Goal: Communication & Community: Share content

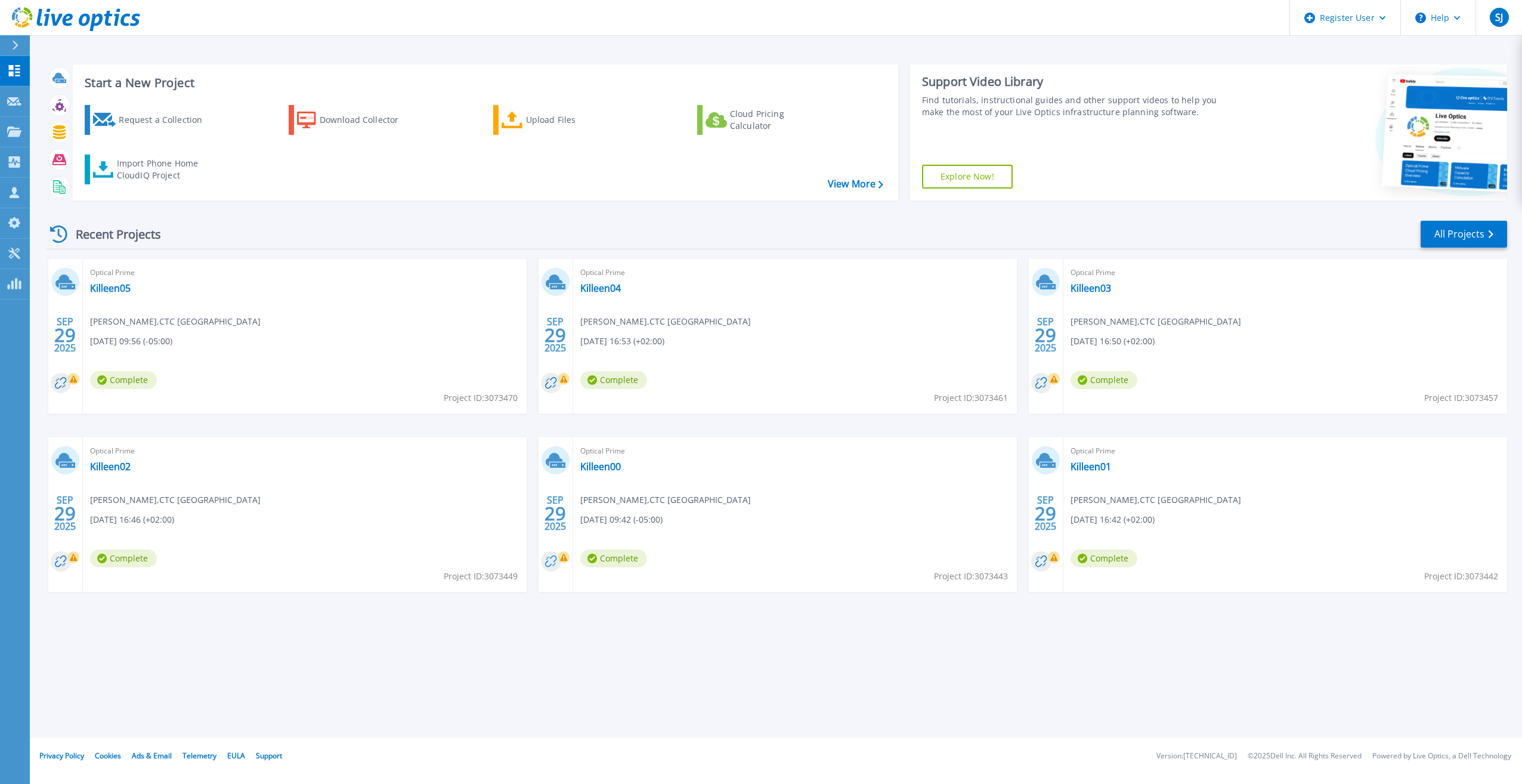
click at [554, 564] on circle at bounding box center [551, 561] width 20 height 20
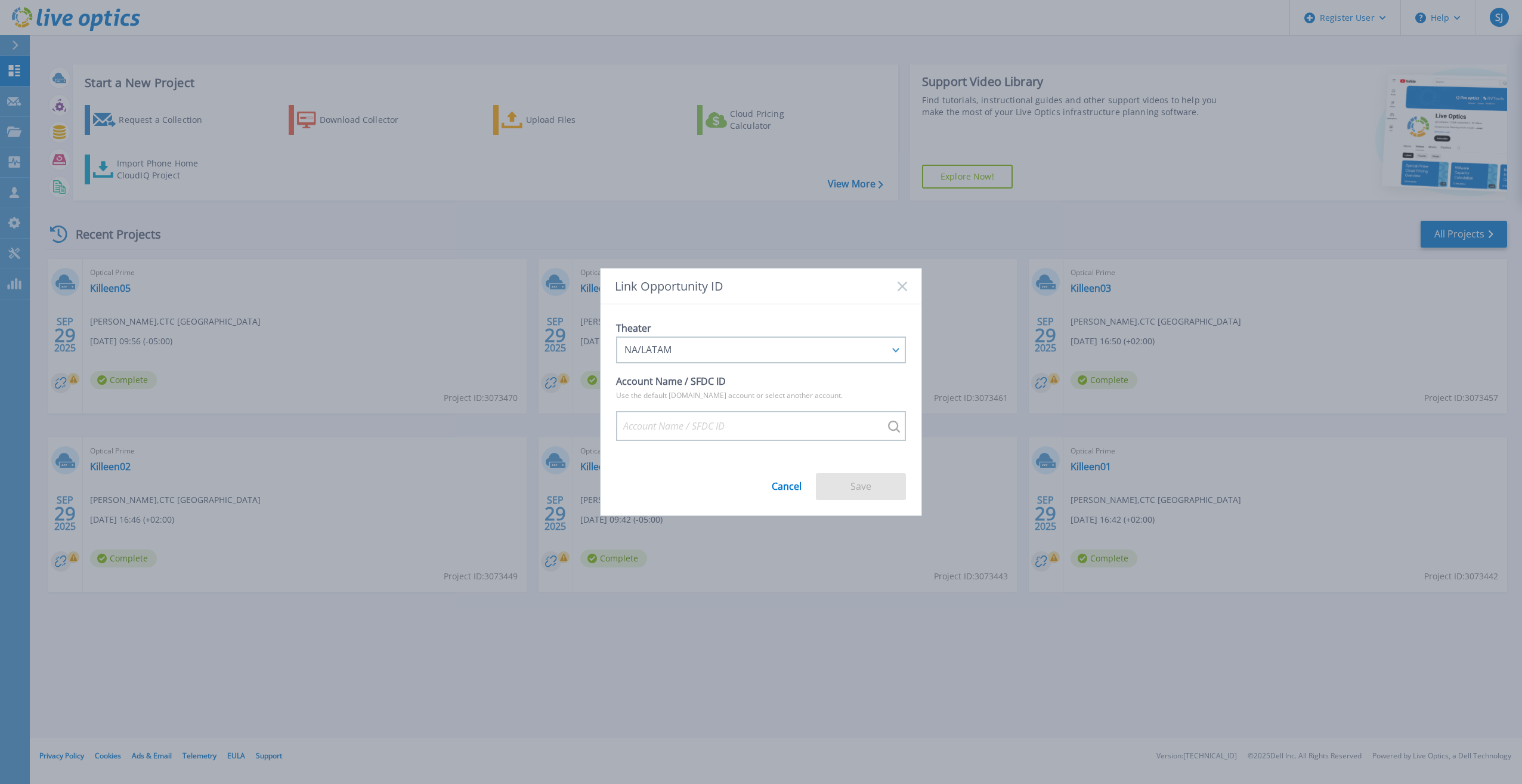
click at [737, 554] on div "Link Opportunity ID Theater NA/LATAM APJ EMEA NA/LATAM Account Name / SFDC ID U…" at bounding box center [761, 392] width 1522 height 784
click at [788, 492] on link "Cancel" at bounding box center [787, 482] width 30 height 20
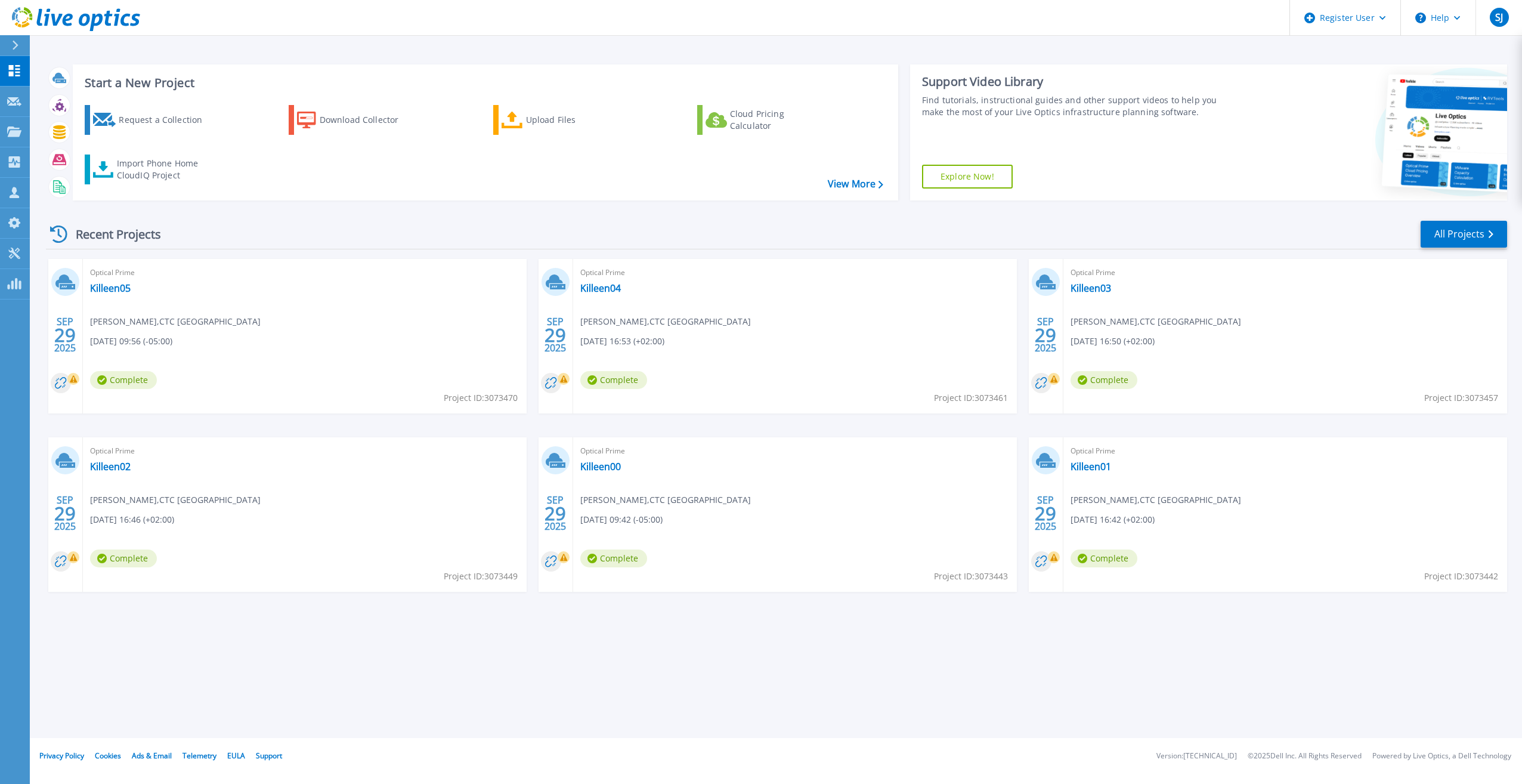
click at [895, 487] on div "Optical Prime Killeen00 Anjelicca Spruce , CTC Mayborn Science Theater 09/29/20…" at bounding box center [795, 514] width 444 height 155
click at [601, 466] on link "Killeen00" at bounding box center [601, 466] width 41 height 12
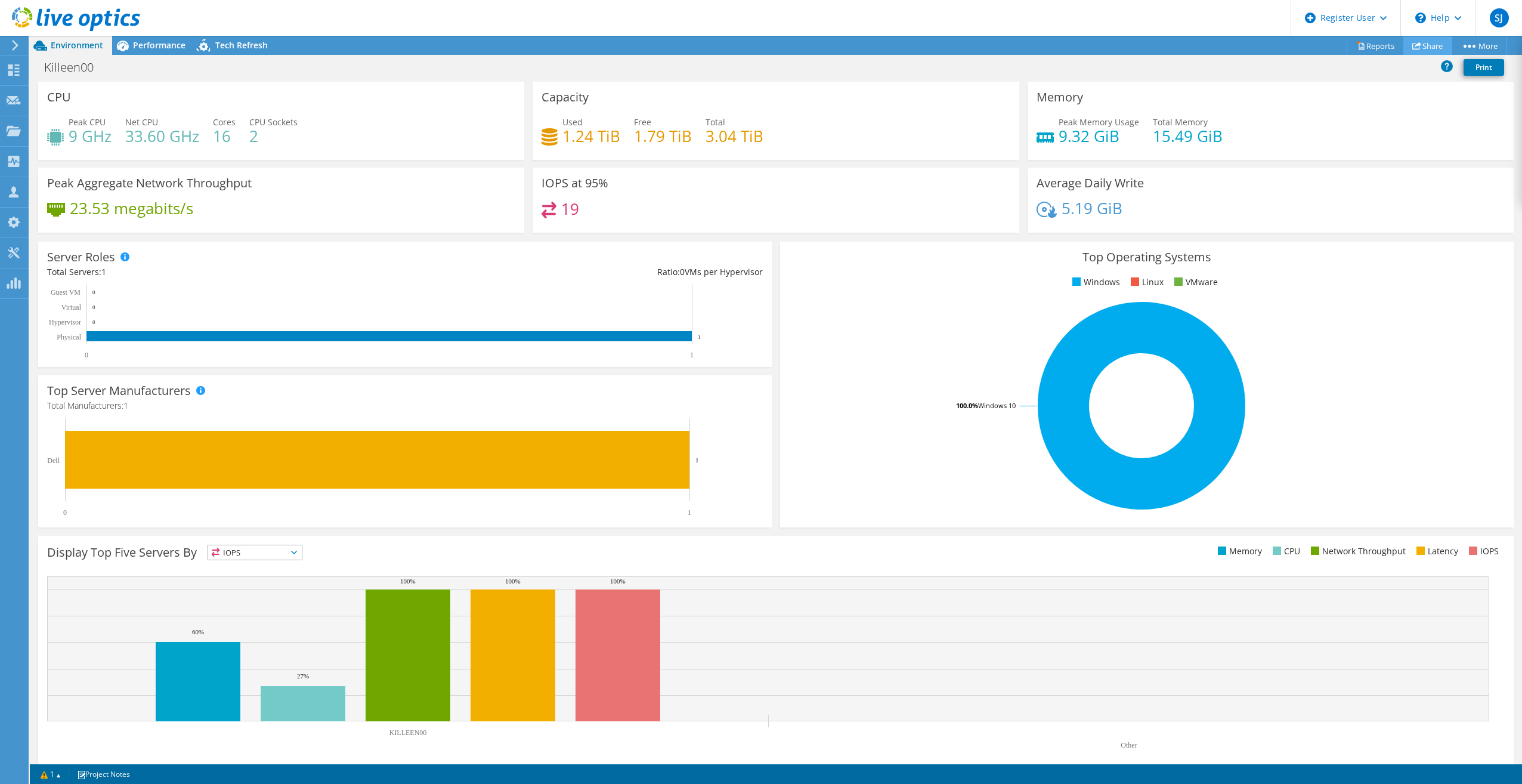
click at [1420, 52] on link "Share" at bounding box center [1427, 46] width 49 height 19
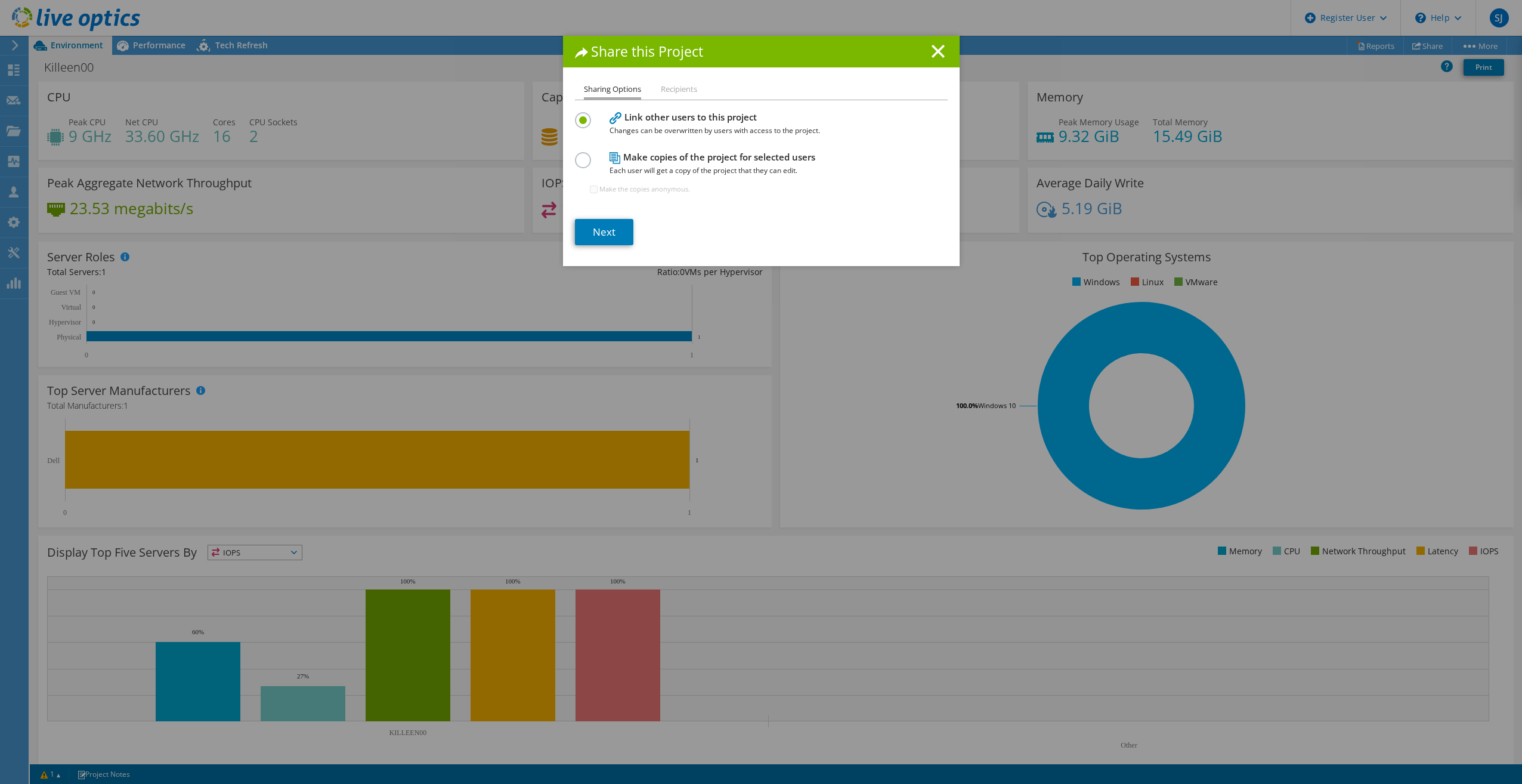
click at [582, 155] on label at bounding box center [585, 153] width 21 height 3
click at [0, 0] on input "radio" at bounding box center [0, 0] width 0 height 0
click at [596, 235] on link "Next" at bounding box center [605, 232] width 59 height 26
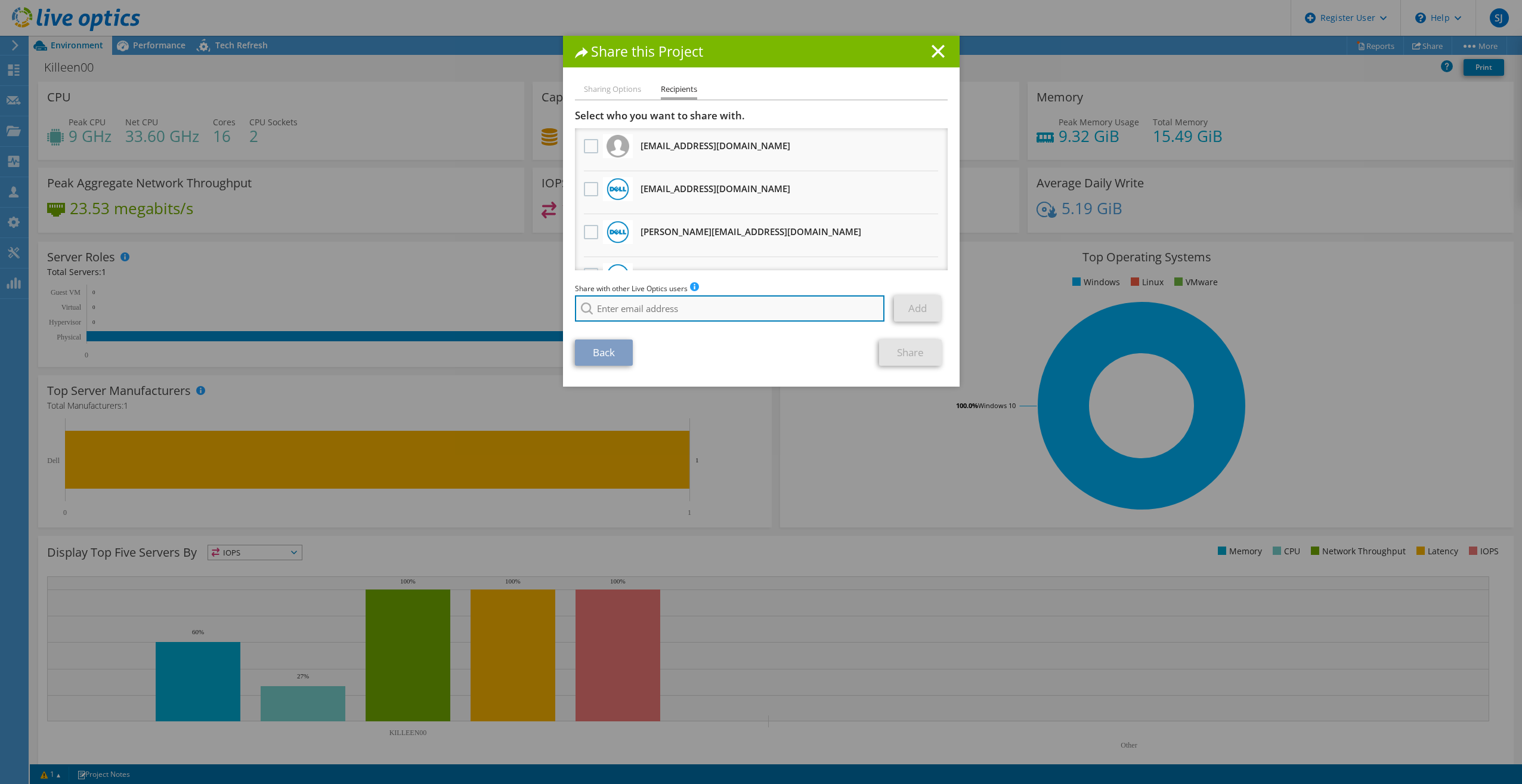
click at [606, 306] on input "search" at bounding box center [730, 308] width 310 height 26
paste input "joe_huston@shi.com"
type input "[PERSON_NAME][EMAIL_ADDRESS][DOMAIN_NAME]"
click at [921, 316] on link "Add" at bounding box center [917, 308] width 47 height 26
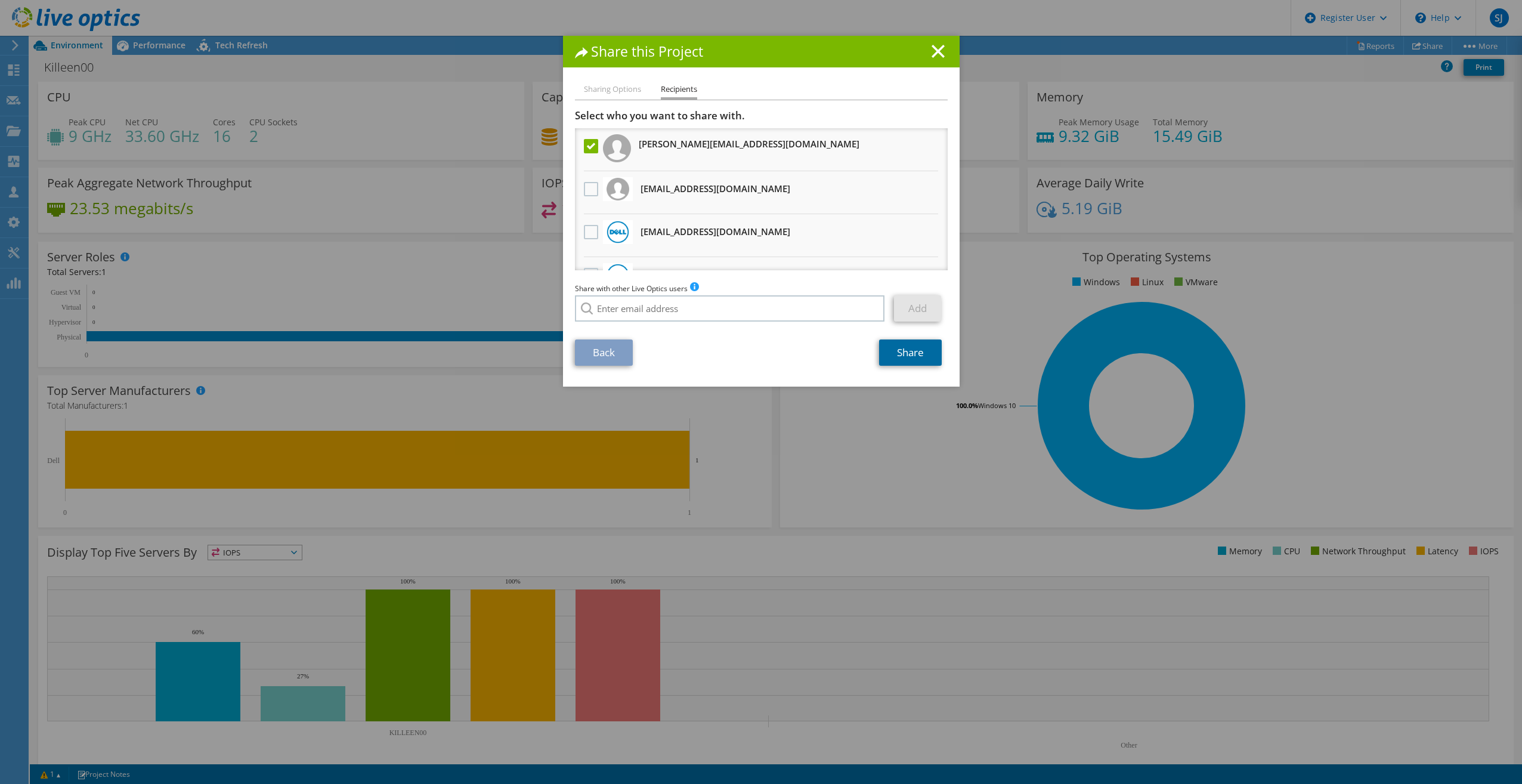
click at [905, 352] on link "Share" at bounding box center [911, 352] width 63 height 26
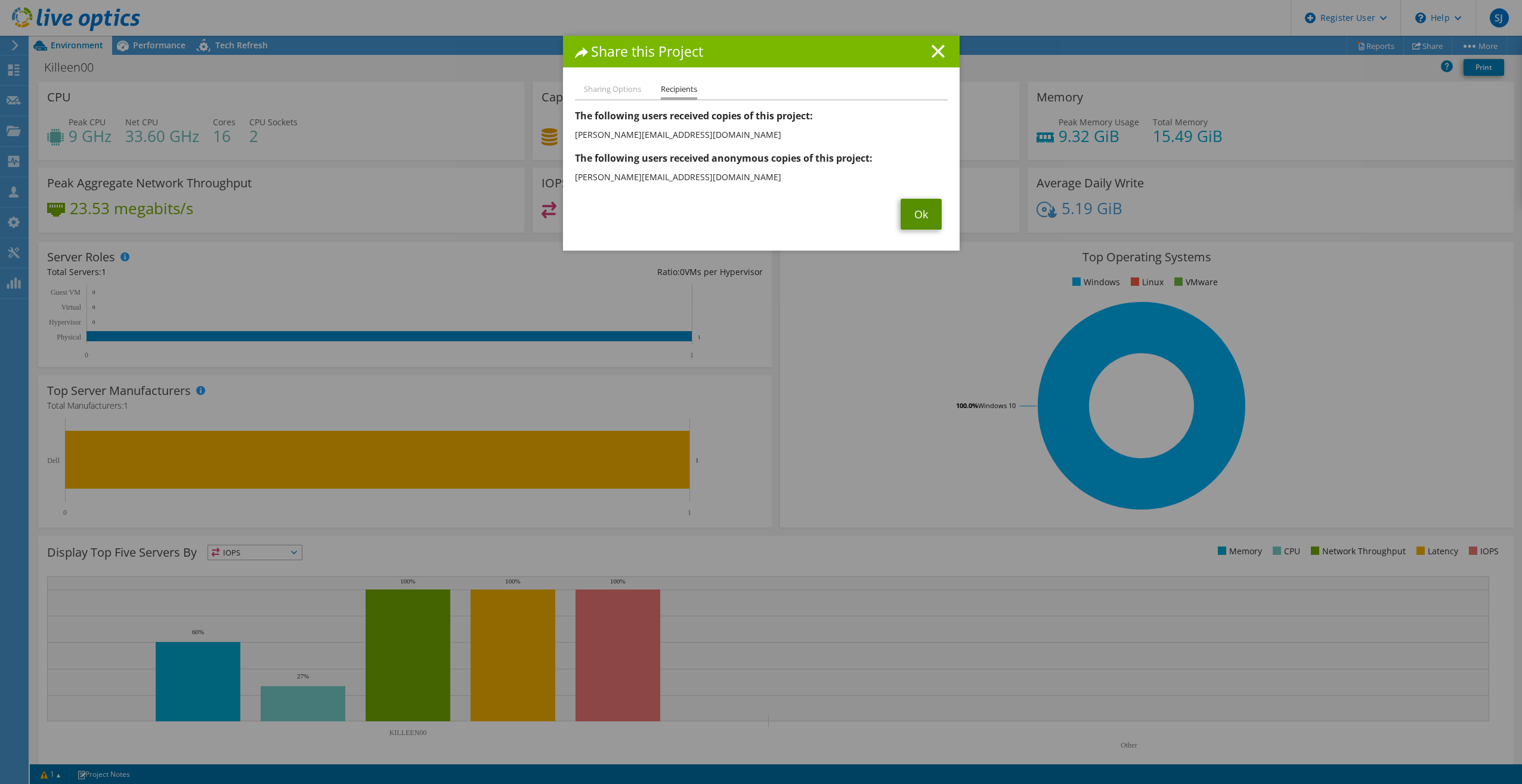
click at [911, 210] on link "Ok" at bounding box center [921, 214] width 41 height 31
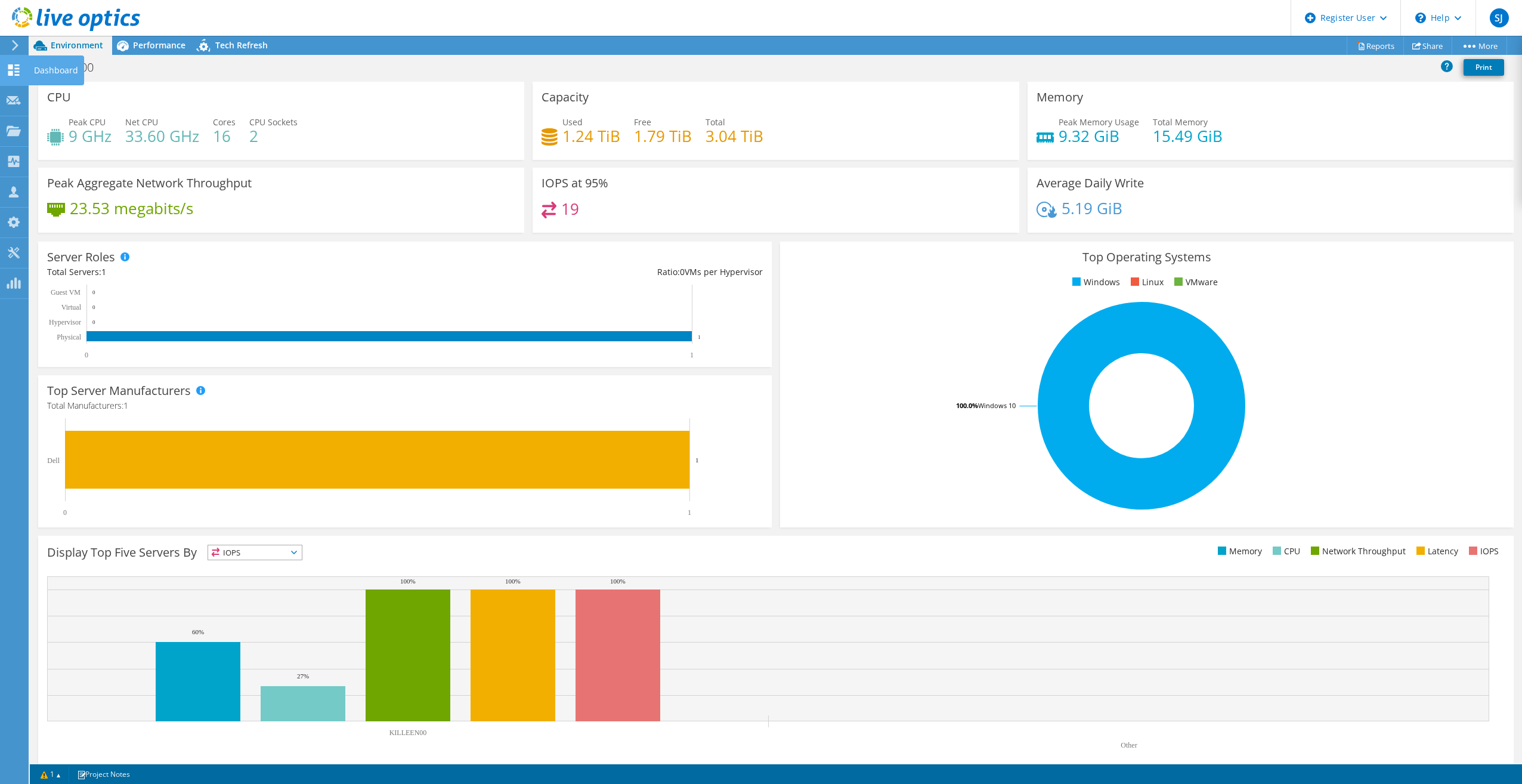
click at [15, 71] on use at bounding box center [14, 70] width 11 height 11
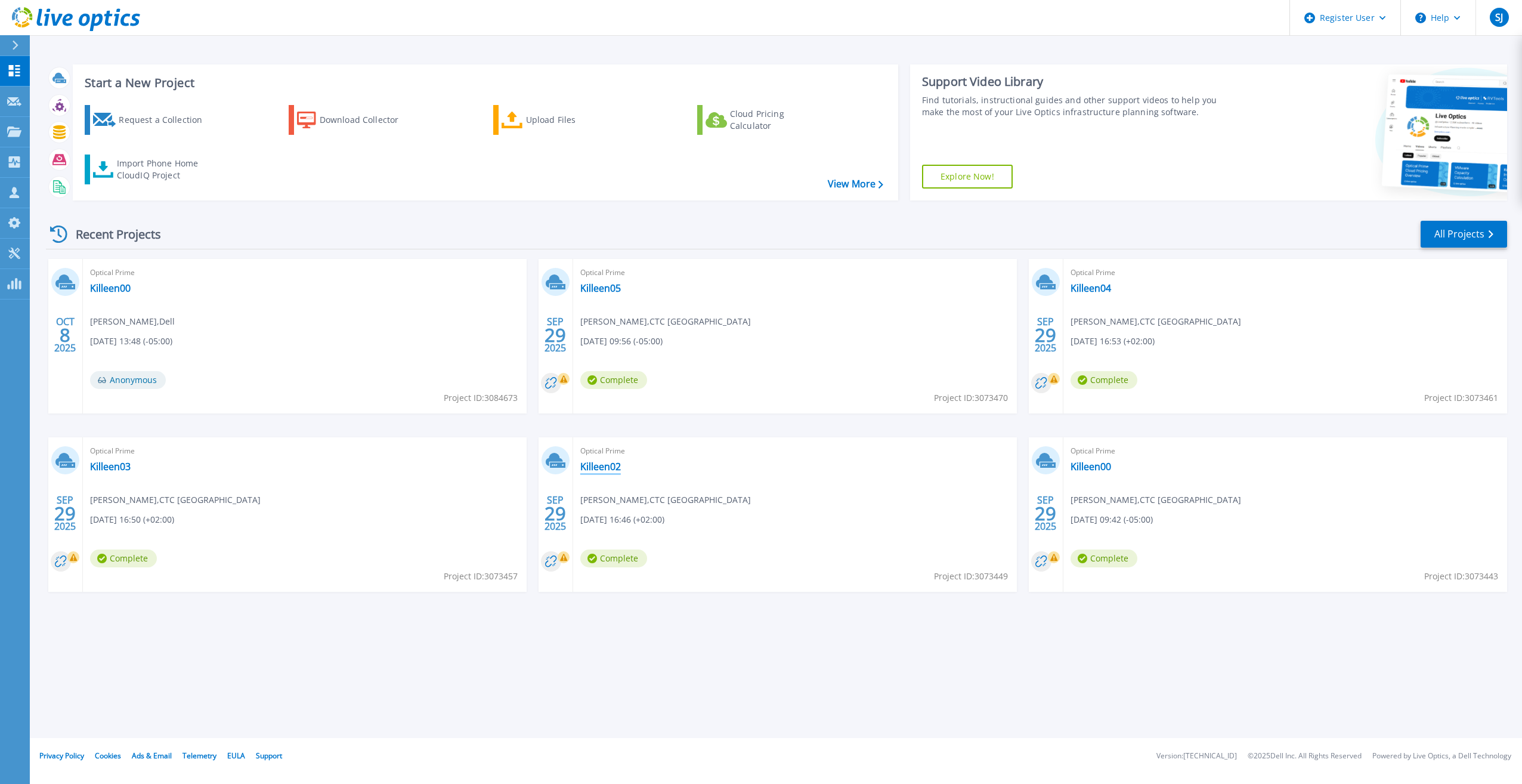
click at [609, 463] on link "Killeen02" at bounding box center [601, 466] width 41 height 12
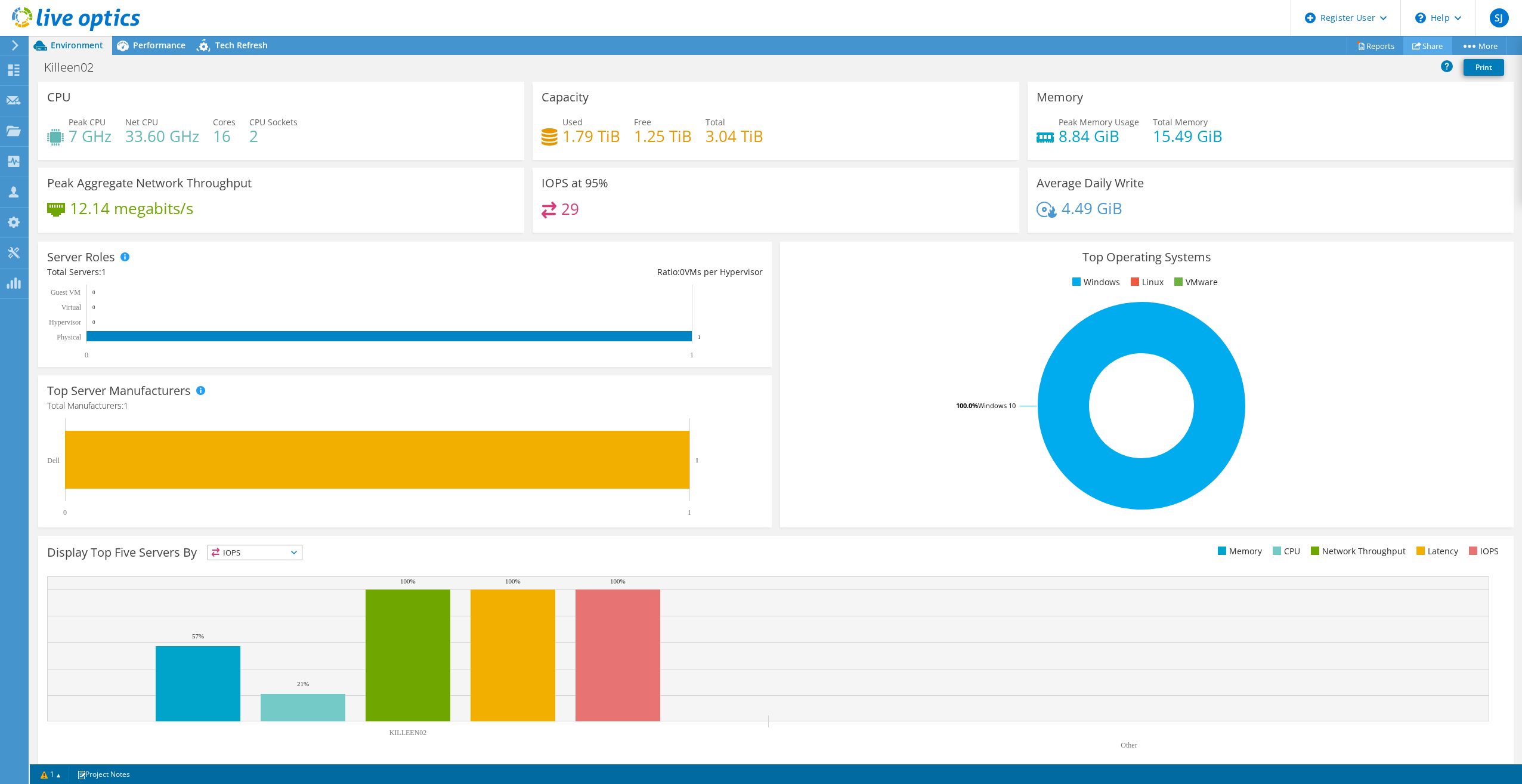
click at [1432, 42] on link "Share" at bounding box center [1427, 46] width 49 height 19
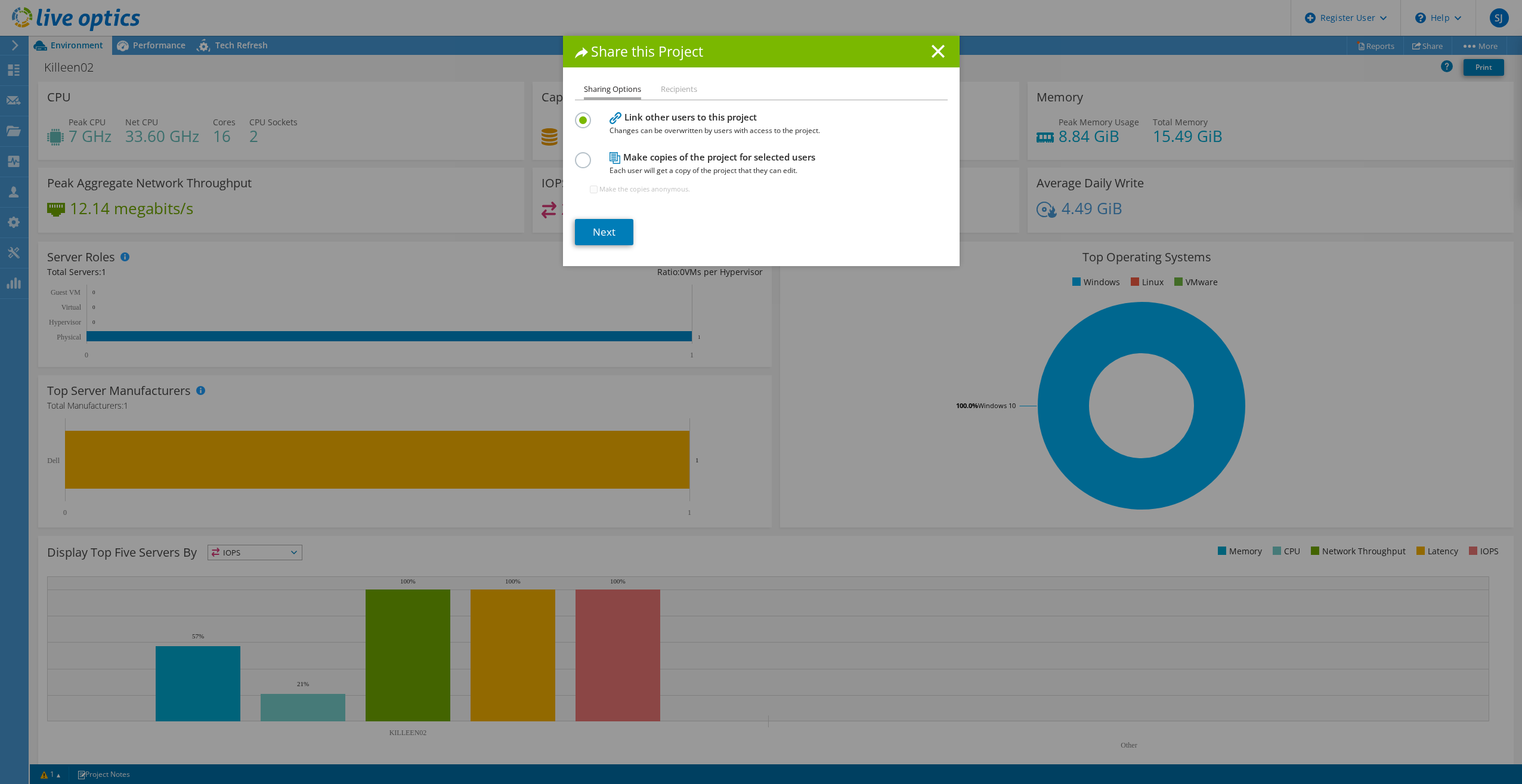
click at [570, 155] on div "Sharing Options Recipients Link other users to this project Changes can be over…" at bounding box center [761, 173] width 396 height 183
click at [577, 155] on label at bounding box center [585, 153] width 21 height 3
click at [0, 0] on input "radio" at bounding box center [0, 0] width 0 height 0
click at [594, 234] on link "Next" at bounding box center [605, 232] width 59 height 26
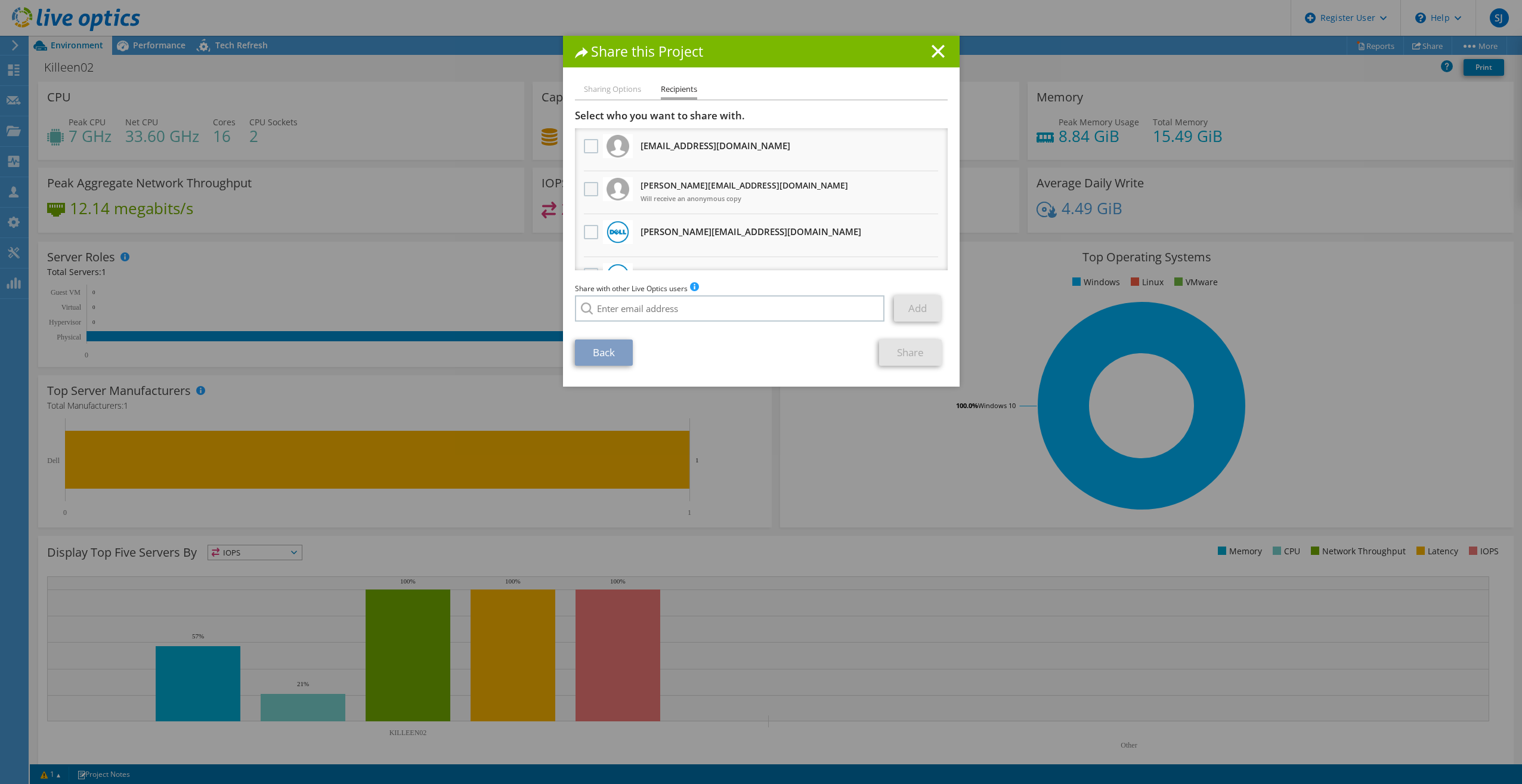
click at [592, 184] on label at bounding box center [593, 189] width 17 height 14
click at [0, 0] on input "checkbox" at bounding box center [0, 0] width 0 height 0
click at [903, 351] on link "Share" at bounding box center [911, 352] width 63 height 26
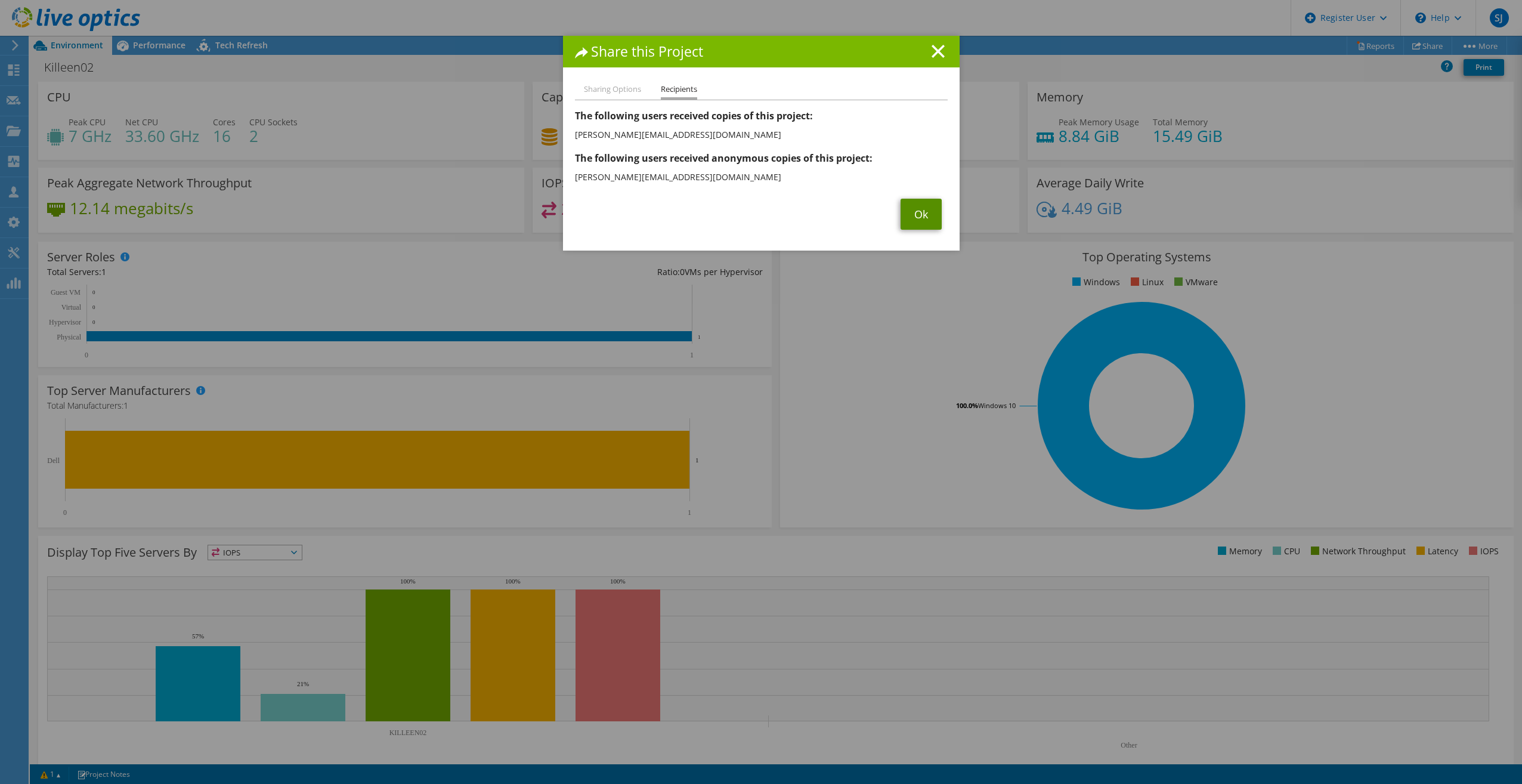
click at [925, 217] on link "Ok" at bounding box center [921, 214] width 41 height 31
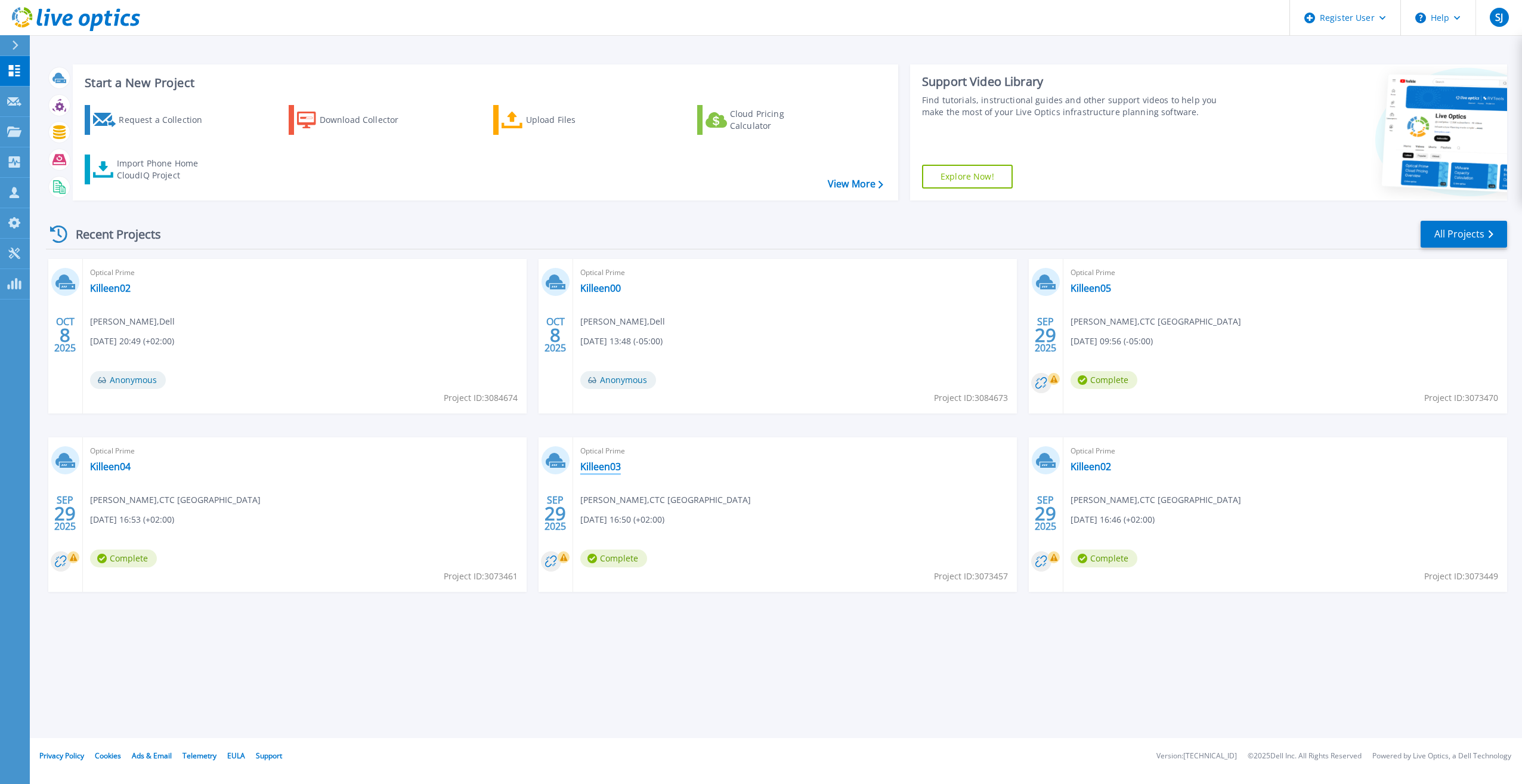
click at [603, 470] on link "Killeen03" at bounding box center [601, 466] width 41 height 12
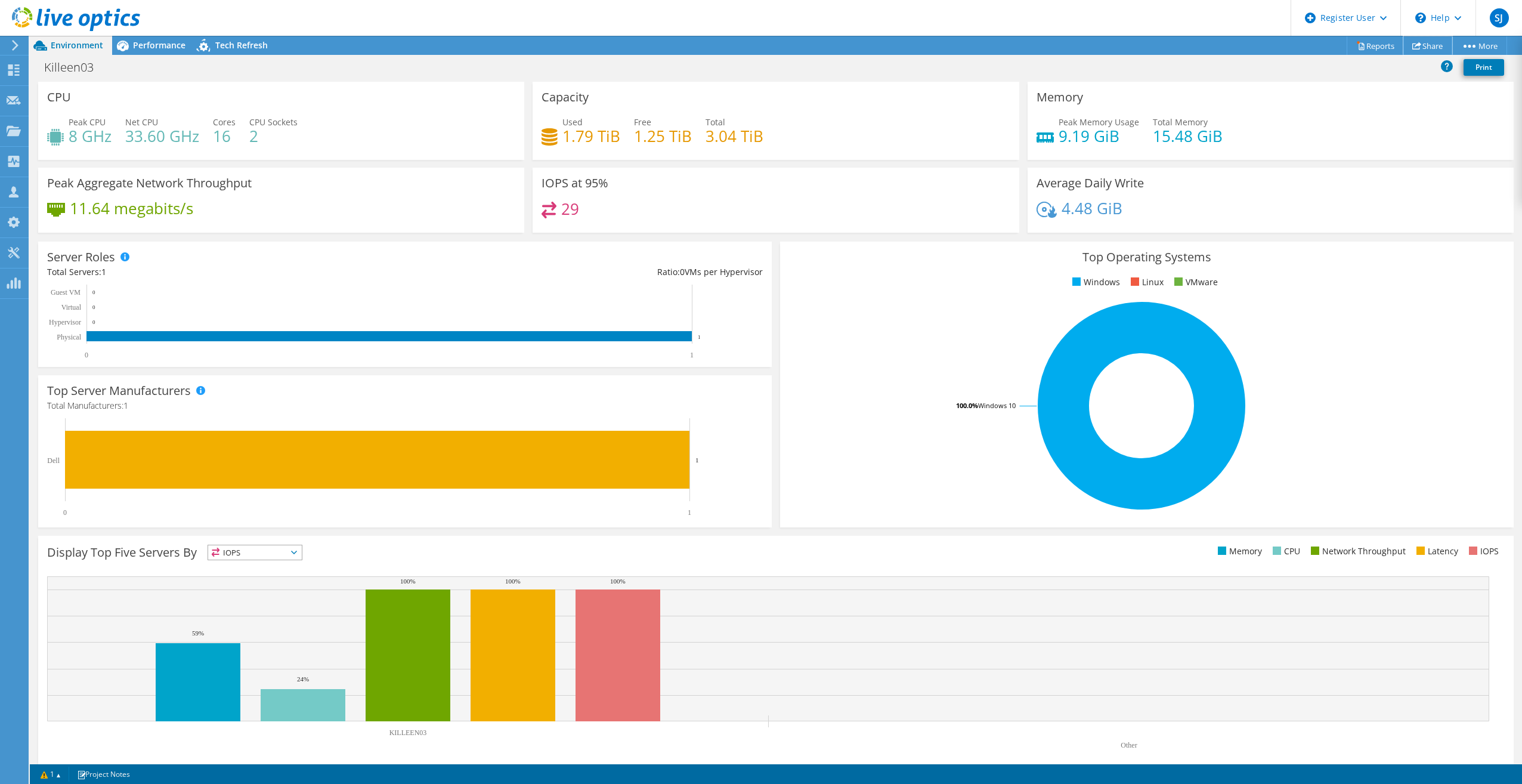
click at [1419, 50] on link "Share" at bounding box center [1427, 46] width 49 height 19
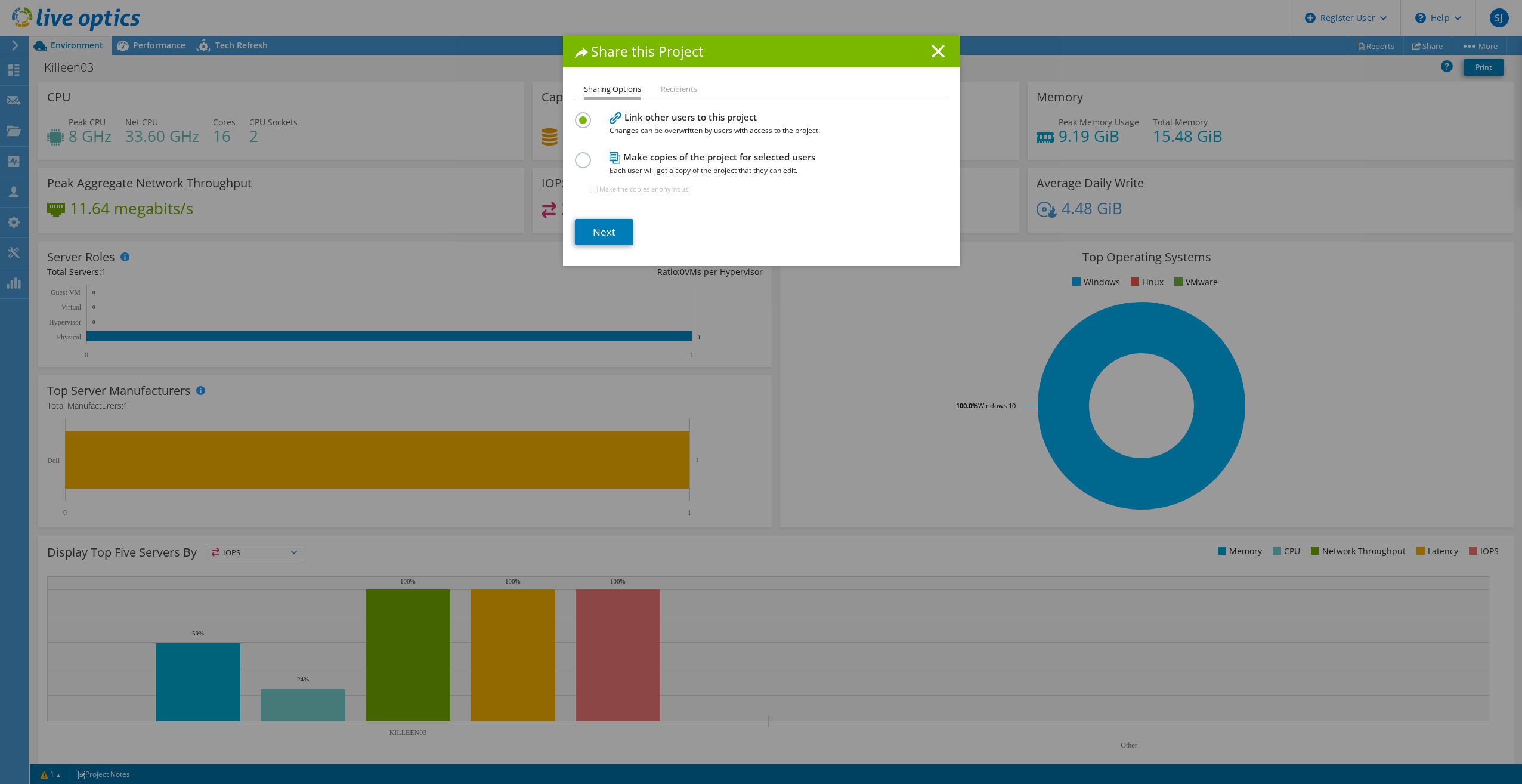
click at [580, 155] on label at bounding box center [585, 153] width 21 height 3
click at [0, 0] on input "radio" at bounding box center [0, 0] width 0 height 0
click at [593, 224] on link "Next" at bounding box center [605, 232] width 59 height 26
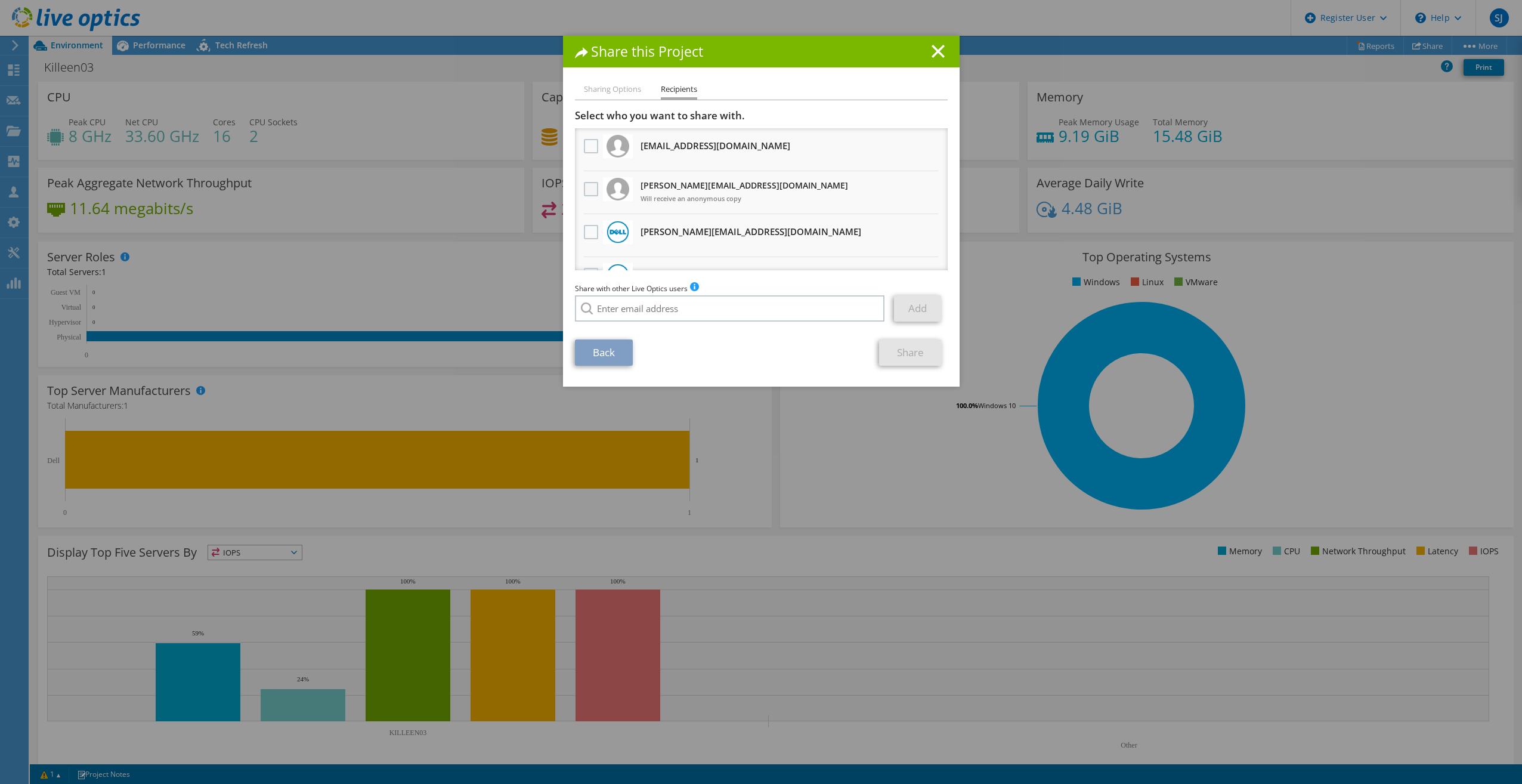
click at [587, 183] on label at bounding box center [593, 189] width 17 height 14
click at [0, 0] on input "checkbox" at bounding box center [0, 0] width 0 height 0
click at [909, 355] on link "Share" at bounding box center [911, 352] width 63 height 26
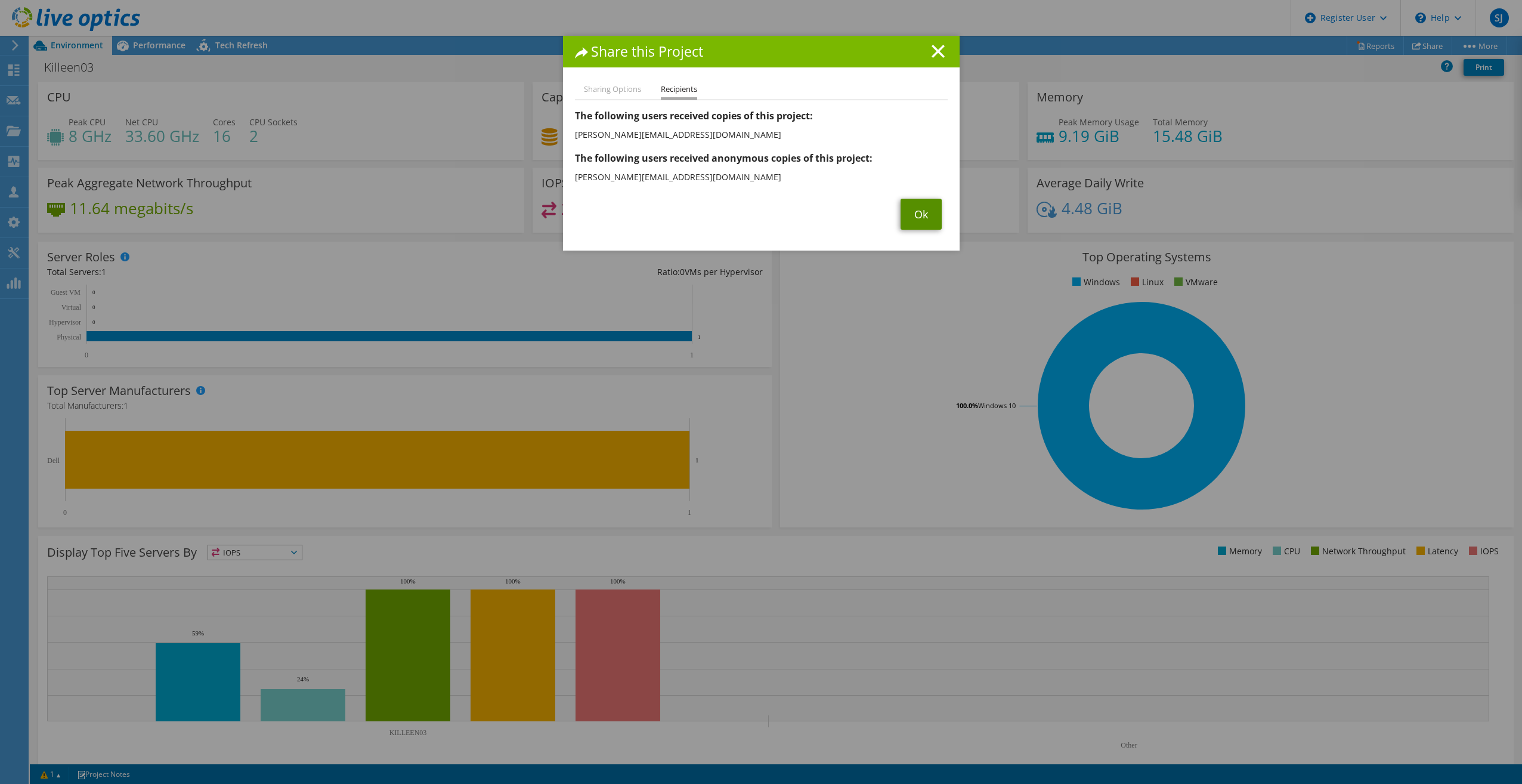
click at [914, 218] on link "Ok" at bounding box center [921, 214] width 41 height 31
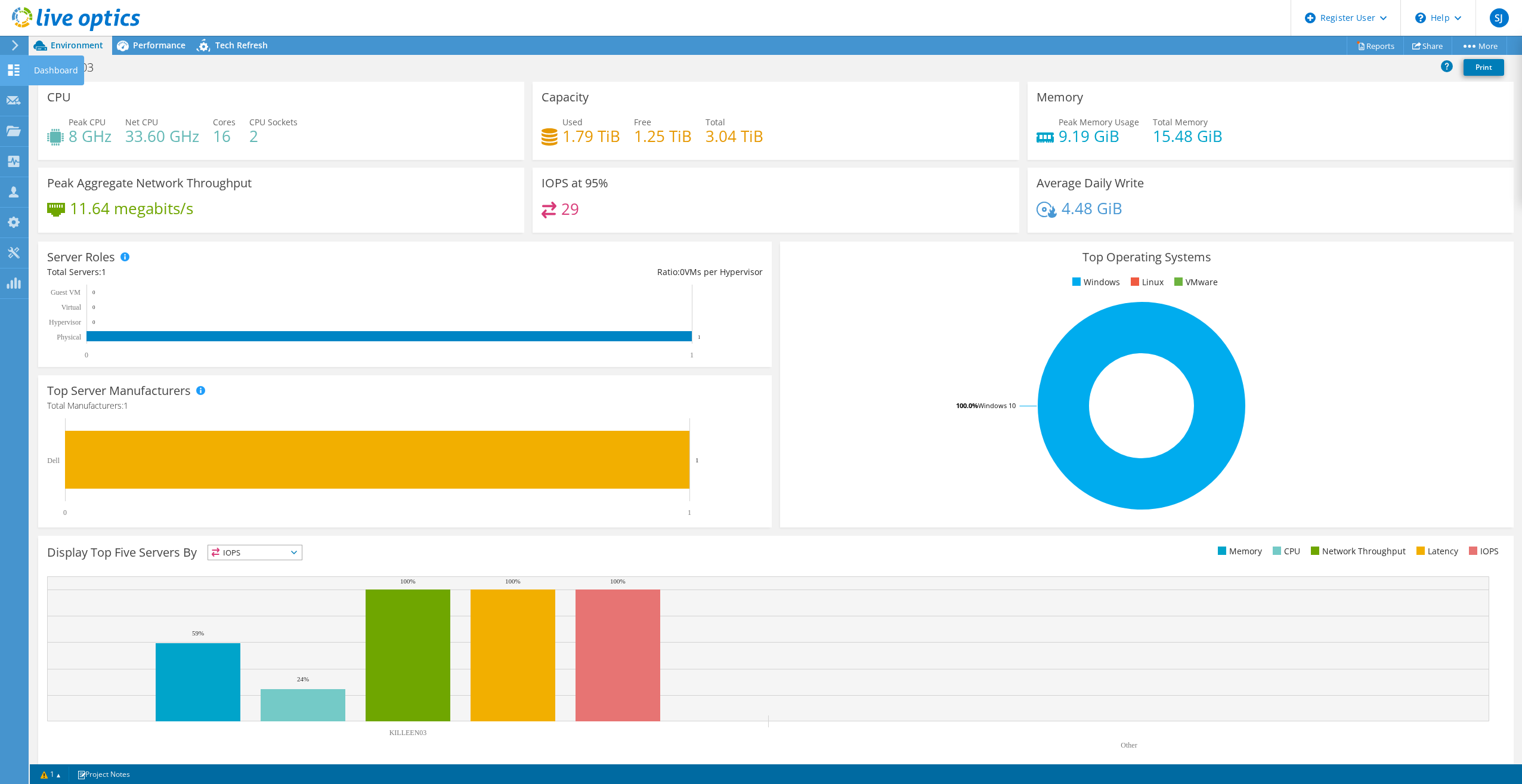
click at [8, 73] on icon at bounding box center [13, 70] width 14 height 11
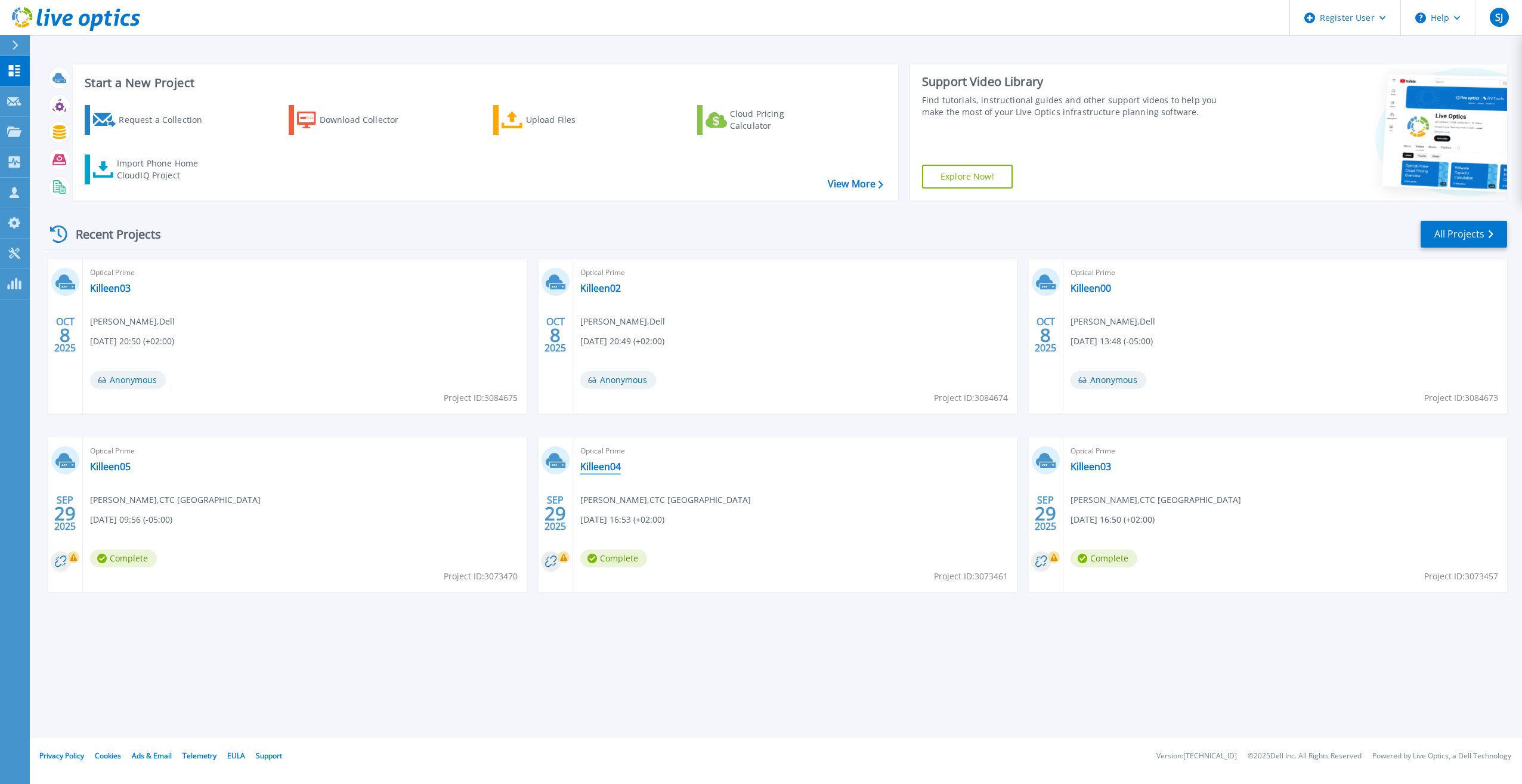
click at [614, 467] on link "Killeen04" at bounding box center [601, 466] width 41 height 12
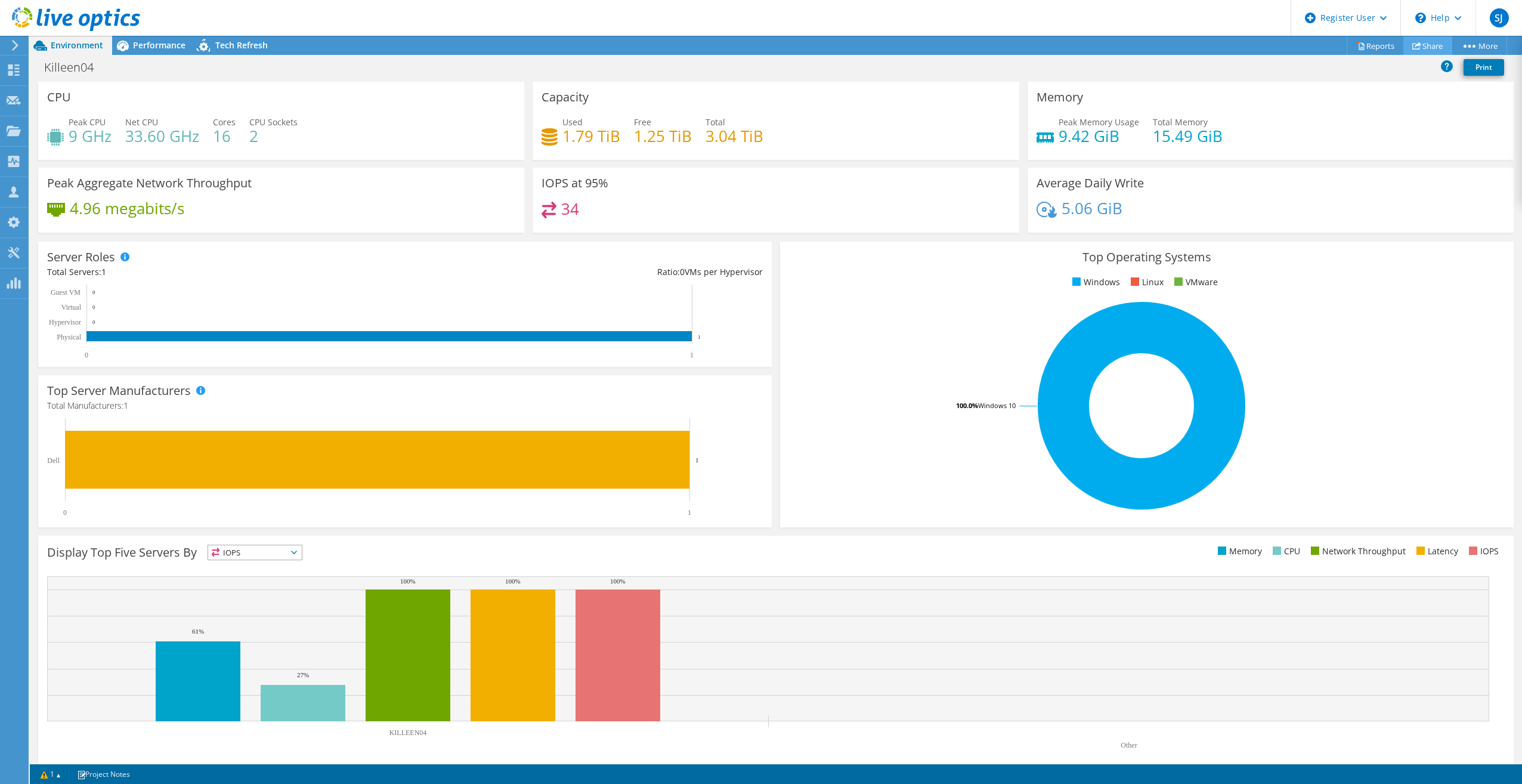
click at [1428, 43] on link "Share" at bounding box center [1427, 46] width 49 height 19
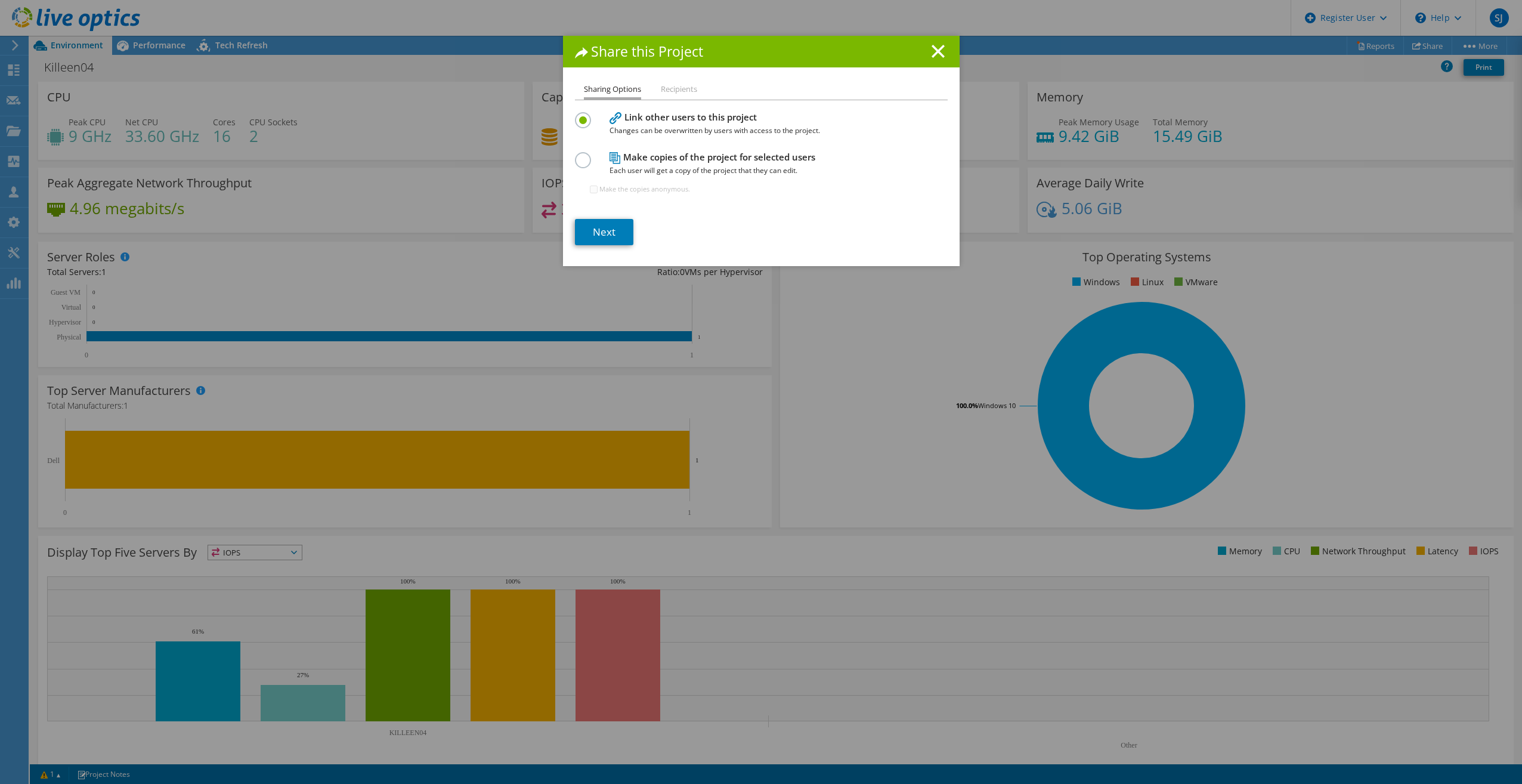
click at [575, 155] on label at bounding box center [585, 153] width 21 height 3
click at [0, 0] on input "radio" at bounding box center [0, 0] width 0 height 0
click at [611, 232] on link "Next" at bounding box center [605, 232] width 59 height 26
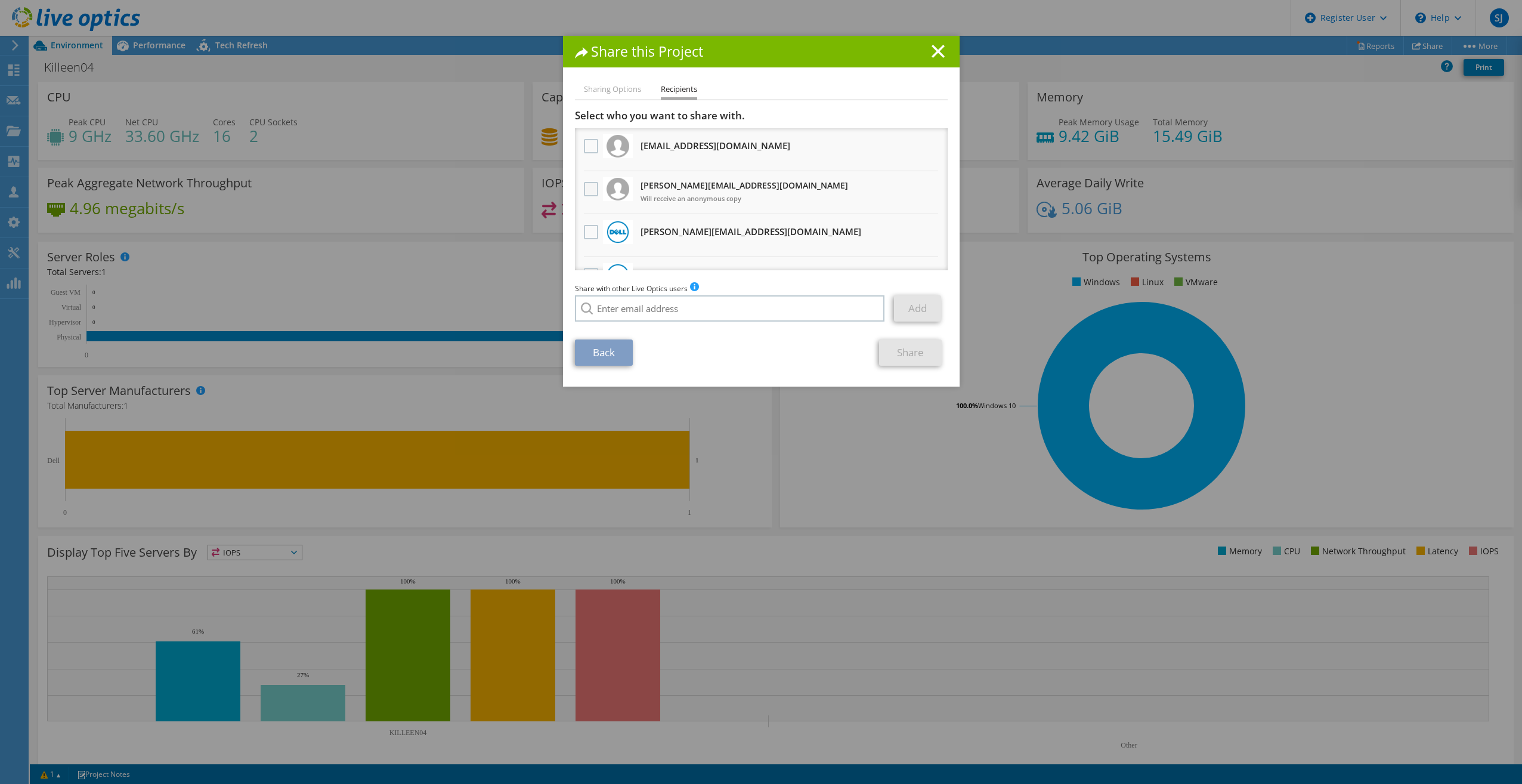
click at [590, 187] on label at bounding box center [593, 189] width 17 height 14
click at [0, 0] on input "checkbox" at bounding box center [0, 0] width 0 height 0
click at [917, 361] on link "Share" at bounding box center [911, 352] width 63 height 26
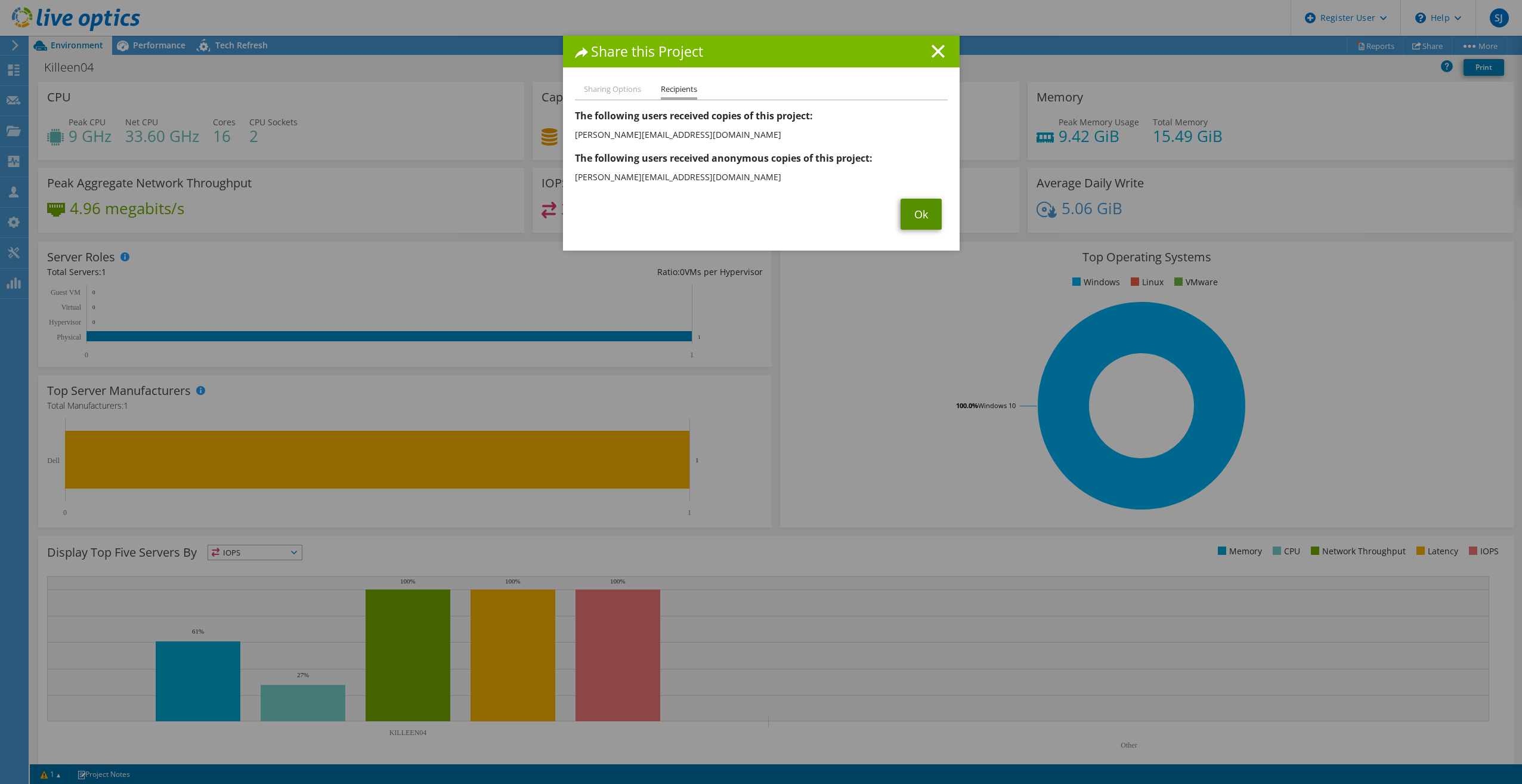
click at [906, 216] on link "Ok" at bounding box center [921, 214] width 41 height 31
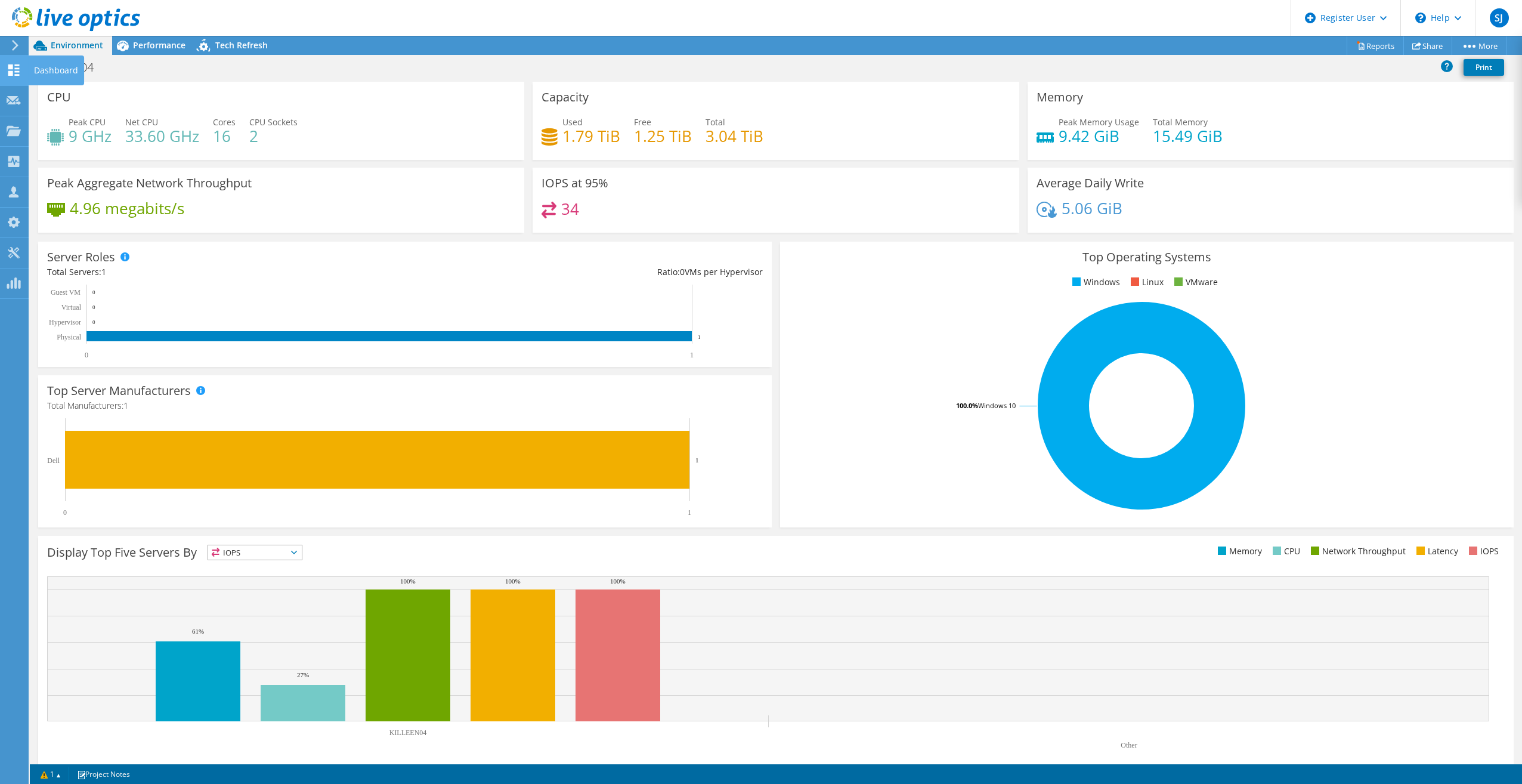
click at [18, 72] on use at bounding box center [14, 70] width 11 height 11
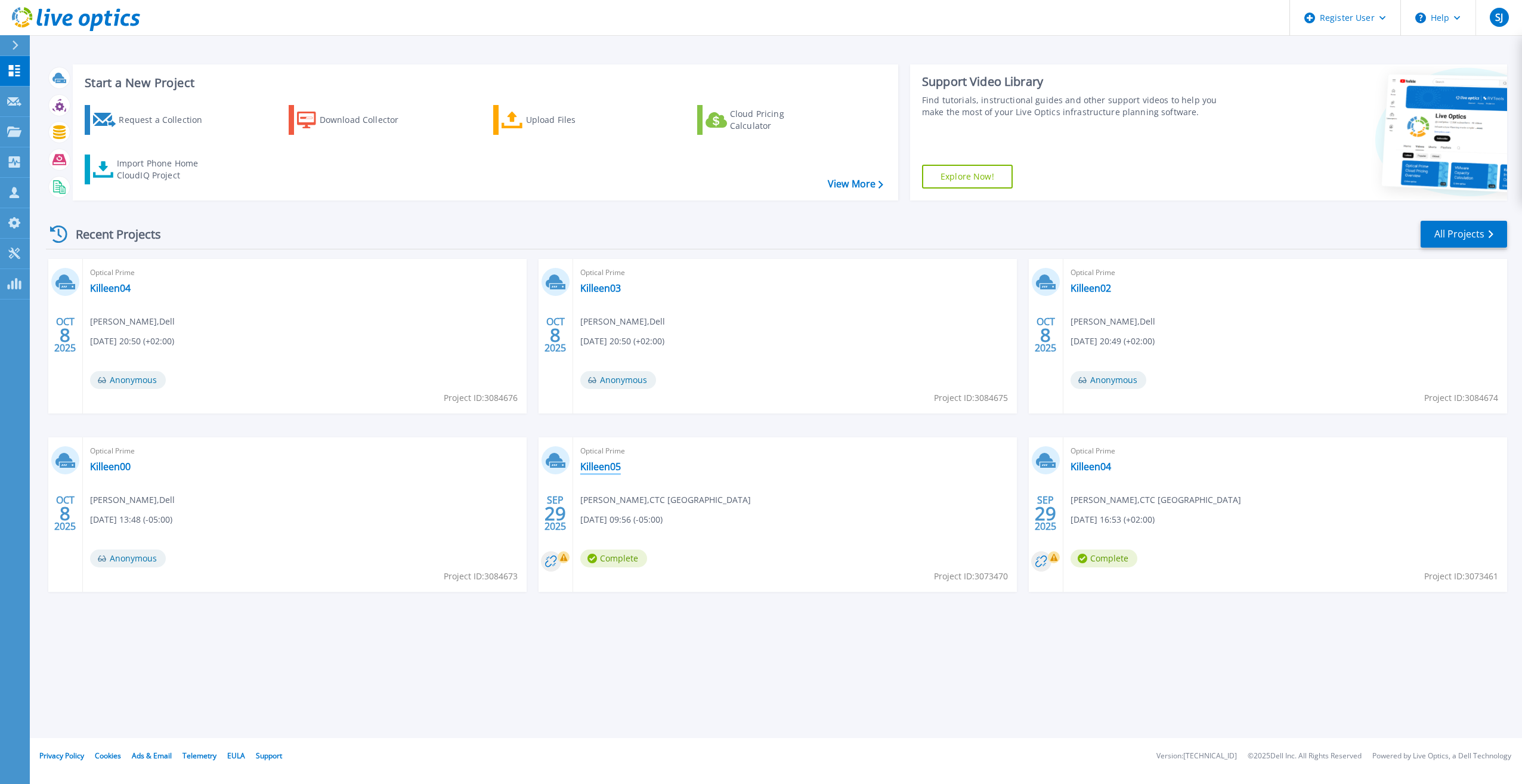
click at [605, 467] on link "Killeen05" at bounding box center [601, 466] width 41 height 12
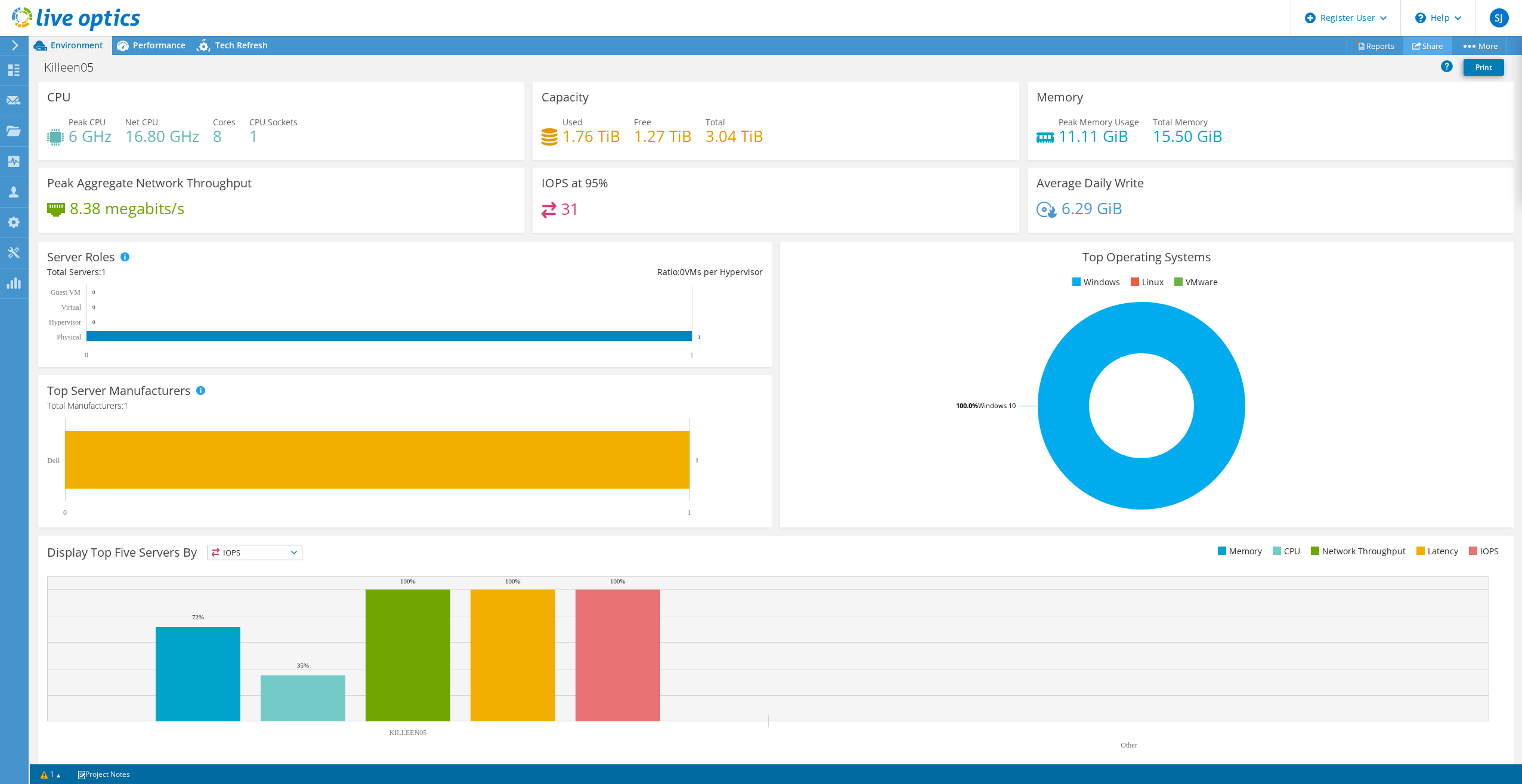
click at [1423, 41] on link "Share" at bounding box center [1427, 46] width 49 height 19
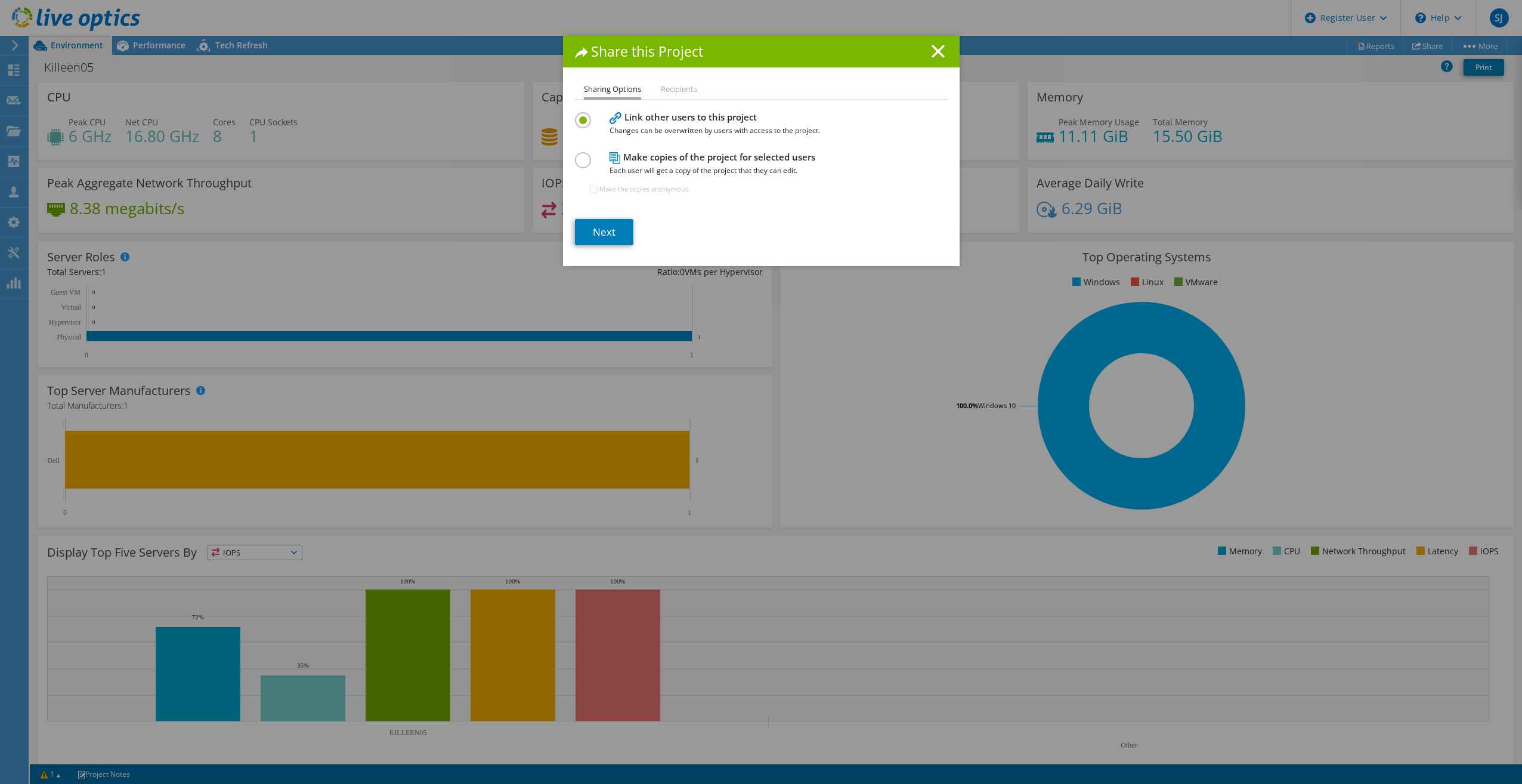
click at [579, 155] on label at bounding box center [585, 153] width 21 height 3
click at [0, 0] on input "radio" at bounding box center [0, 0] width 0 height 0
click at [582, 233] on link "Next" at bounding box center [605, 232] width 59 height 26
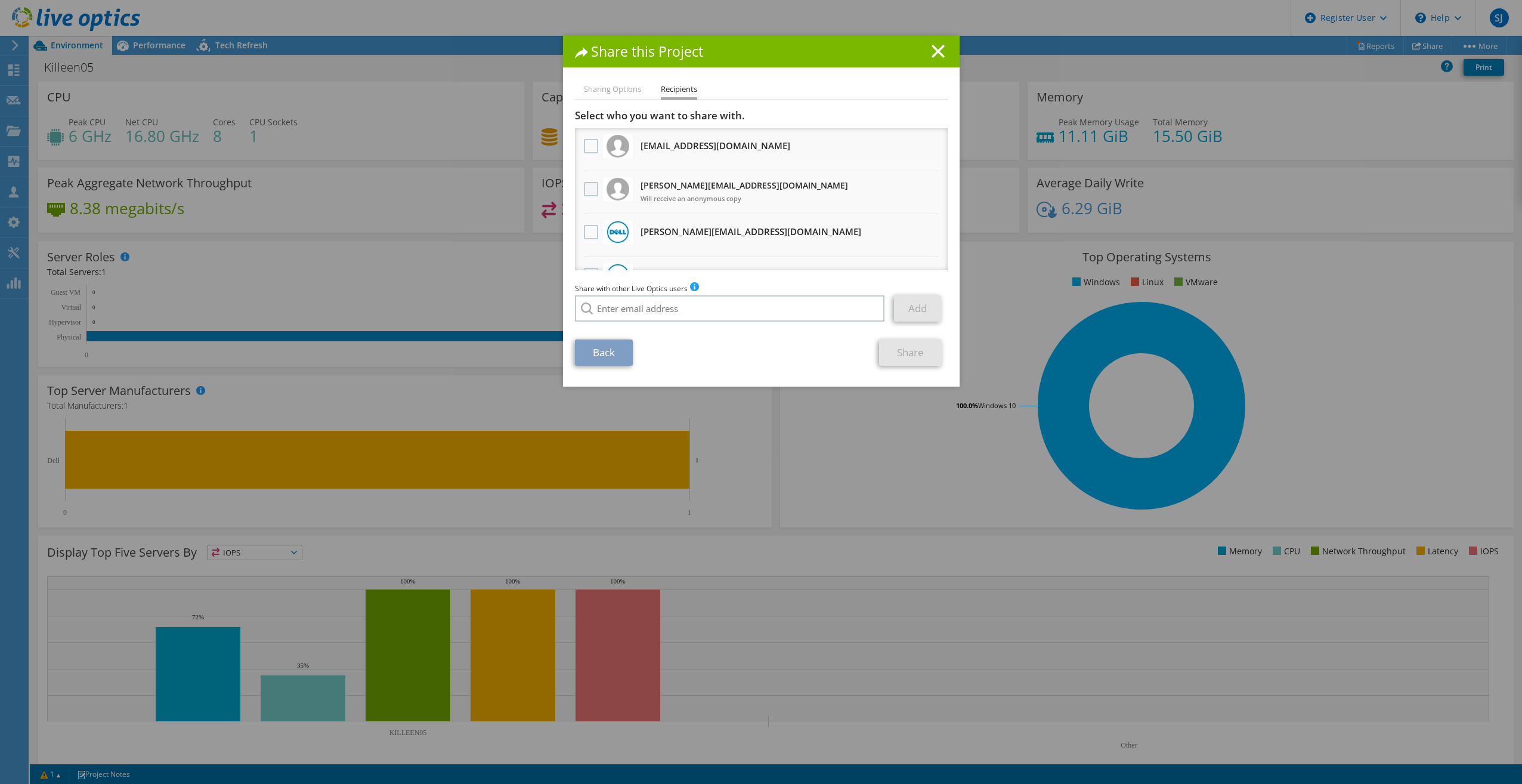
click at [588, 187] on label at bounding box center [593, 189] width 17 height 14
click at [0, 0] on input "checkbox" at bounding box center [0, 0] width 0 height 0
click at [915, 352] on link "Share" at bounding box center [911, 352] width 63 height 26
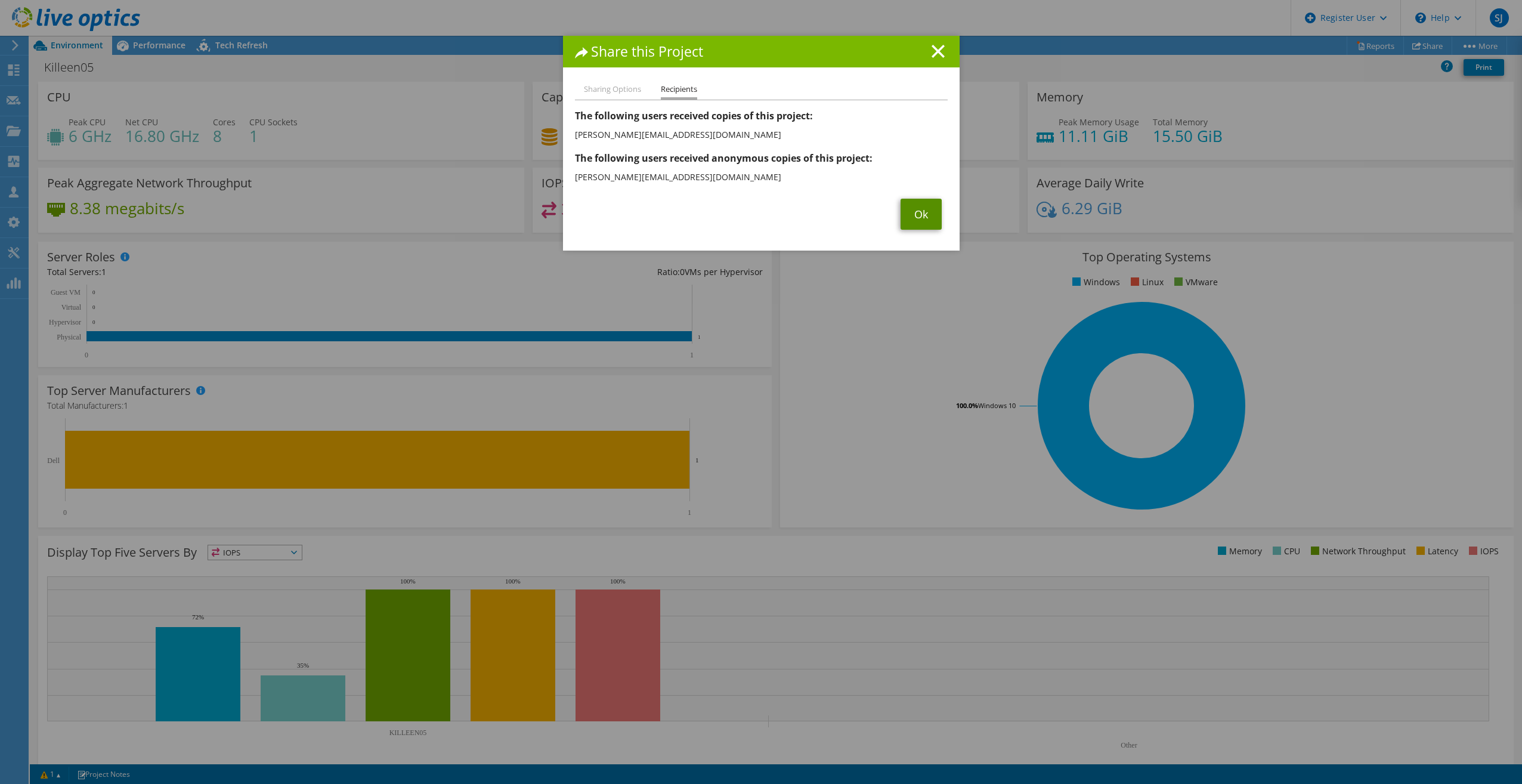
click at [927, 222] on link "Ok" at bounding box center [921, 214] width 41 height 31
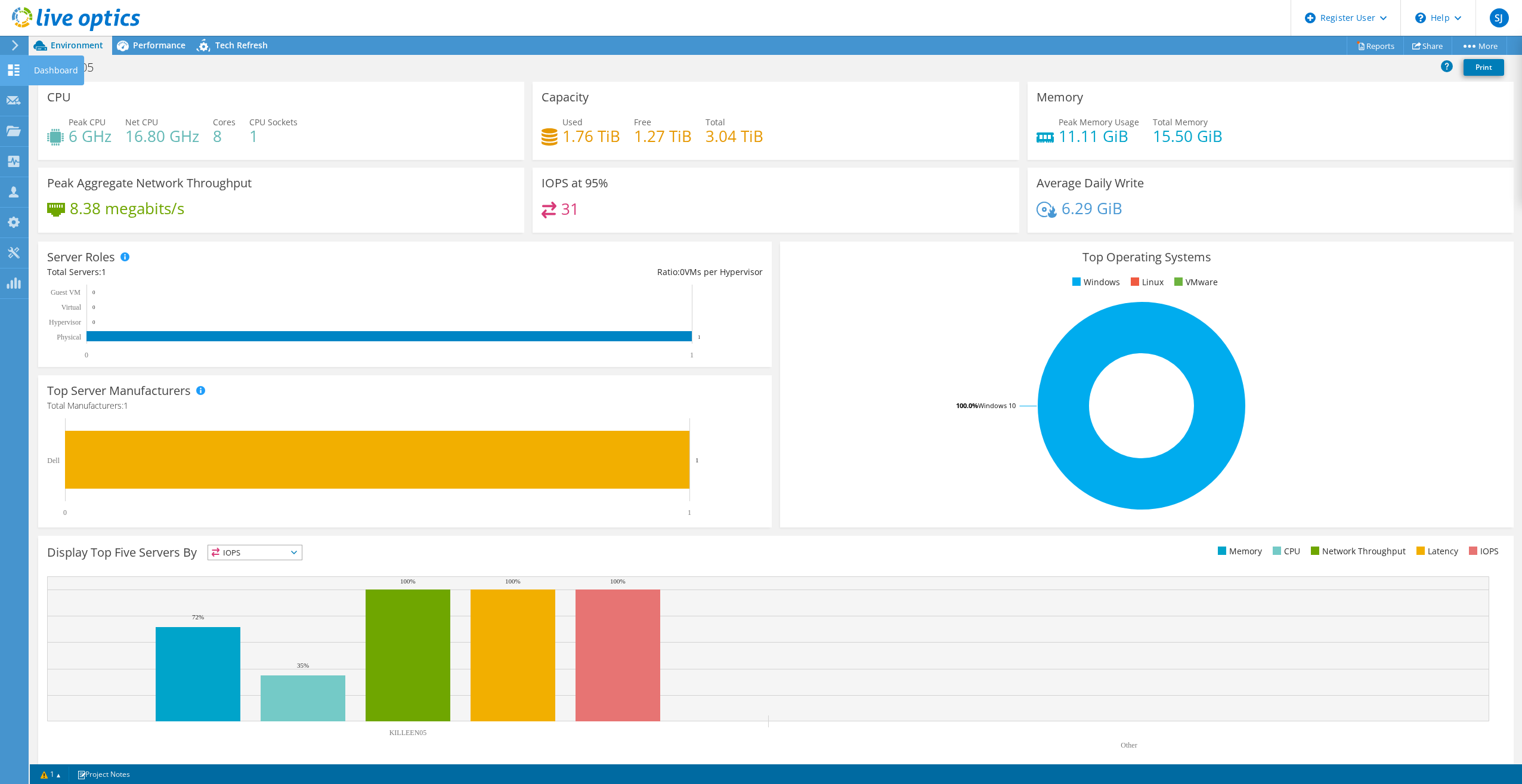
click at [19, 75] on use at bounding box center [14, 70] width 11 height 11
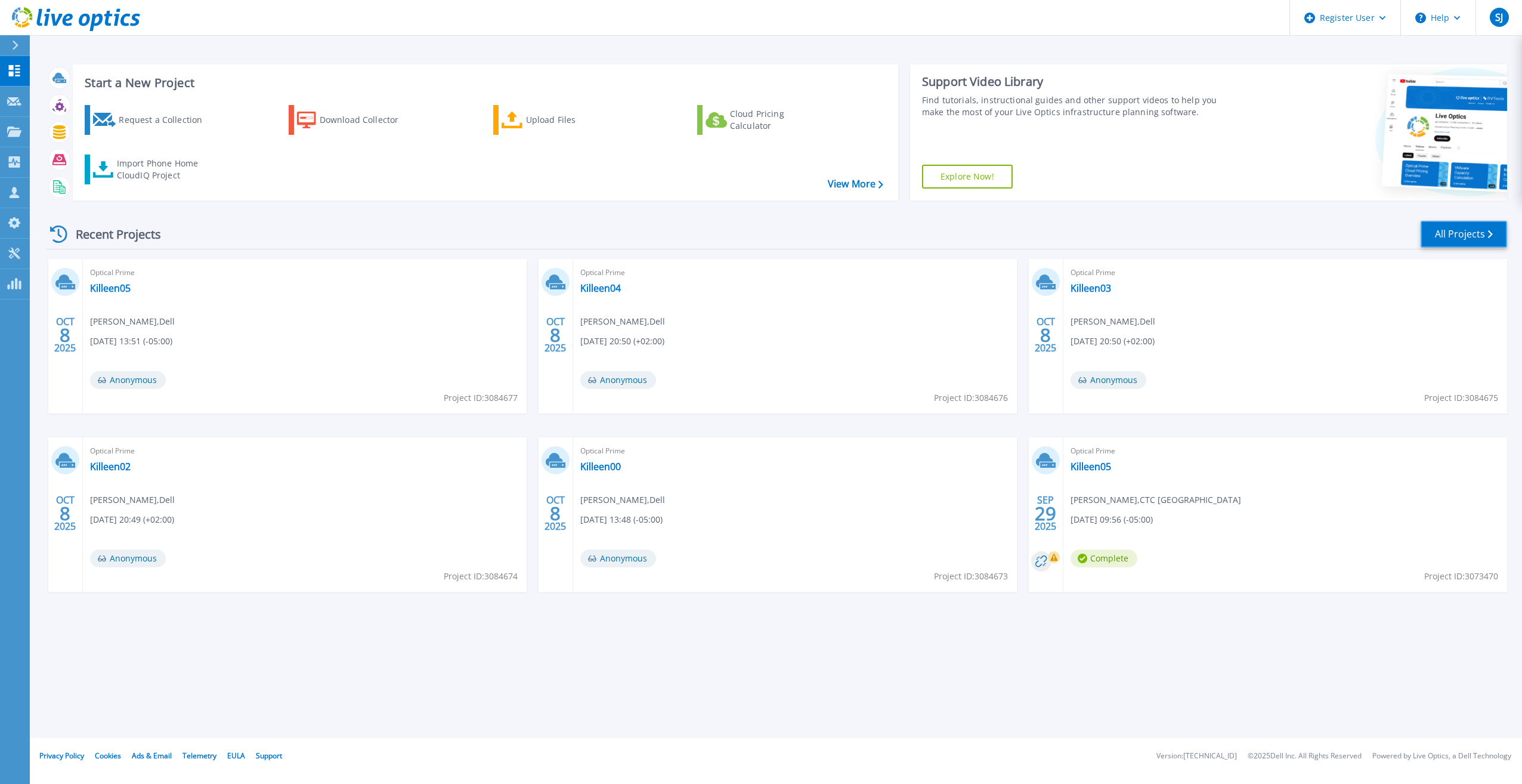
click at [1481, 240] on link "All Projects" at bounding box center [1464, 234] width 87 height 27
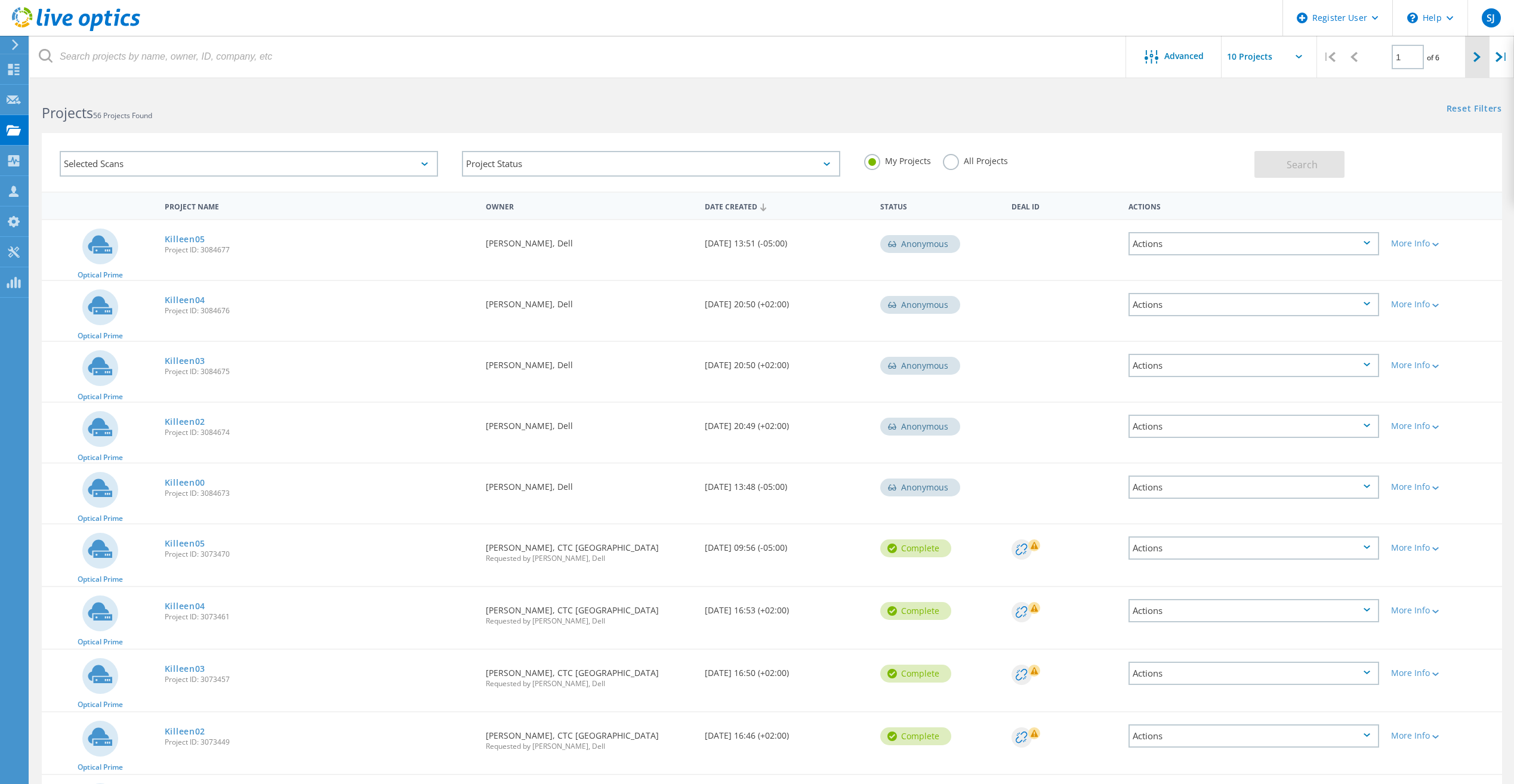
click at [1479, 65] on div at bounding box center [1477, 57] width 25 height 42
type input "2"
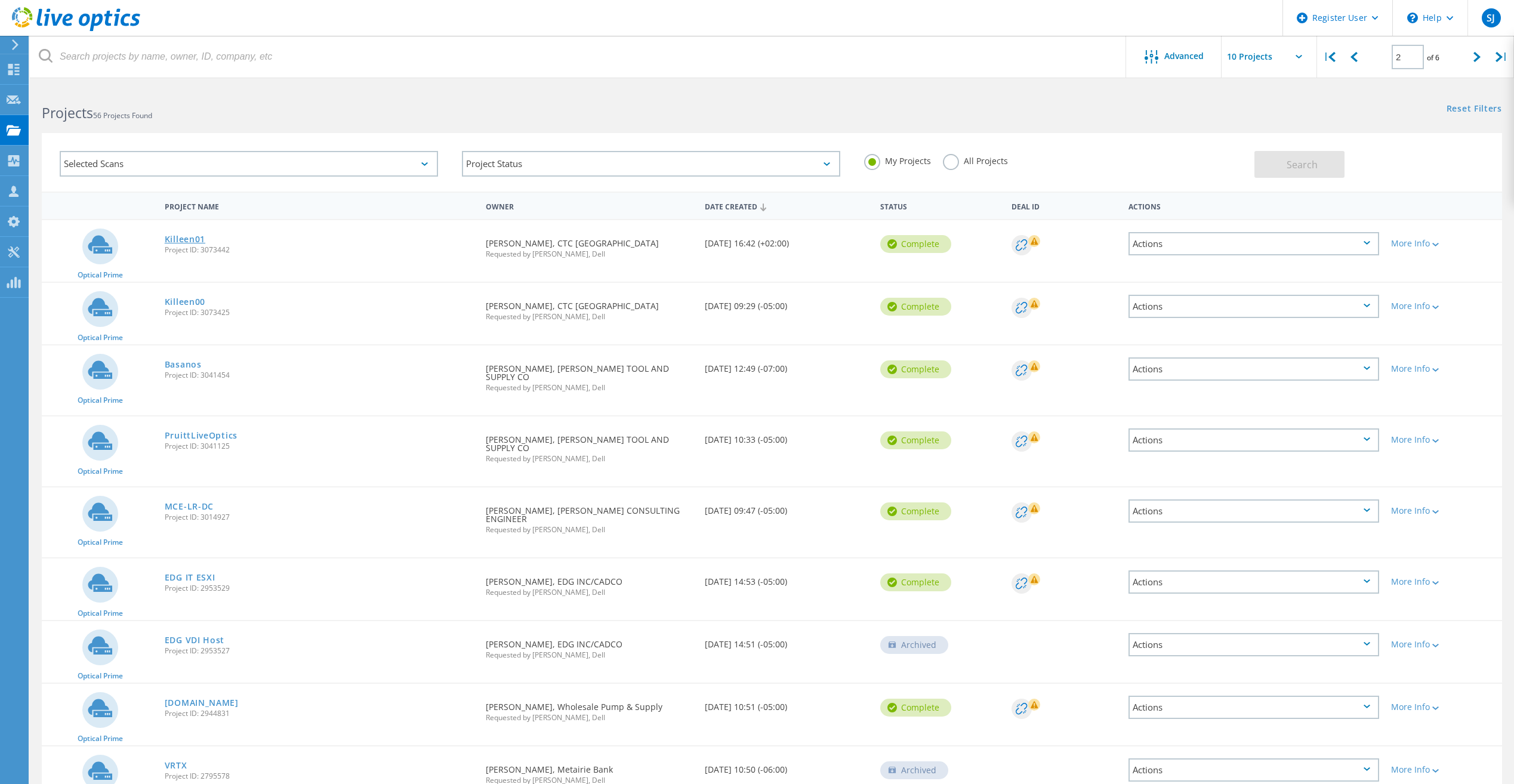
click at [205, 237] on link "Killeen01" at bounding box center [185, 239] width 41 height 9
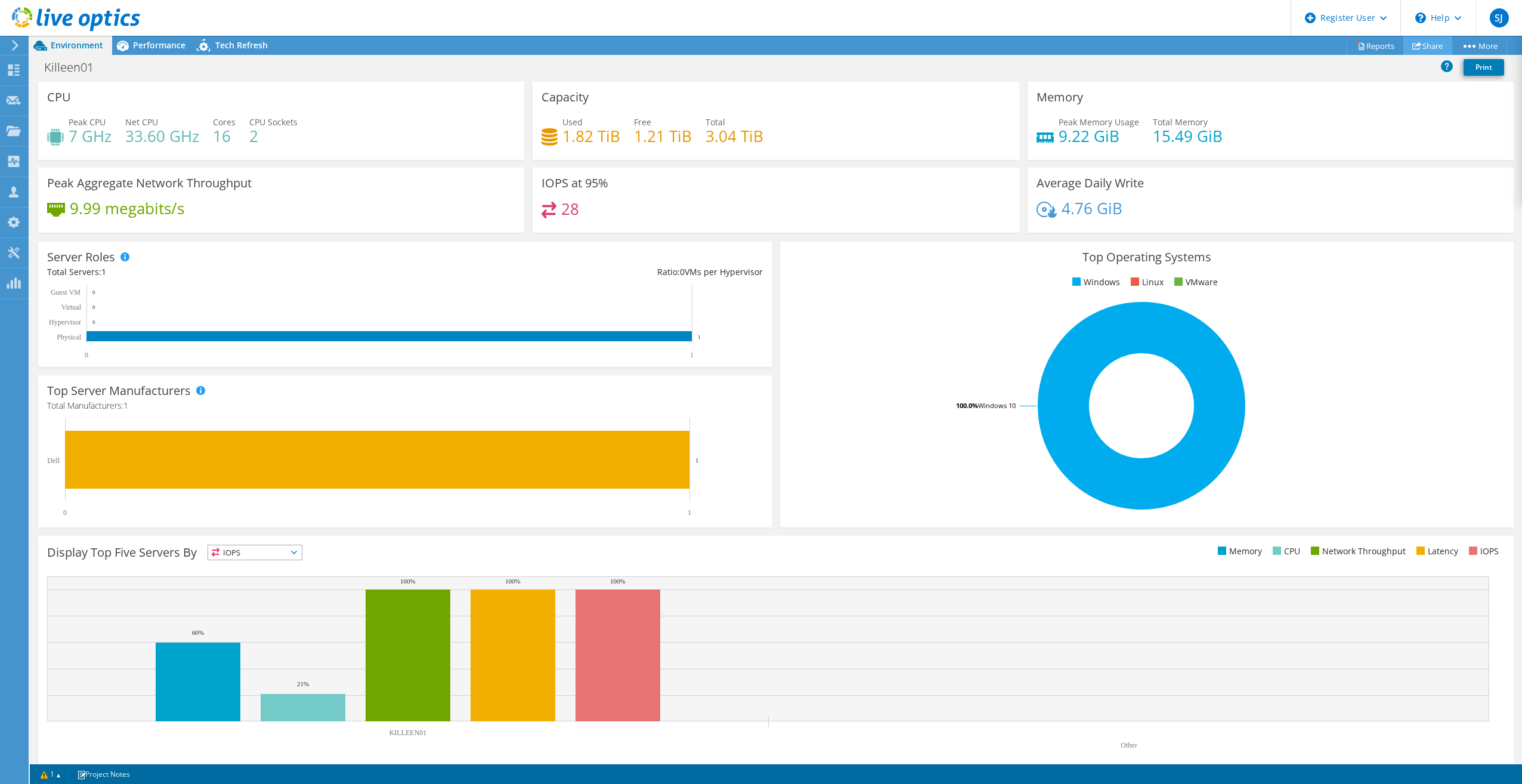
click at [1435, 43] on link "Share" at bounding box center [1427, 46] width 49 height 19
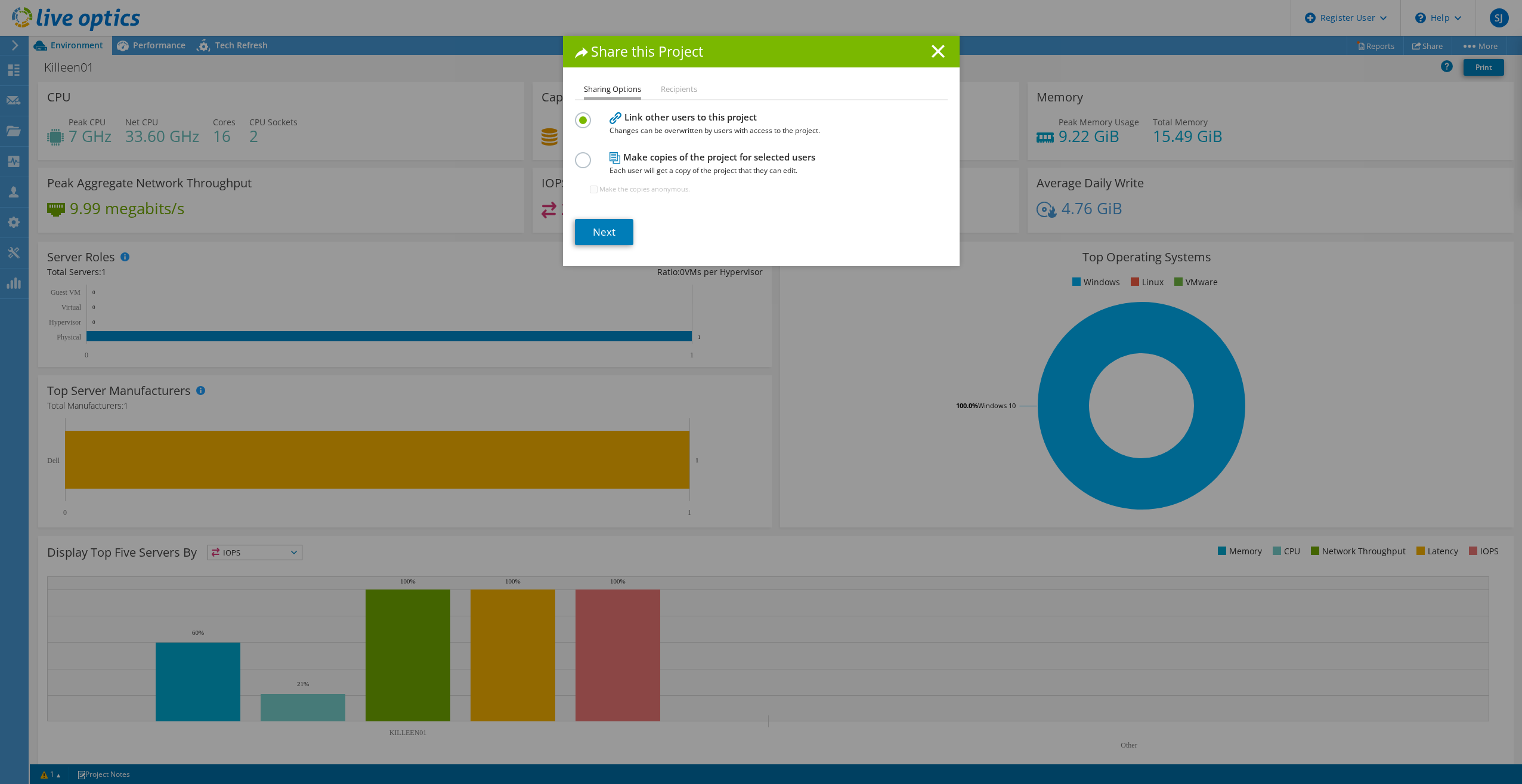
click at [575, 155] on label at bounding box center [585, 153] width 21 height 3
click at [0, 0] on input "radio" at bounding box center [0, 0] width 0 height 0
click at [602, 236] on link "Next" at bounding box center [605, 232] width 59 height 26
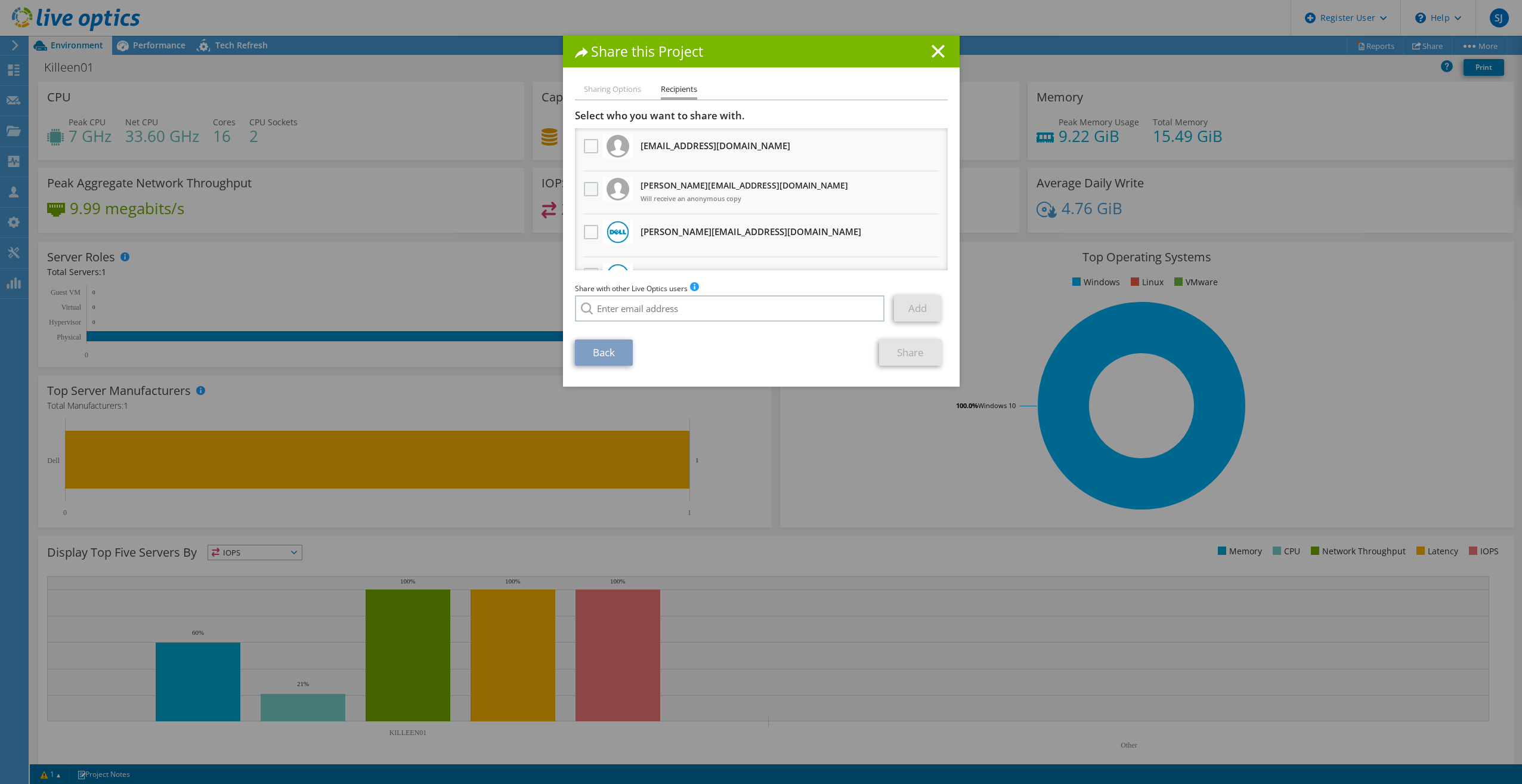
click at [591, 186] on label at bounding box center [593, 189] width 17 height 14
click at [0, 0] on input "checkbox" at bounding box center [0, 0] width 0 height 0
click at [911, 350] on link "Share" at bounding box center [911, 352] width 63 height 26
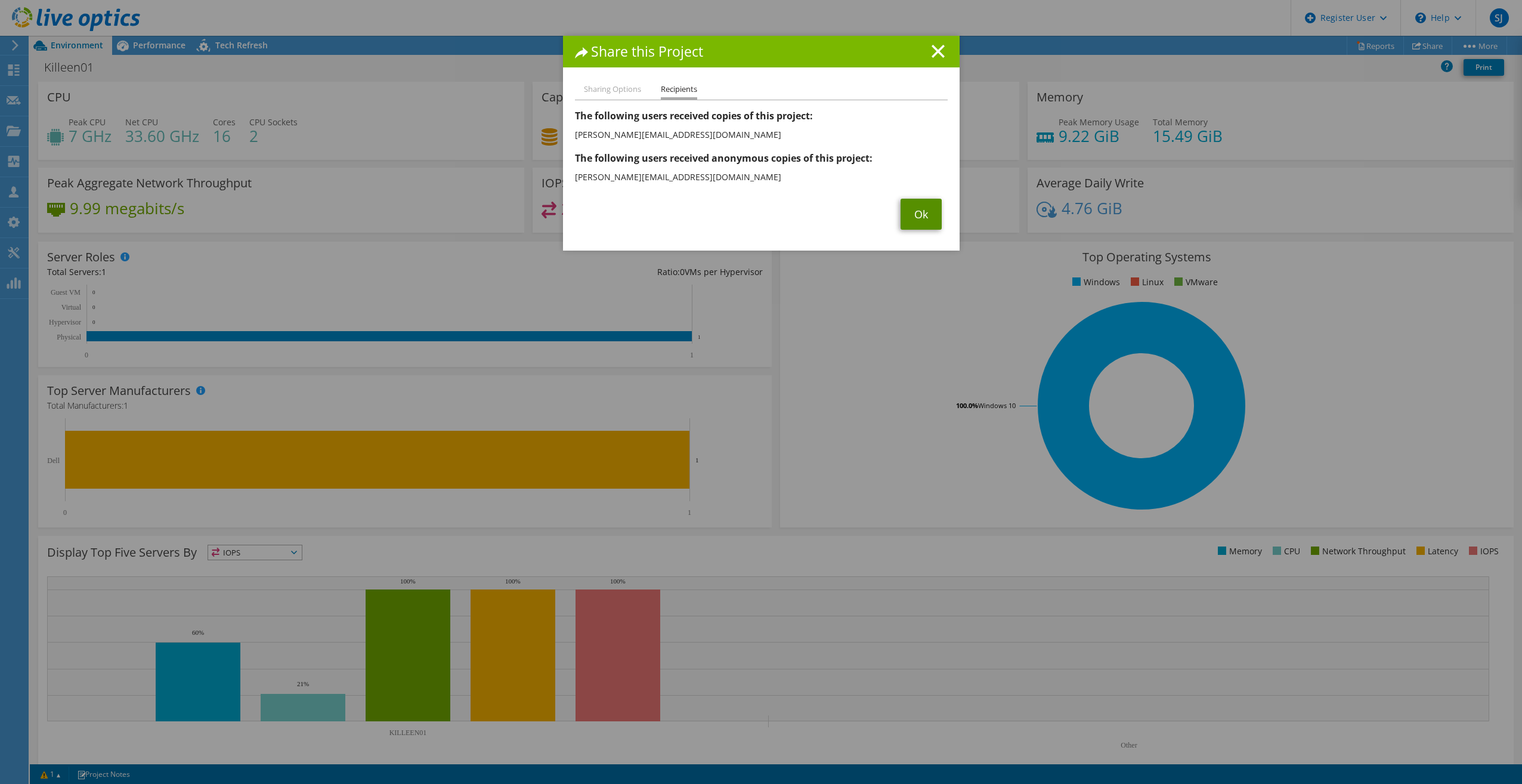
click at [925, 207] on link "Ok" at bounding box center [921, 214] width 41 height 31
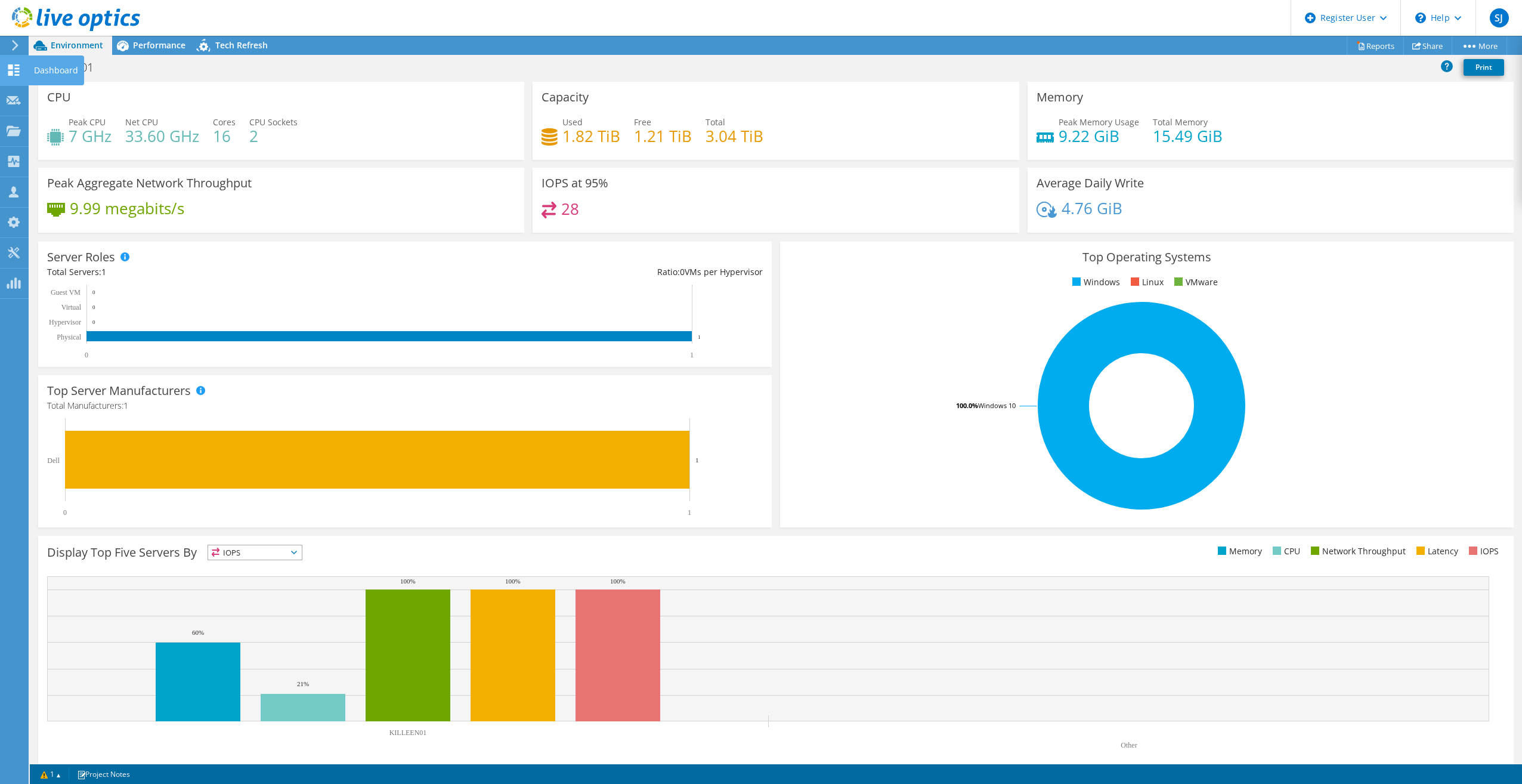
click at [9, 66] on use at bounding box center [14, 70] width 11 height 11
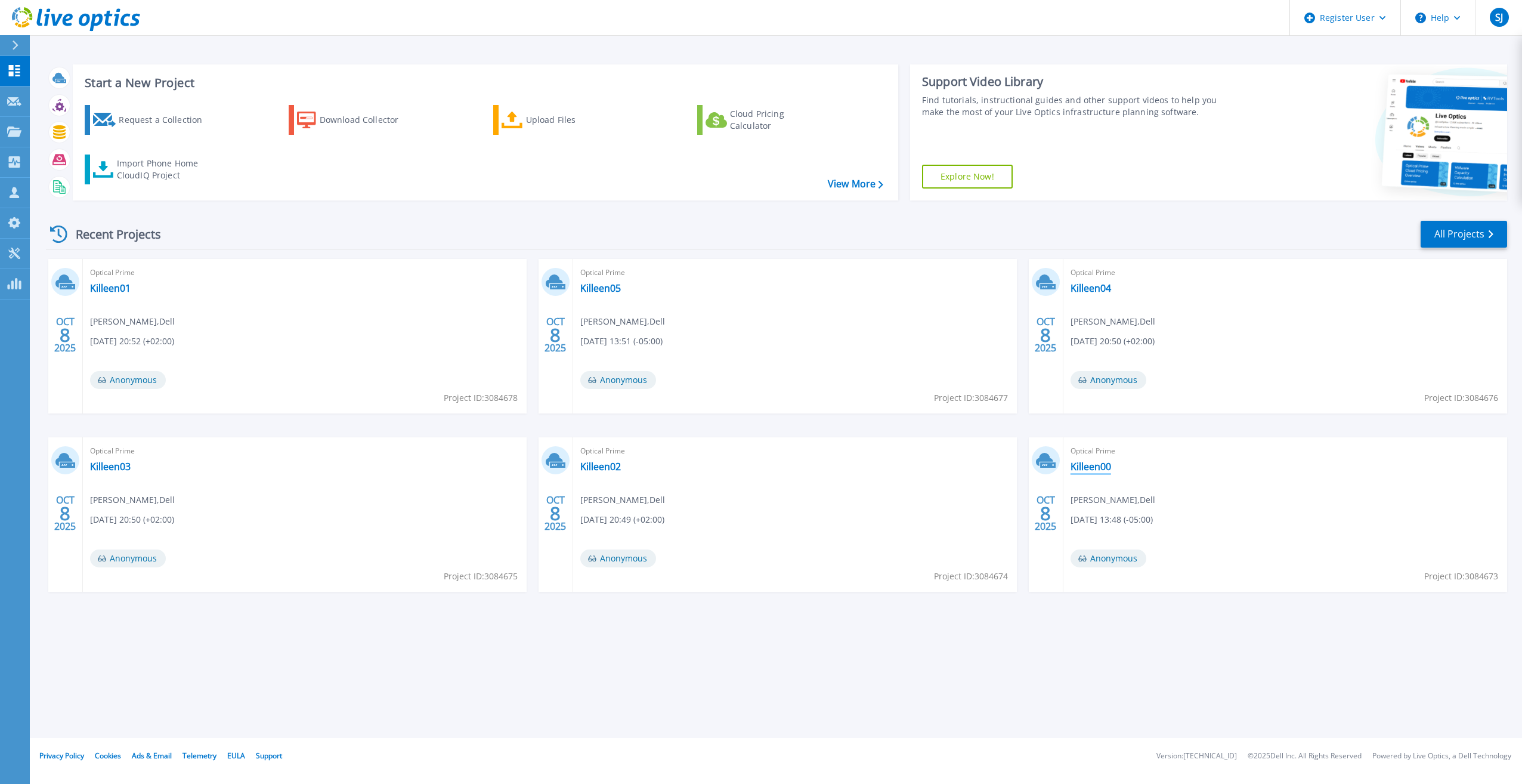
click at [1089, 464] on link "Killeen00" at bounding box center [1091, 466] width 41 height 12
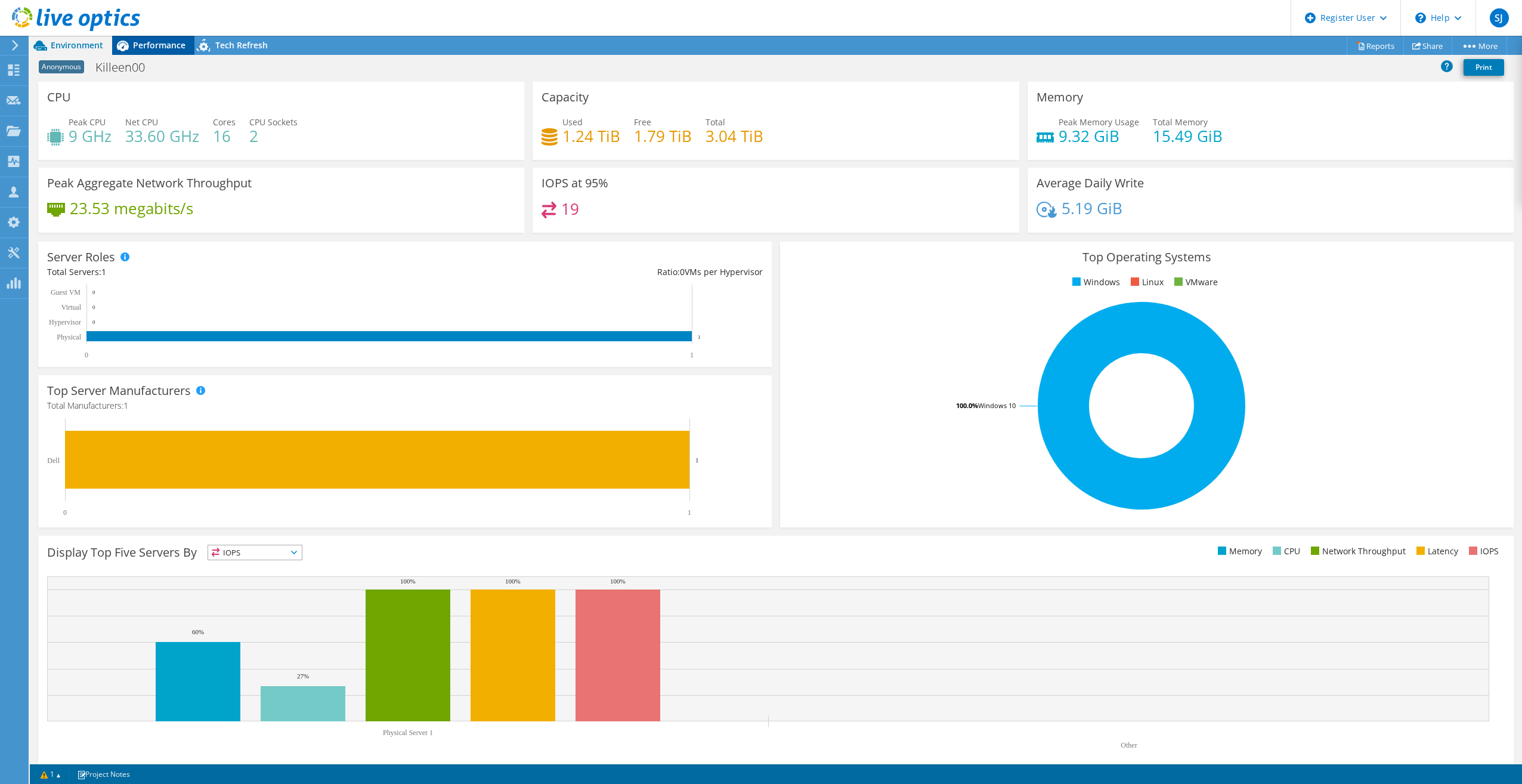
click at [154, 42] on span "Performance" at bounding box center [159, 45] width 53 height 11
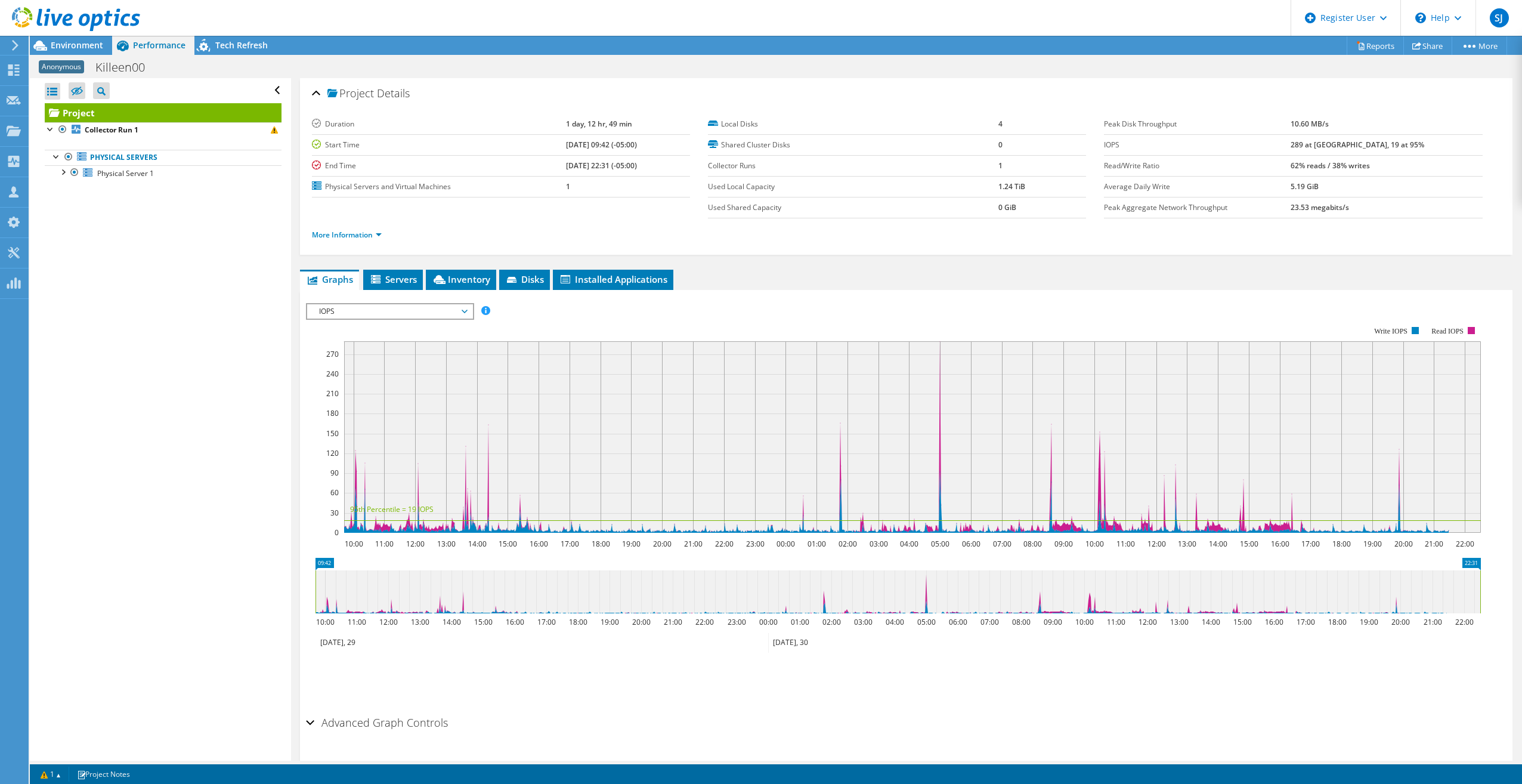
click at [424, 310] on span "IOPS" at bounding box center [390, 311] width 153 height 14
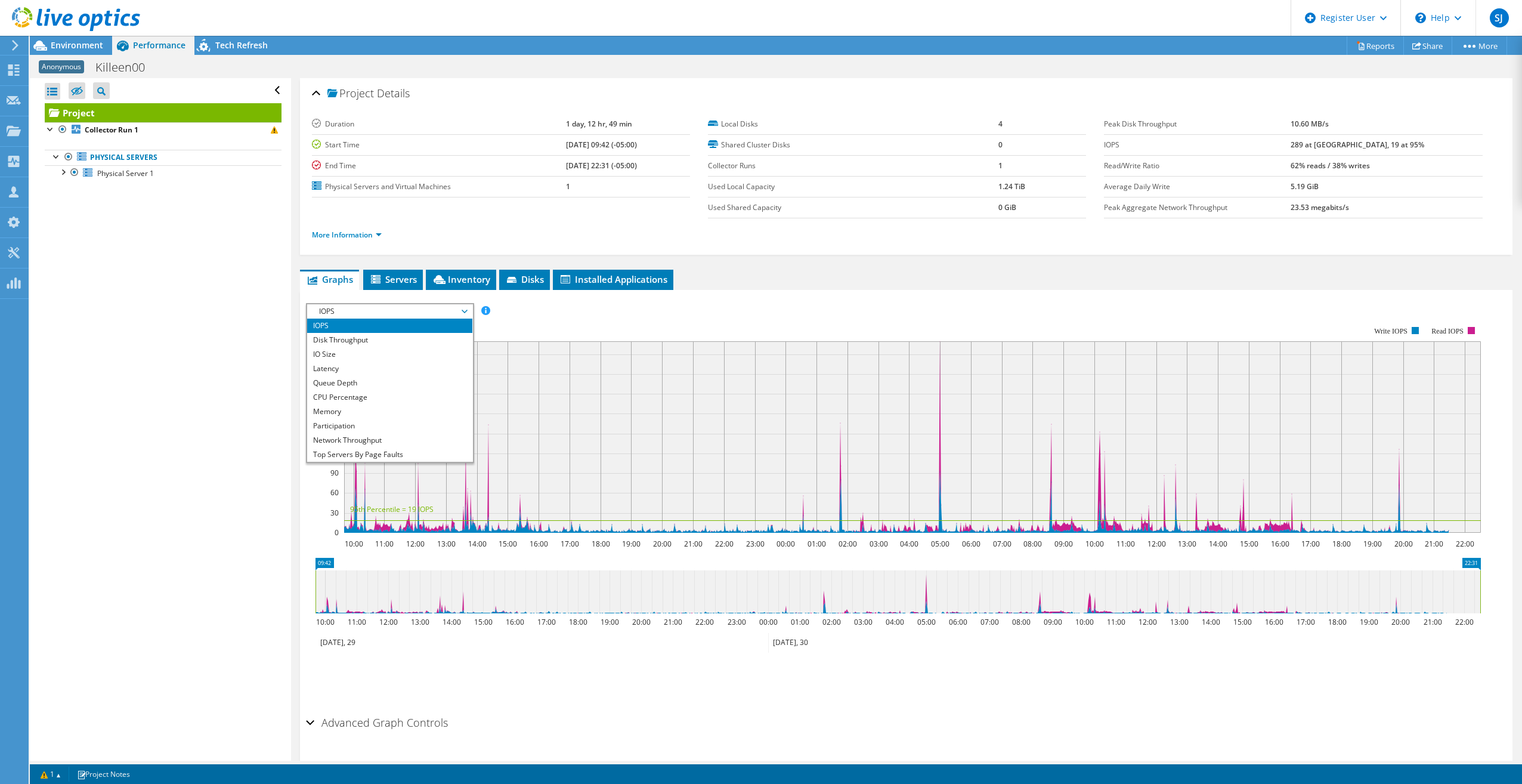
click at [533, 312] on rect at bounding box center [893, 430] width 1175 height 239
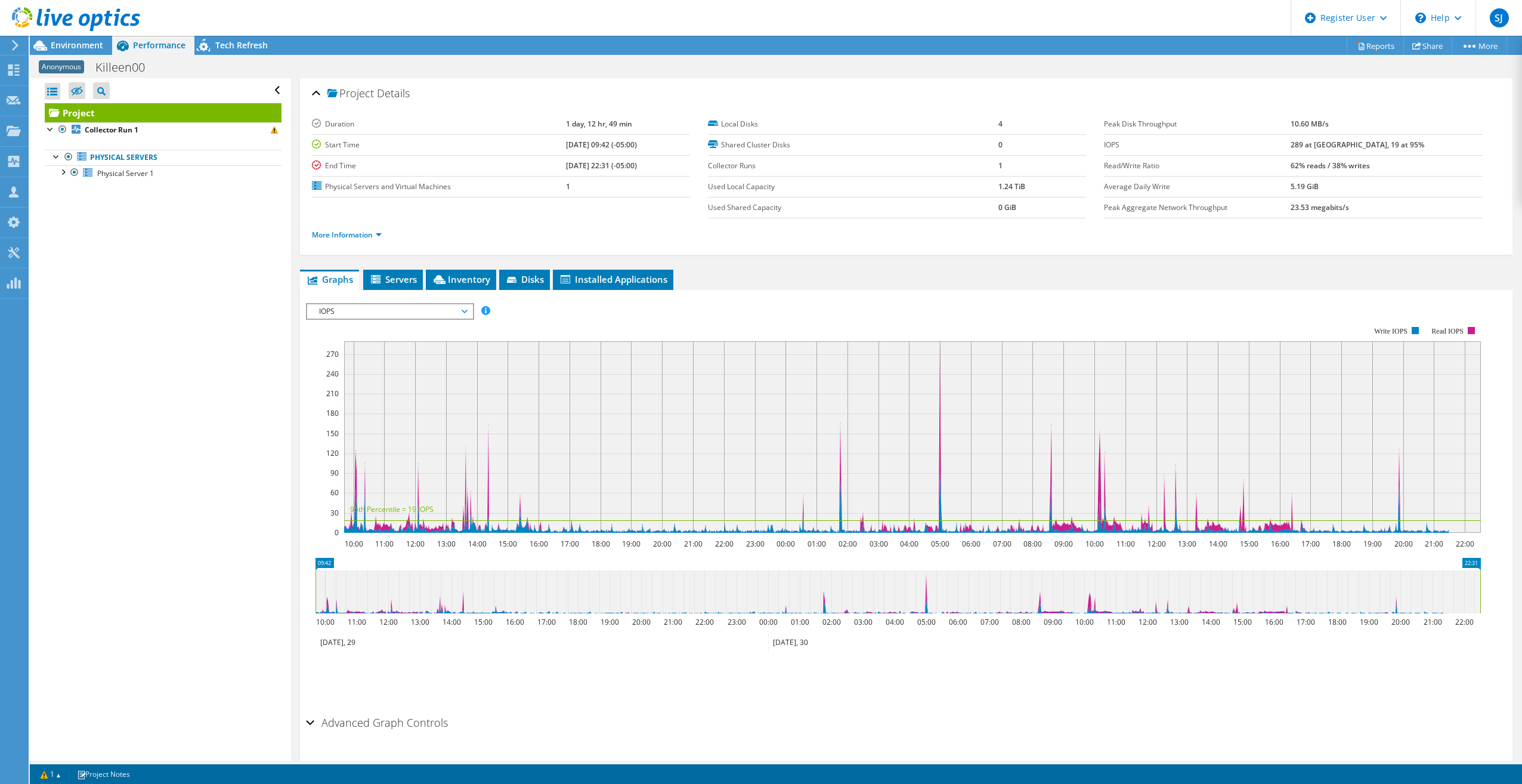
click at [440, 310] on span "IOPS" at bounding box center [390, 311] width 153 height 14
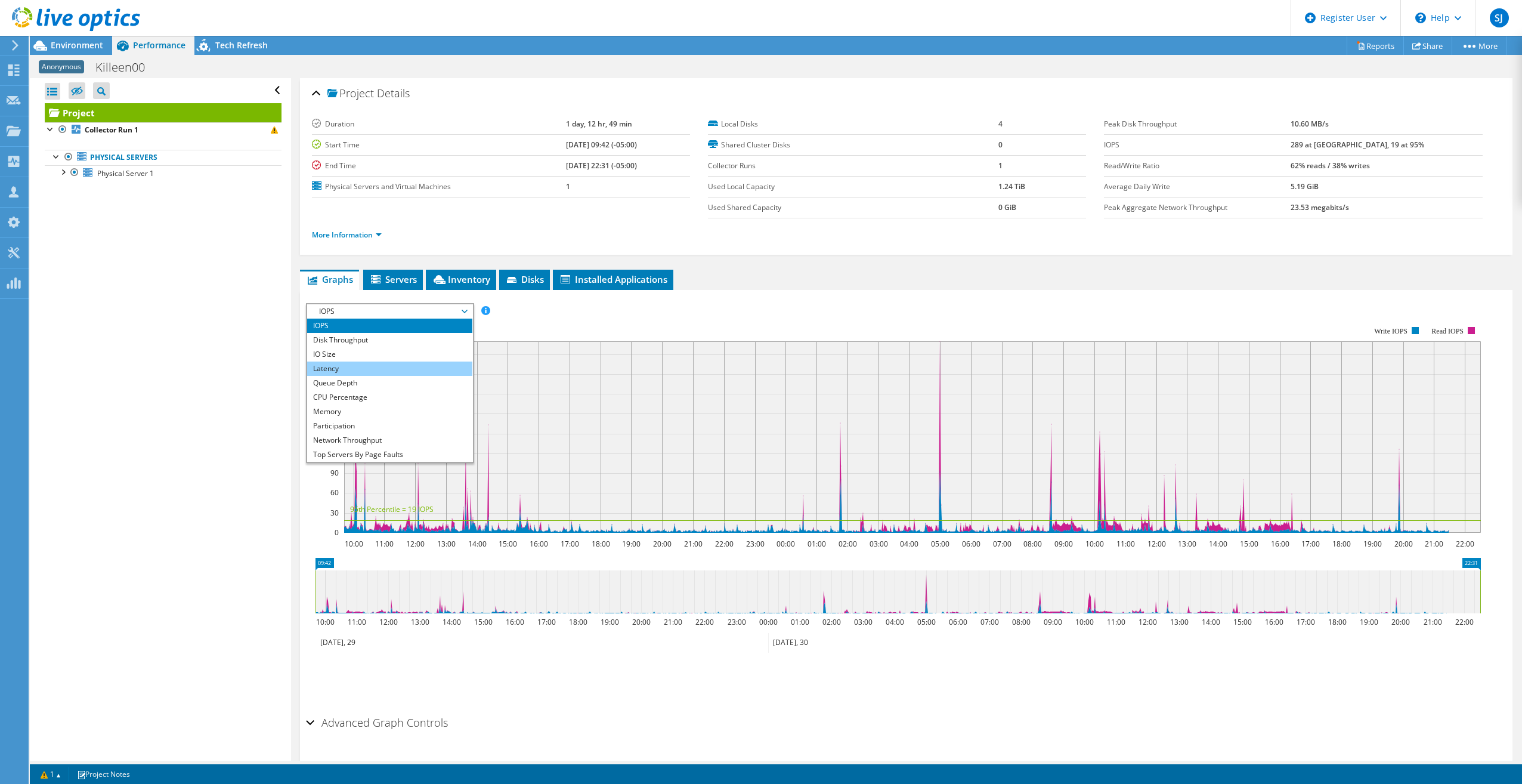
click at [405, 364] on li "Latency" at bounding box center [390, 368] width 165 height 14
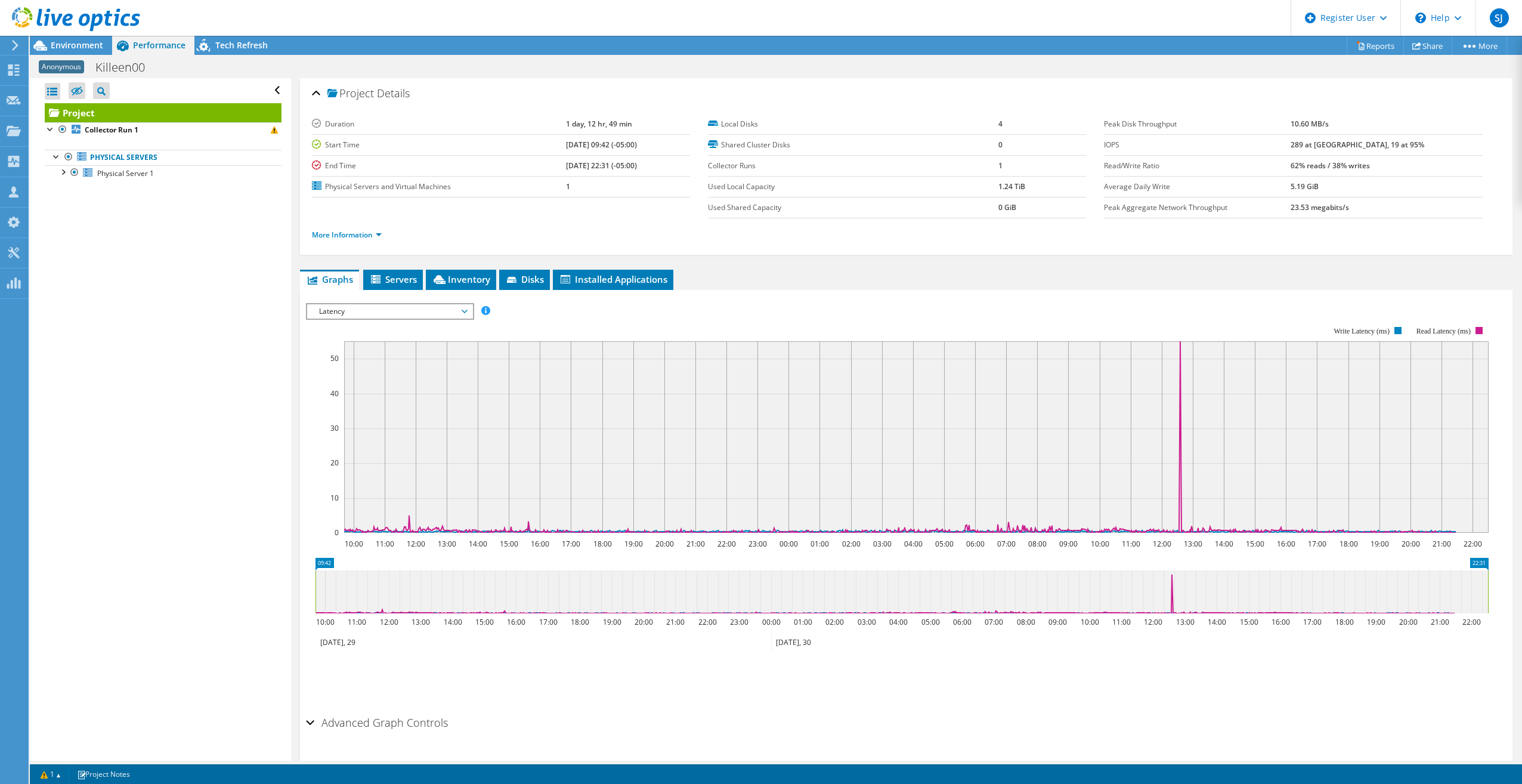
click at [456, 308] on span "Latency" at bounding box center [390, 311] width 153 height 14
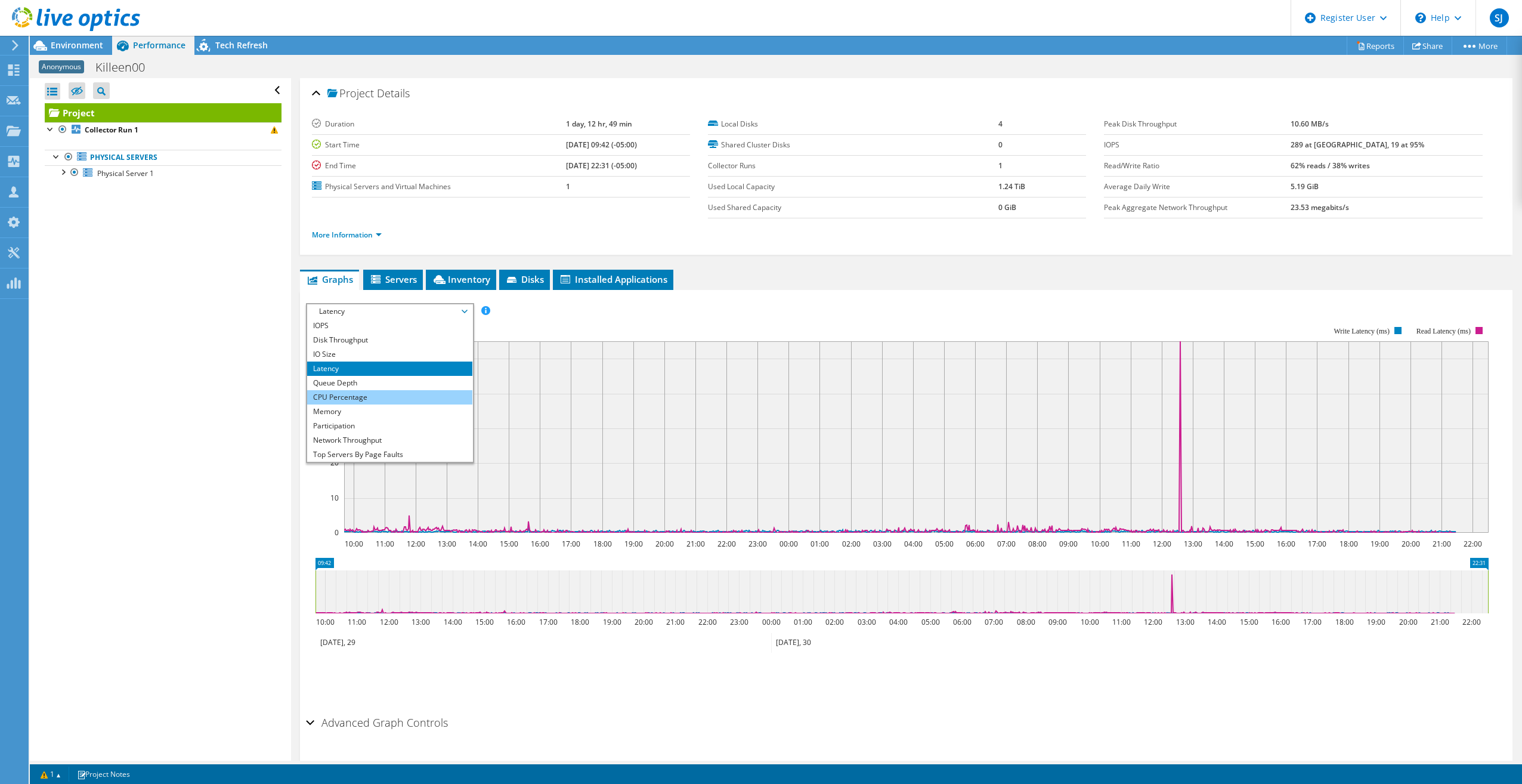
click at [411, 400] on li "CPU Percentage" at bounding box center [390, 397] width 165 height 14
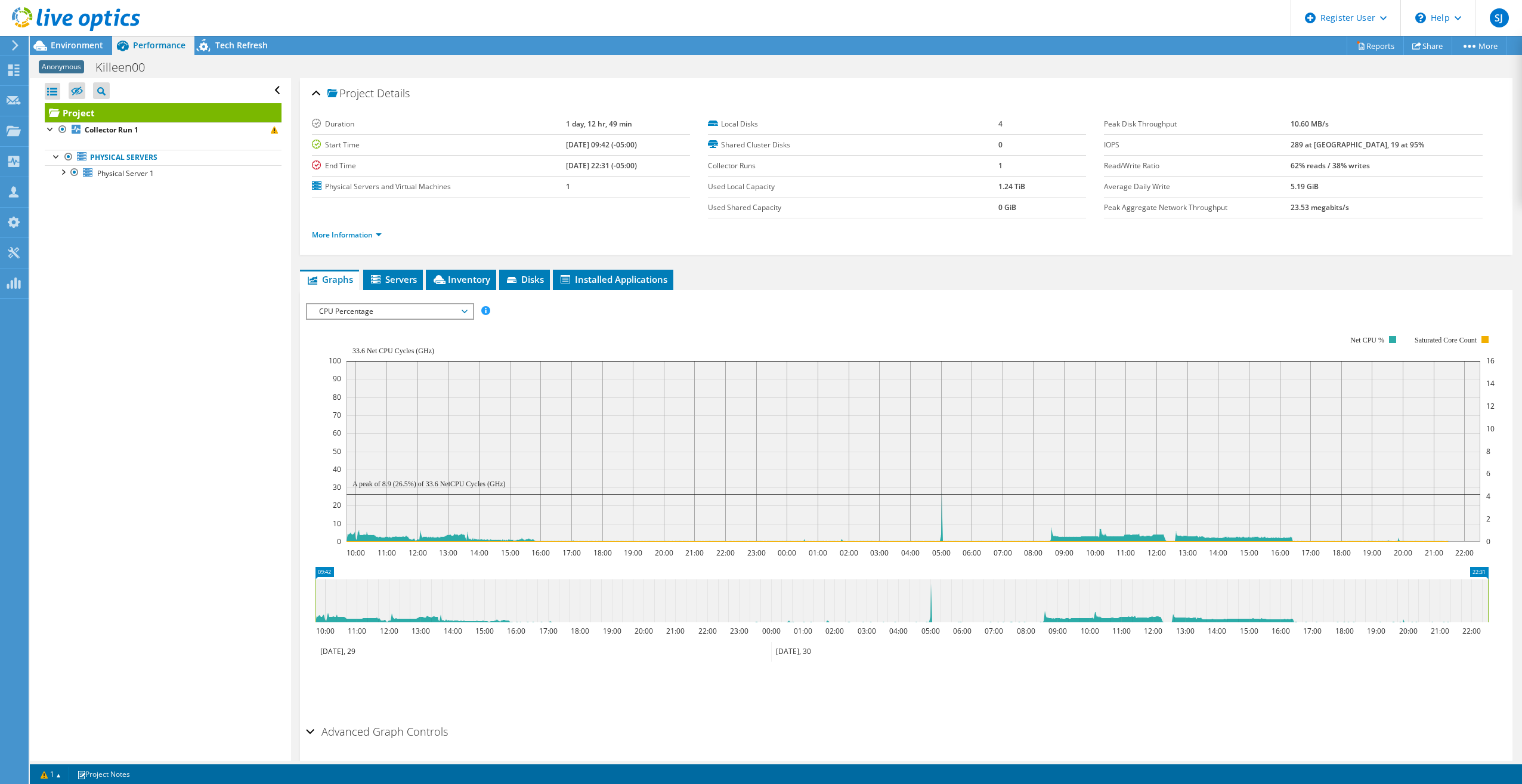
click at [464, 310] on span "CPU Percentage" at bounding box center [390, 311] width 153 height 14
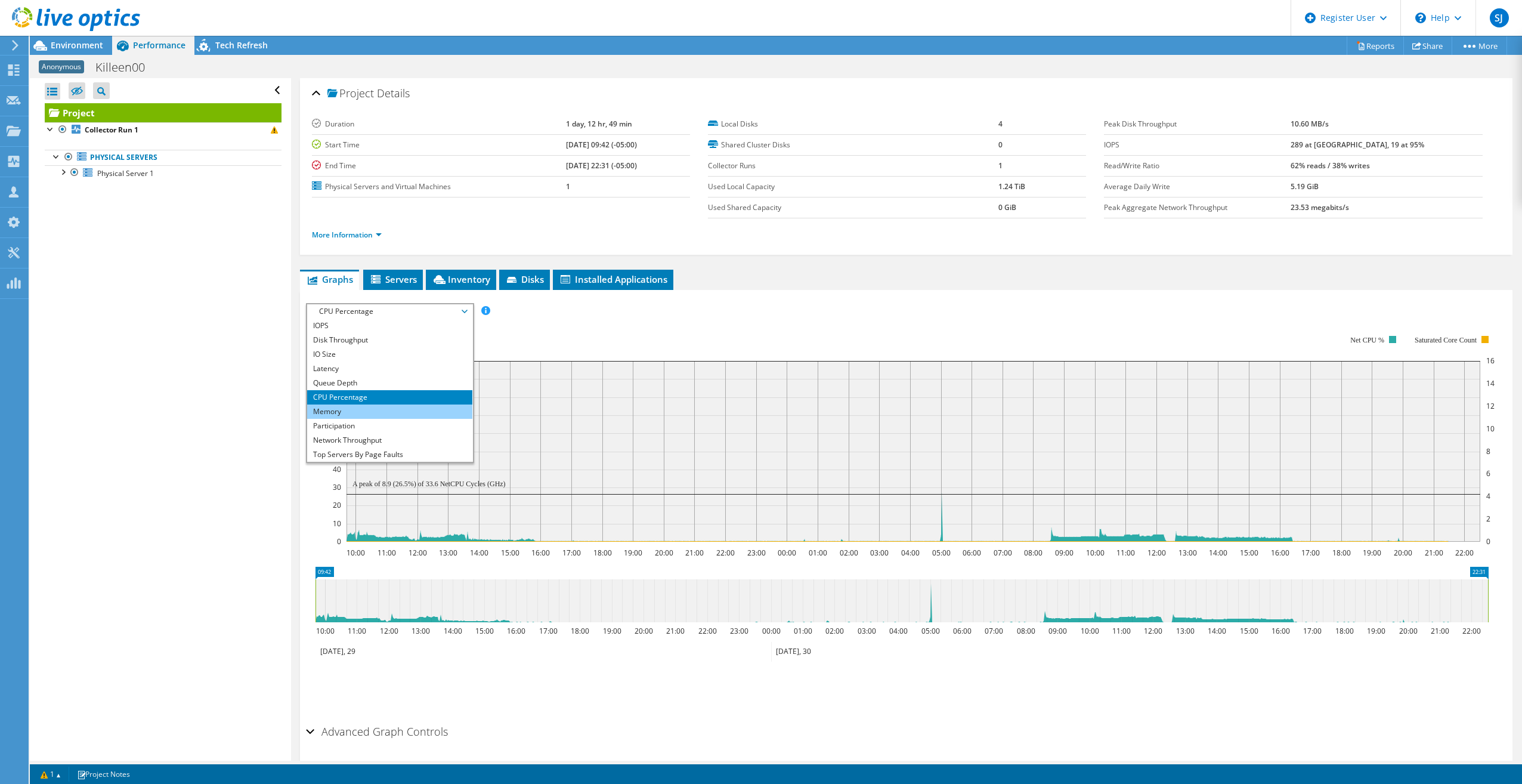
click at [366, 408] on li "Memory" at bounding box center [390, 411] width 165 height 14
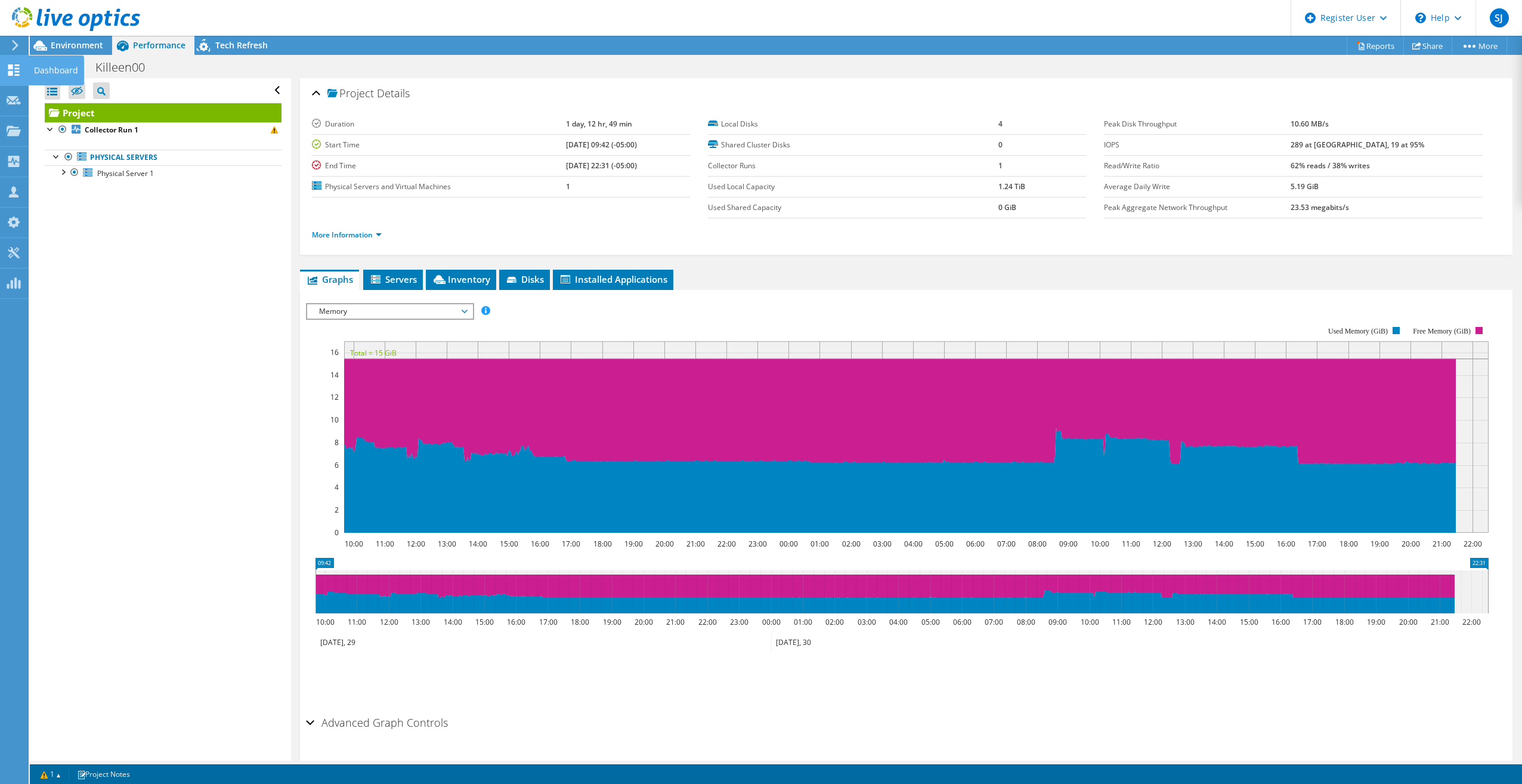
click at [19, 71] on use at bounding box center [14, 70] width 11 height 11
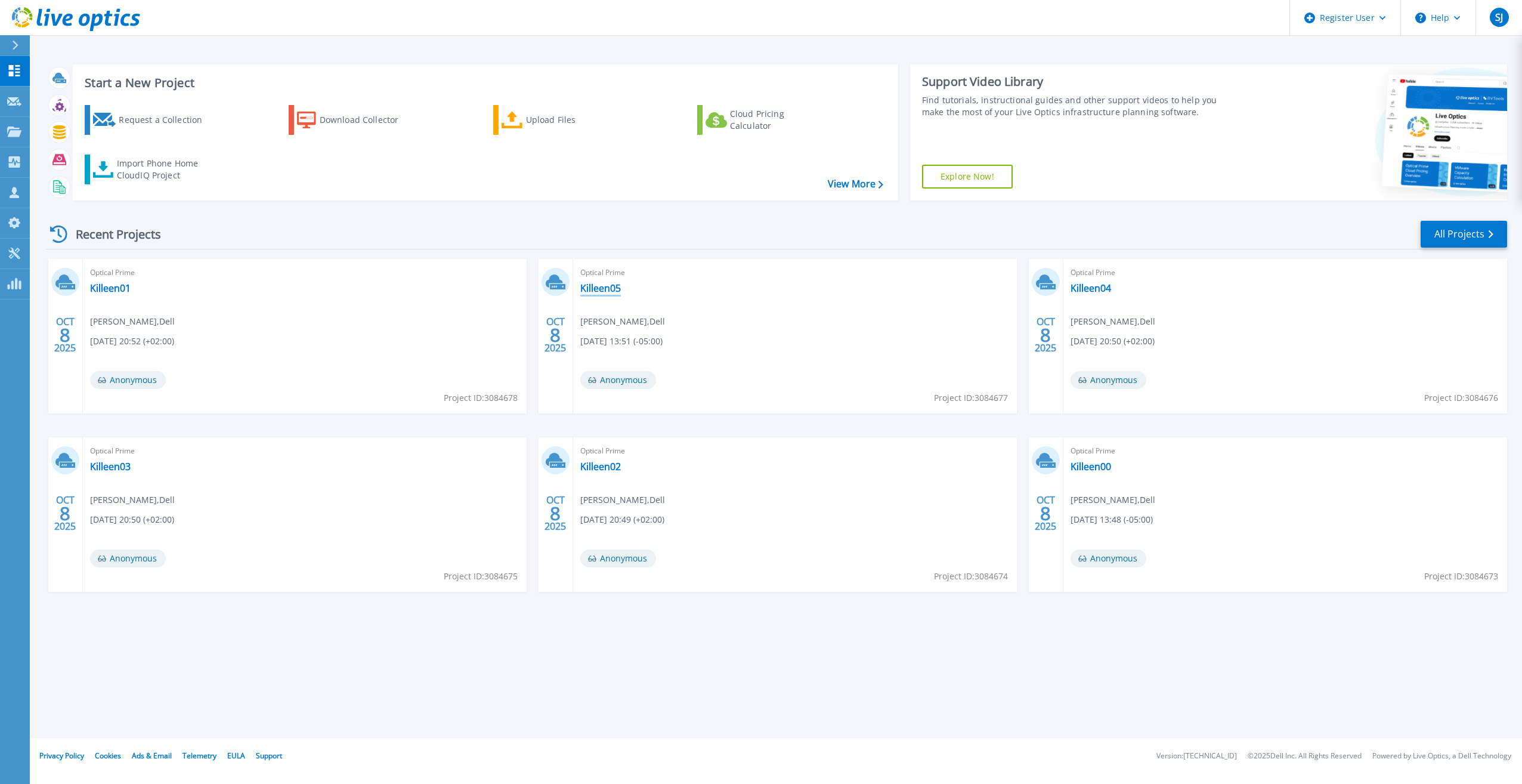
click at [609, 287] on link "Killeen05" at bounding box center [601, 288] width 41 height 12
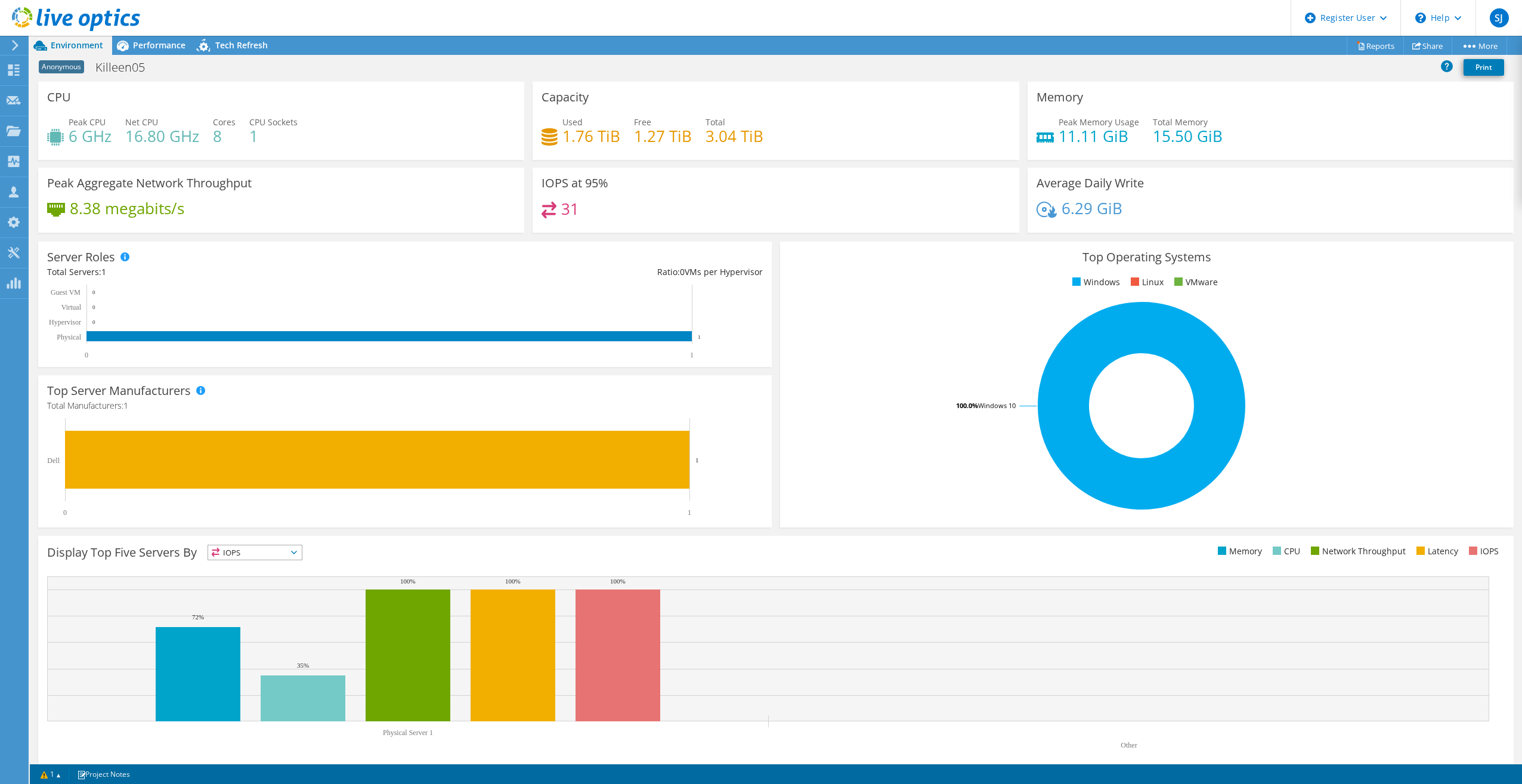
click at [16, 45] on icon at bounding box center [15, 45] width 9 height 11
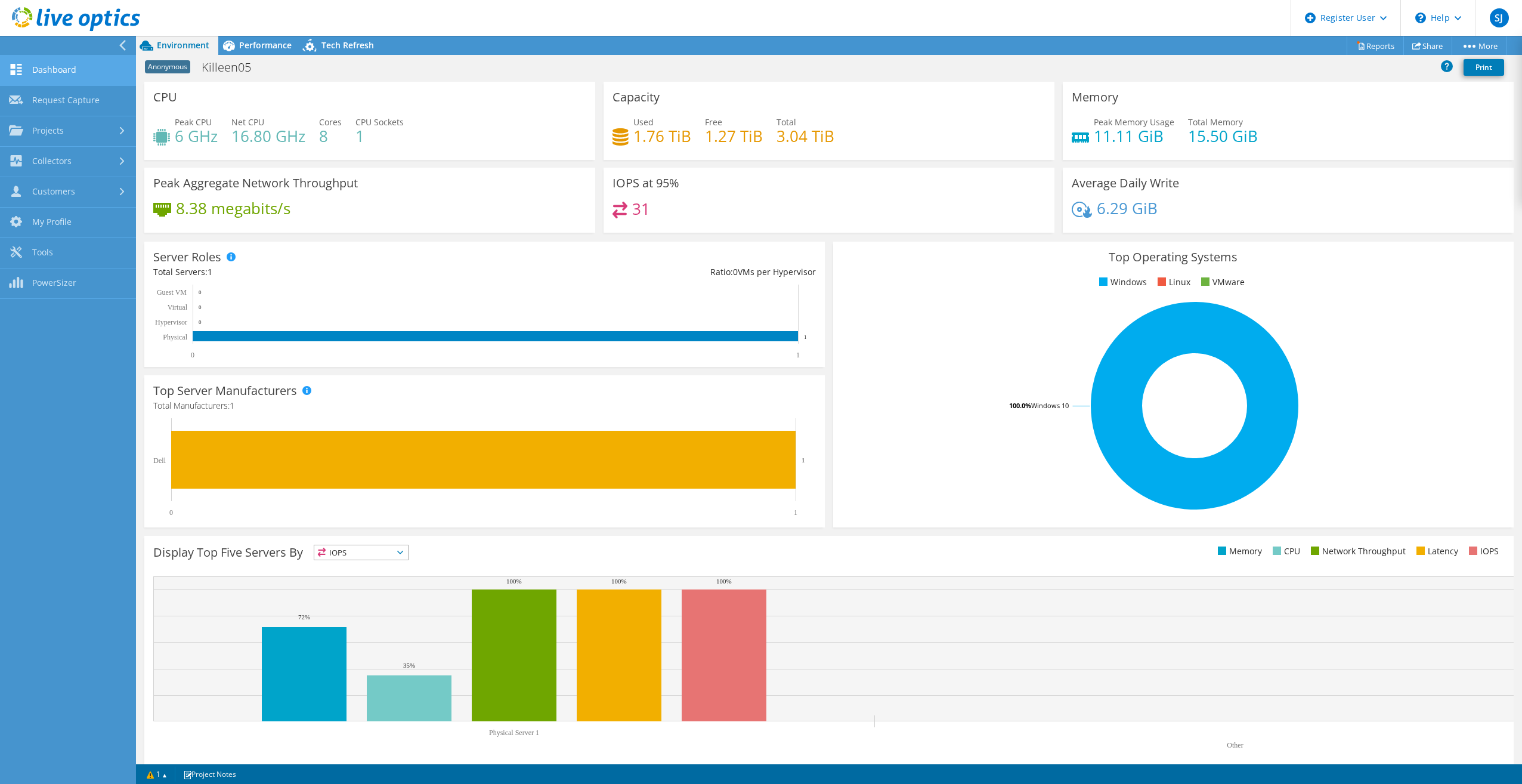
click at [69, 65] on link "Dashboard" at bounding box center [68, 71] width 136 height 31
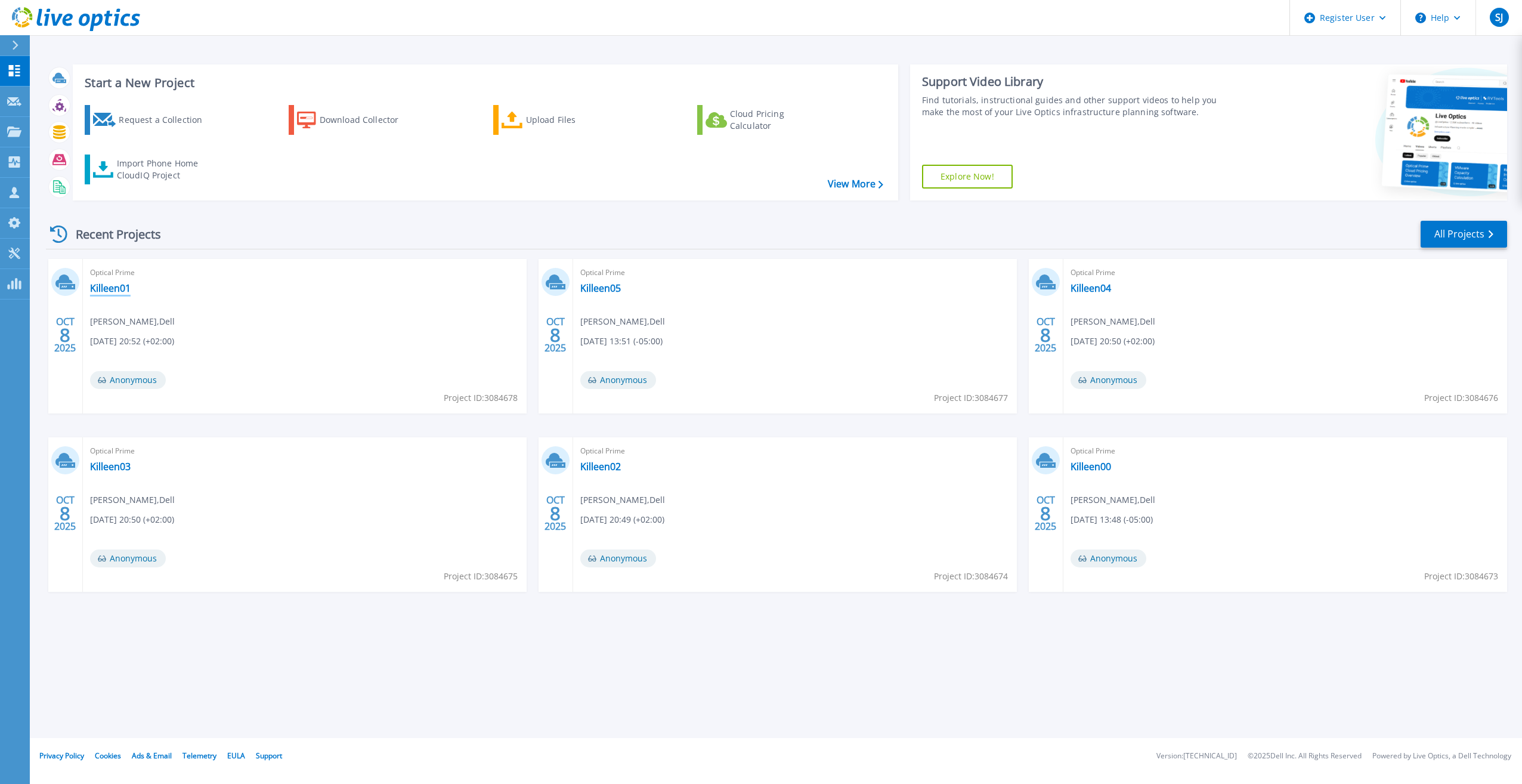
click at [106, 286] on link "Killeen01" at bounding box center [110, 288] width 41 height 12
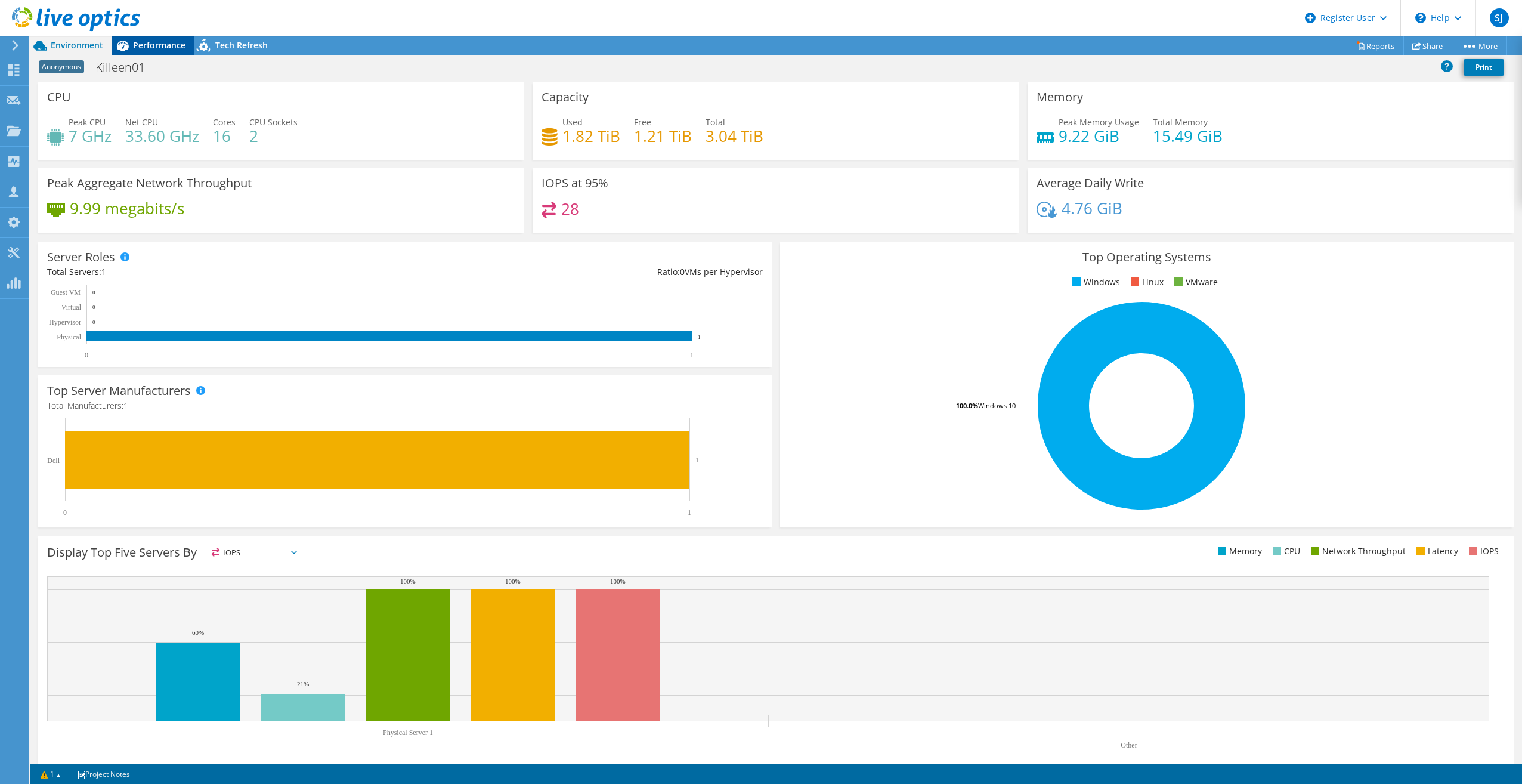
click at [147, 45] on span "Performance" at bounding box center [159, 45] width 53 height 11
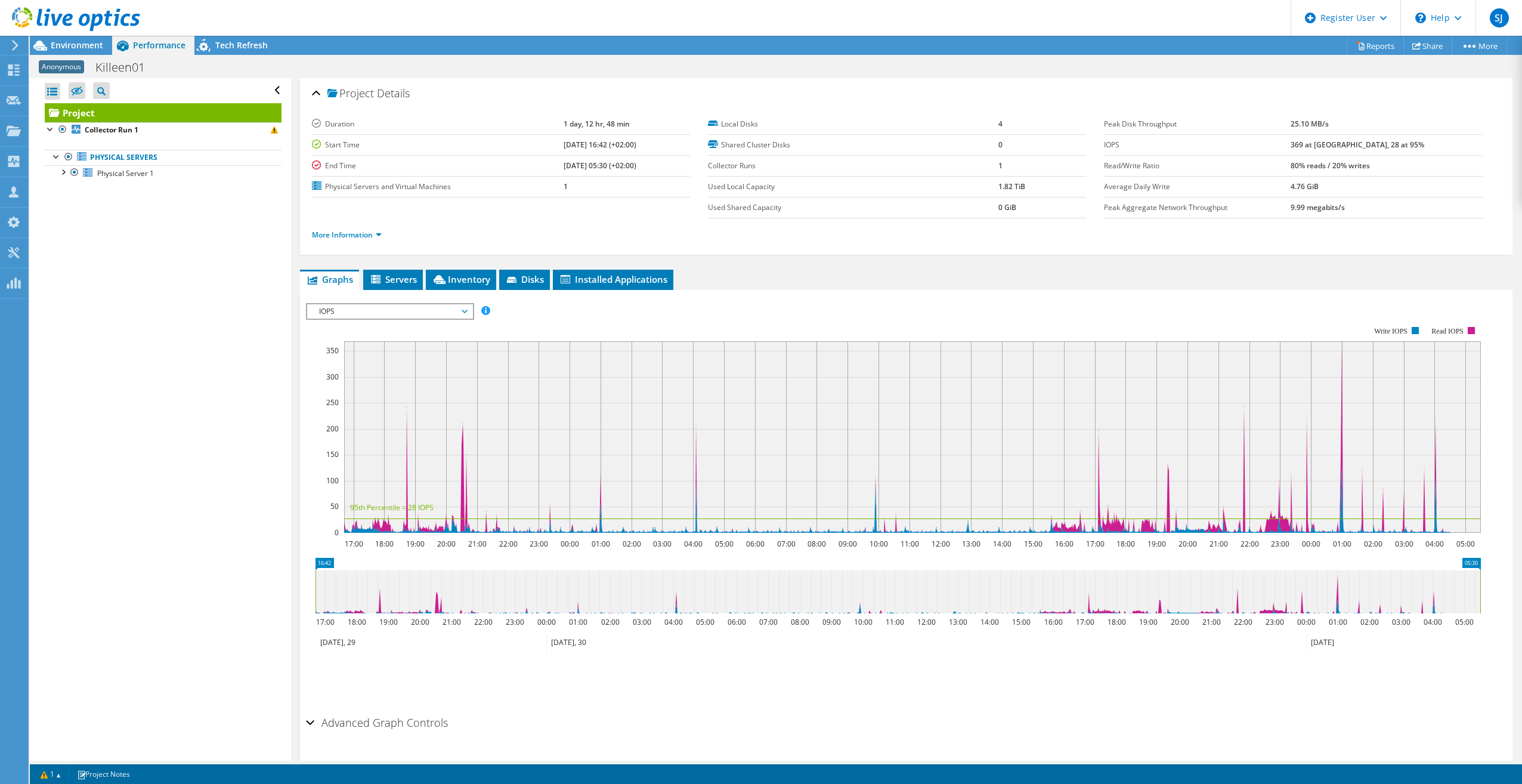
click at [452, 310] on span "IOPS" at bounding box center [390, 311] width 153 height 14
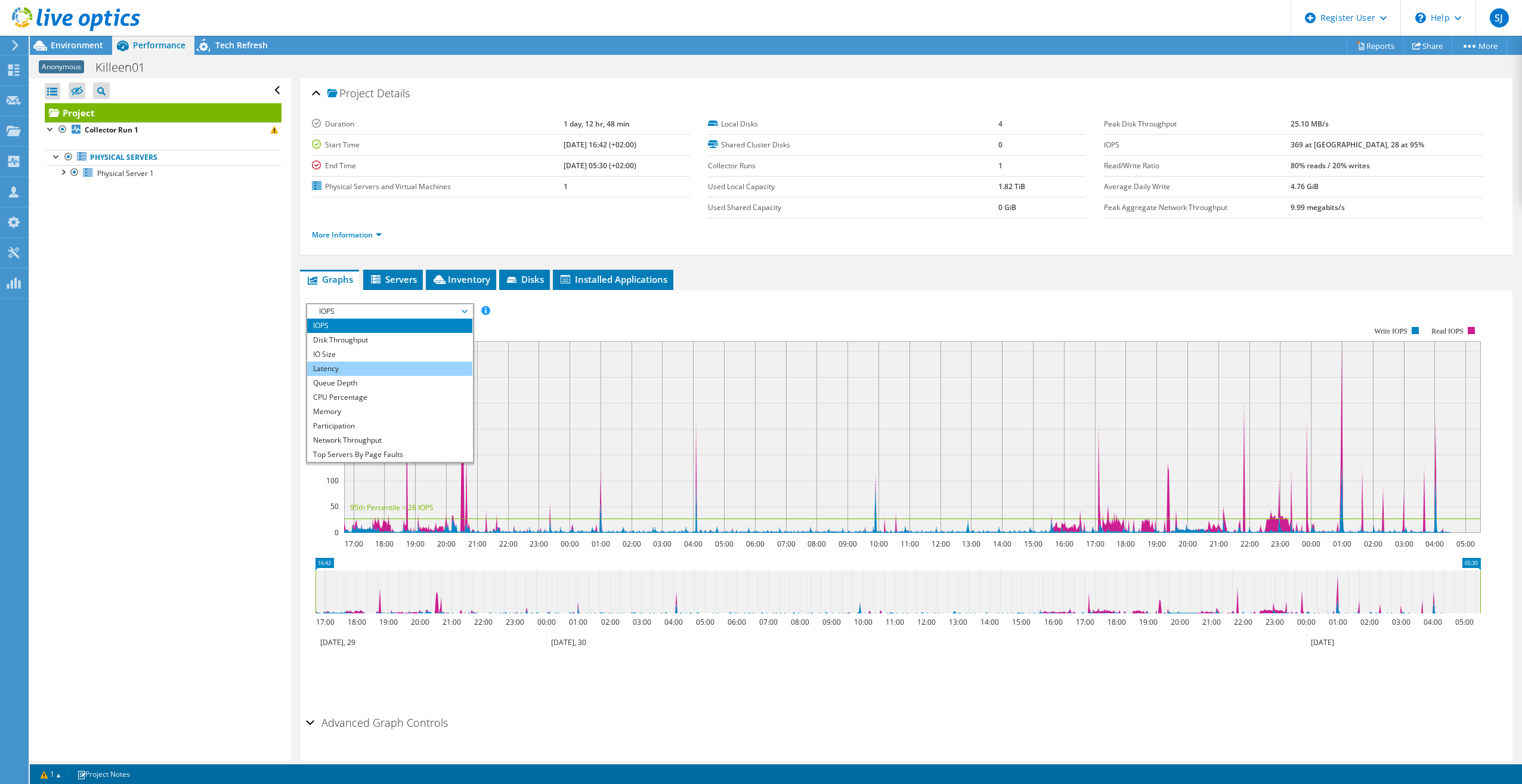
click at [399, 365] on li "Latency" at bounding box center [390, 368] width 165 height 14
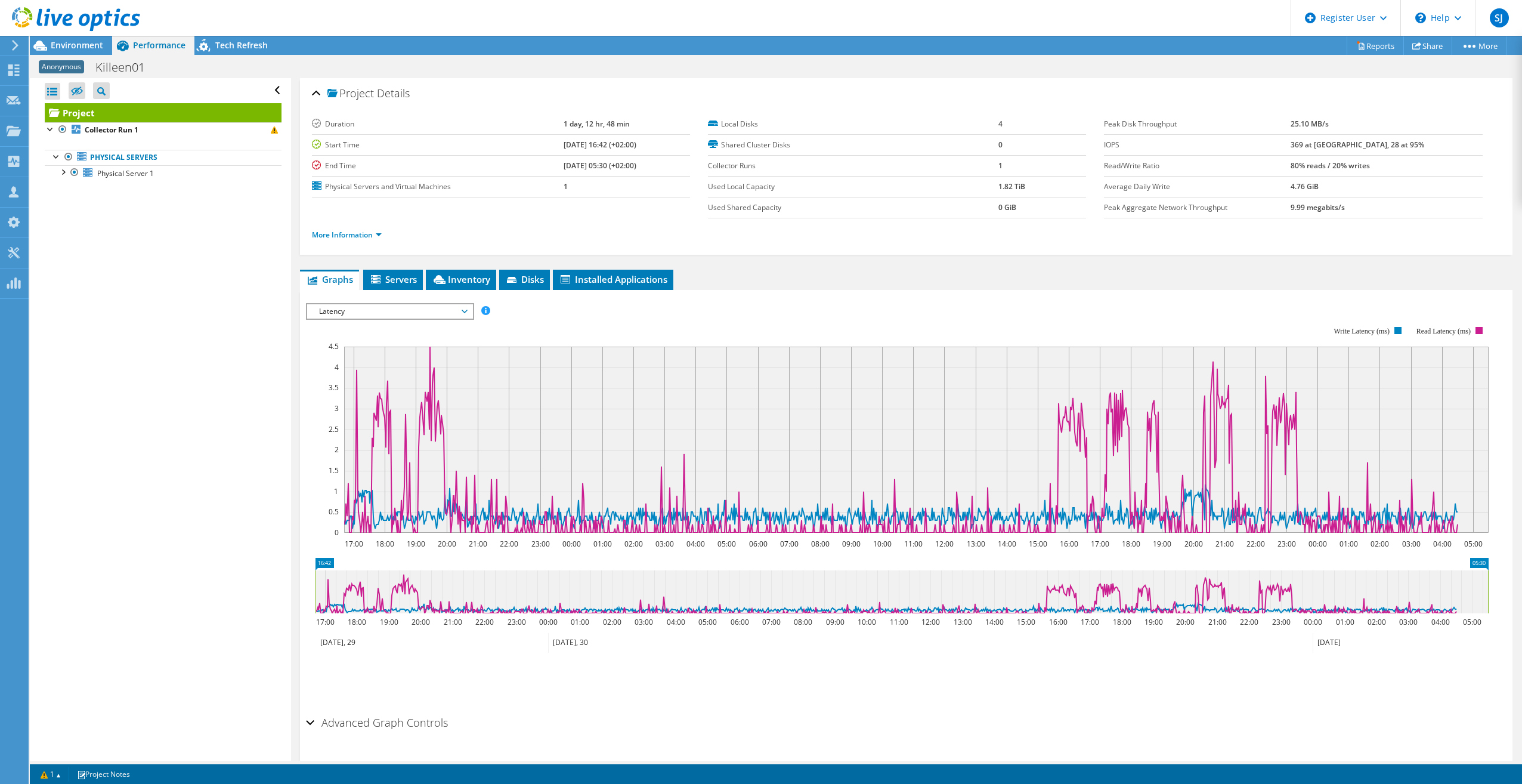
click at [454, 315] on span "Latency" at bounding box center [390, 311] width 153 height 14
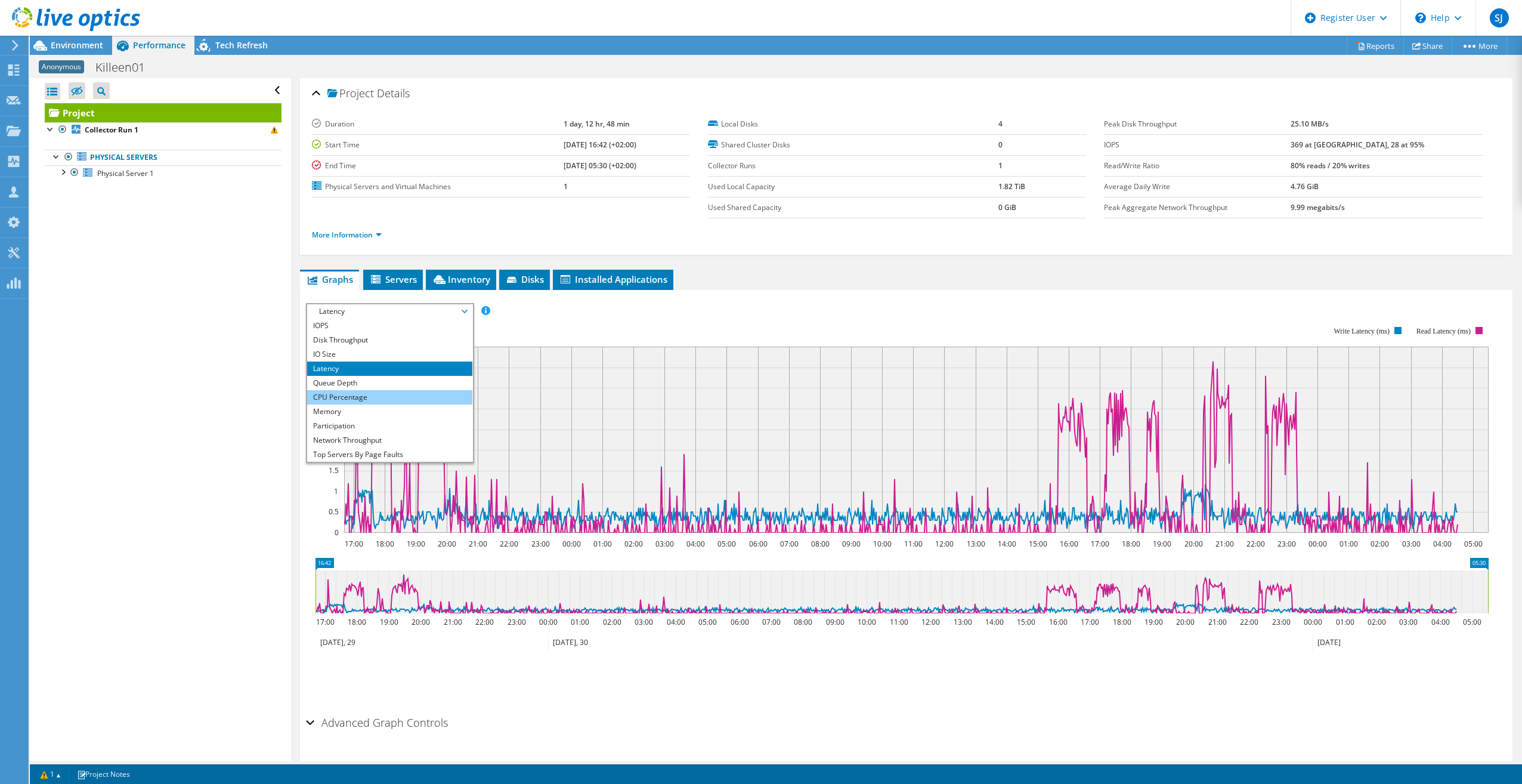
click at [390, 401] on li "CPU Percentage" at bounding box center [390, 397] width 165 height 14
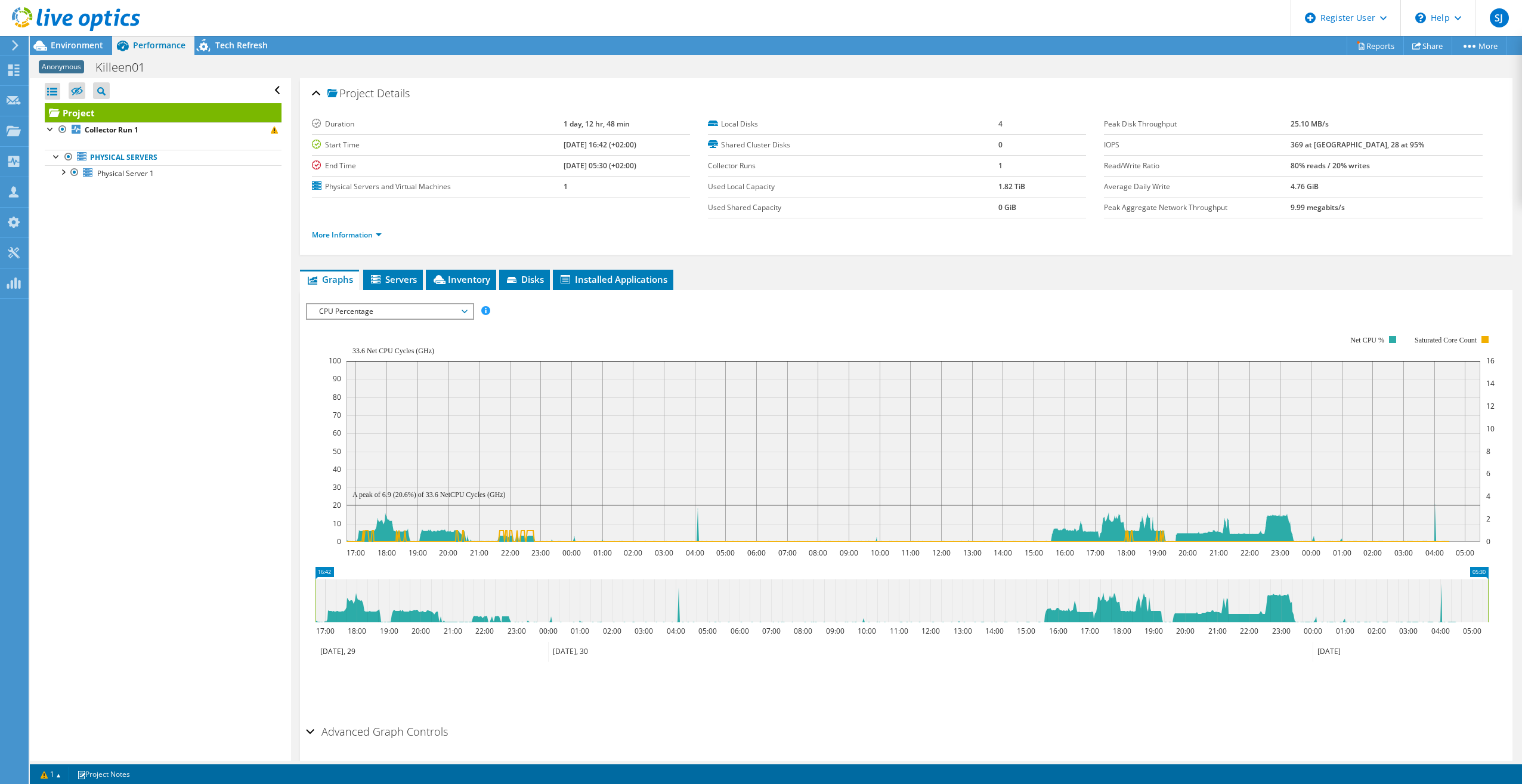
click at [450, 312] on span "CPU Percentage" at bounding box center [390, 311] width 153 height 14
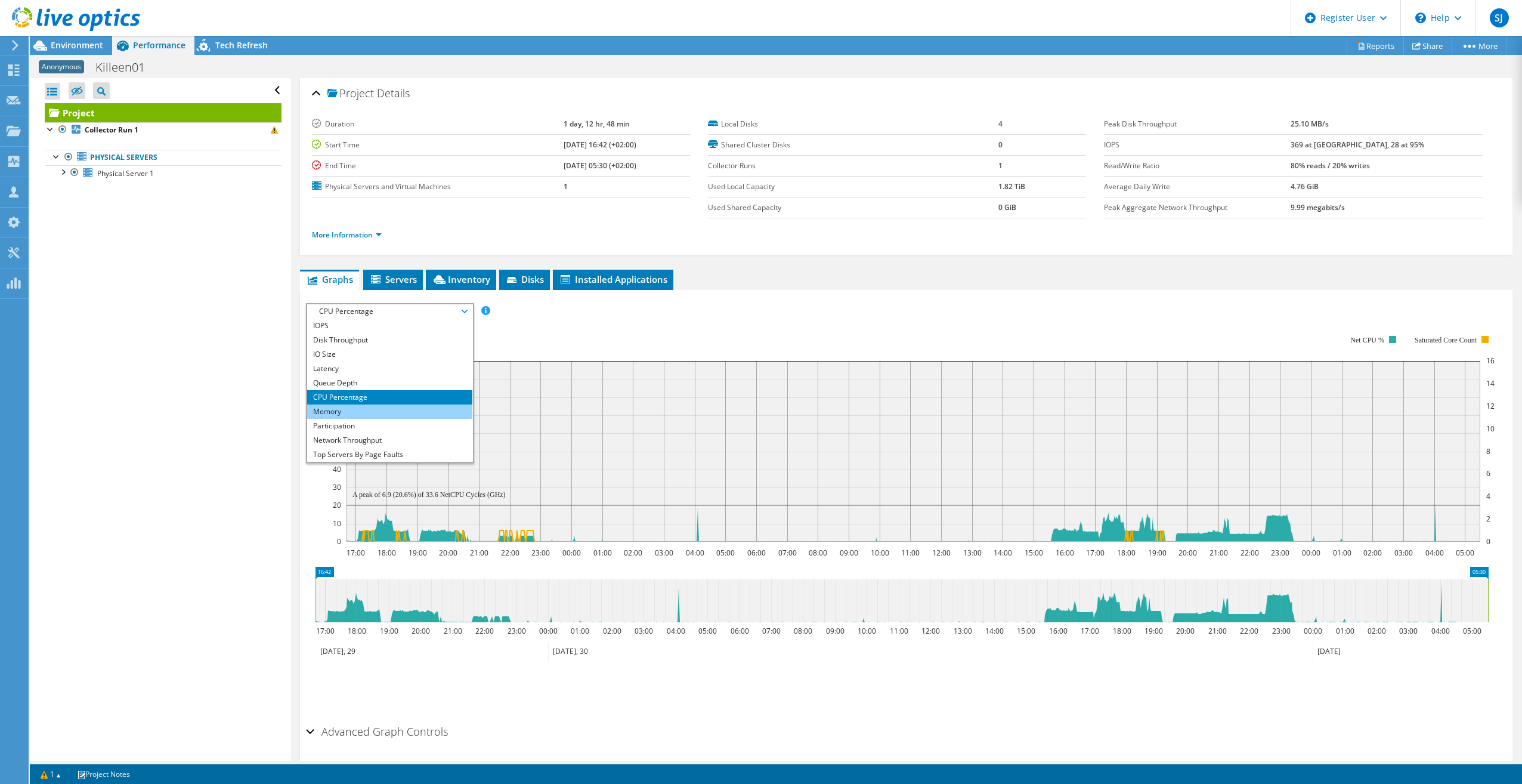
click at [396, 415] on li "Memory" at bounding box center [390, 411] width 165 height 14
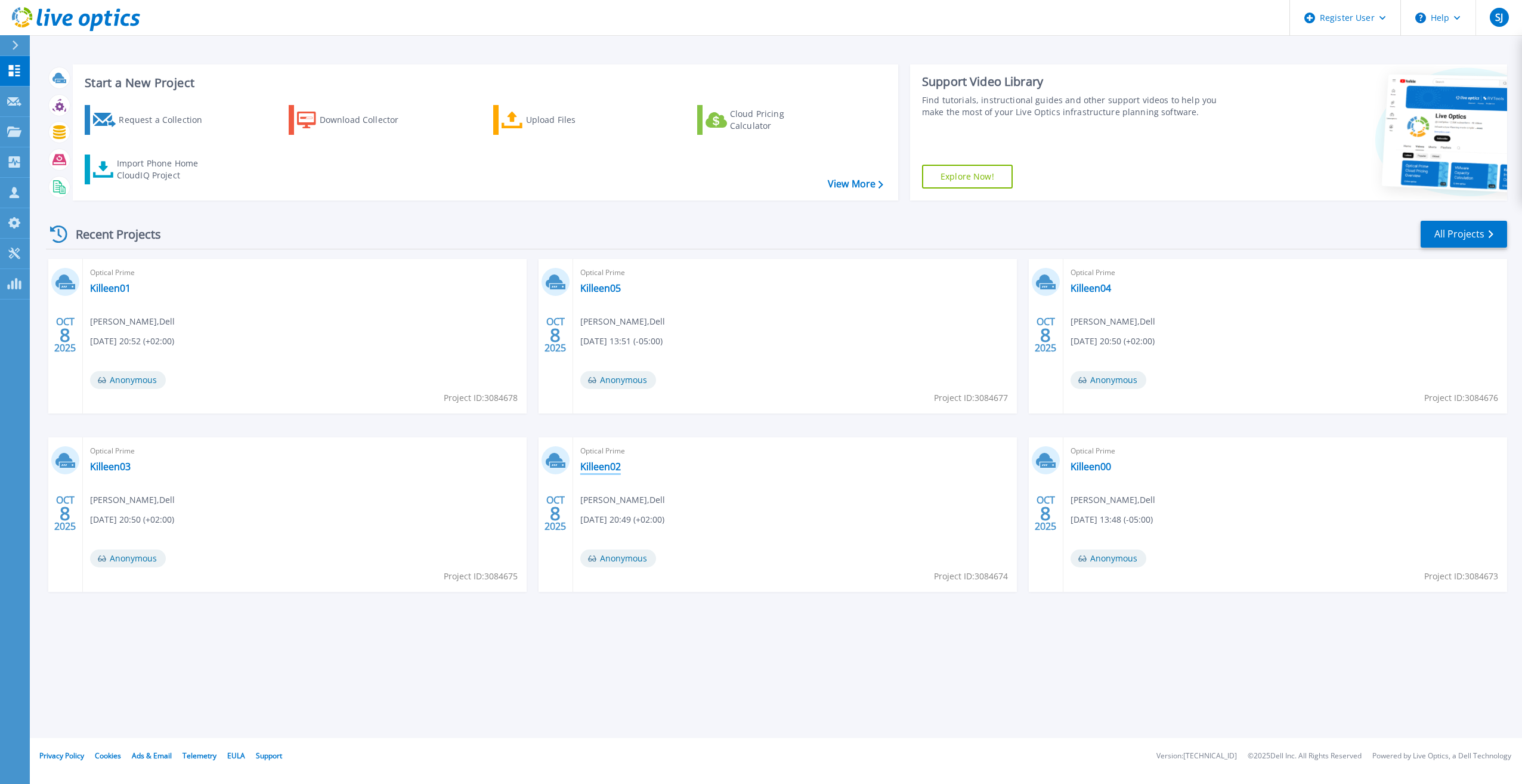
click at [607, 463] on link "Killeen02" at bounding box center [601, 466] width 41 height 12
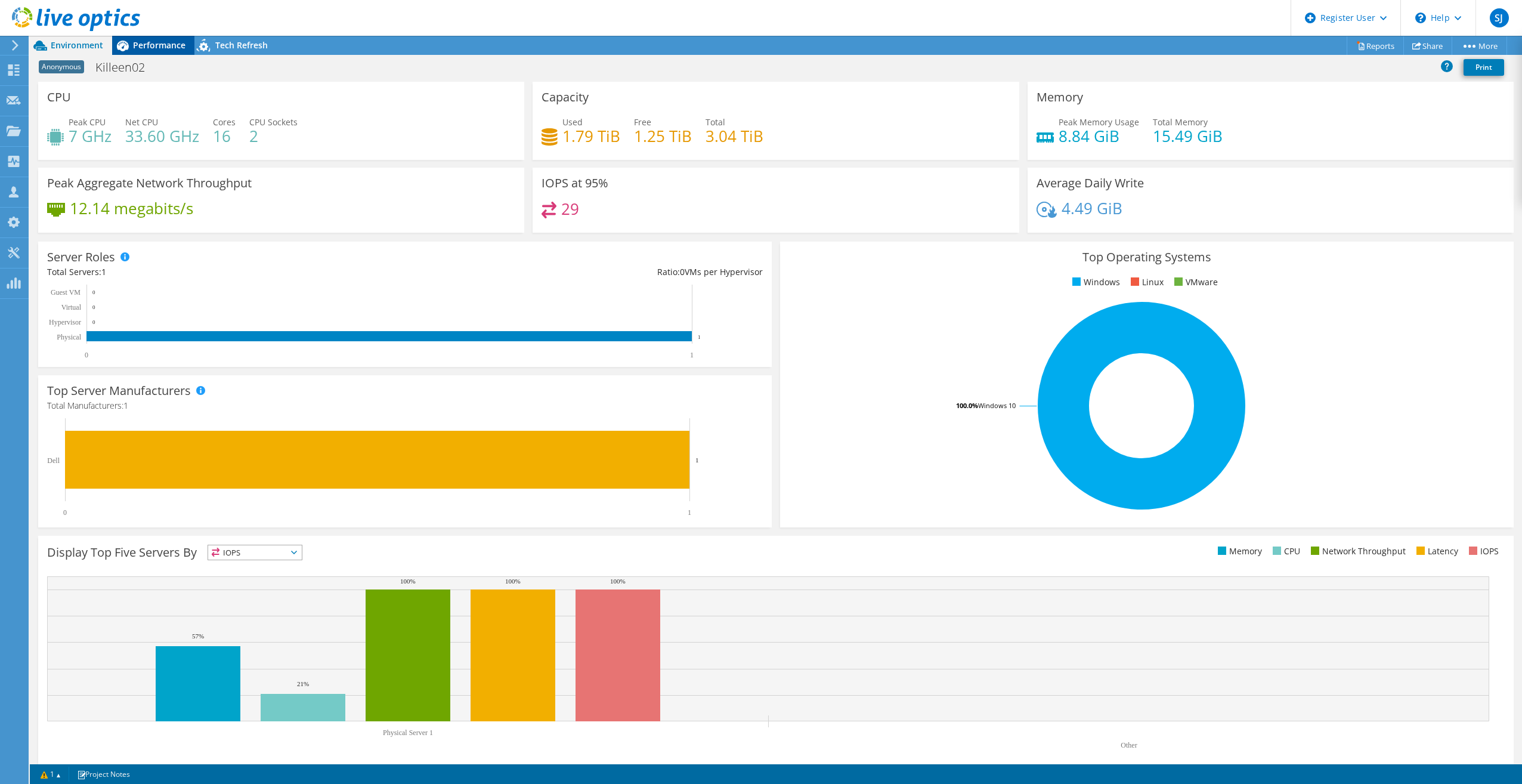
click at [152, 40] on span "Performance" at bounding box center [159, 45] width 53 height 11
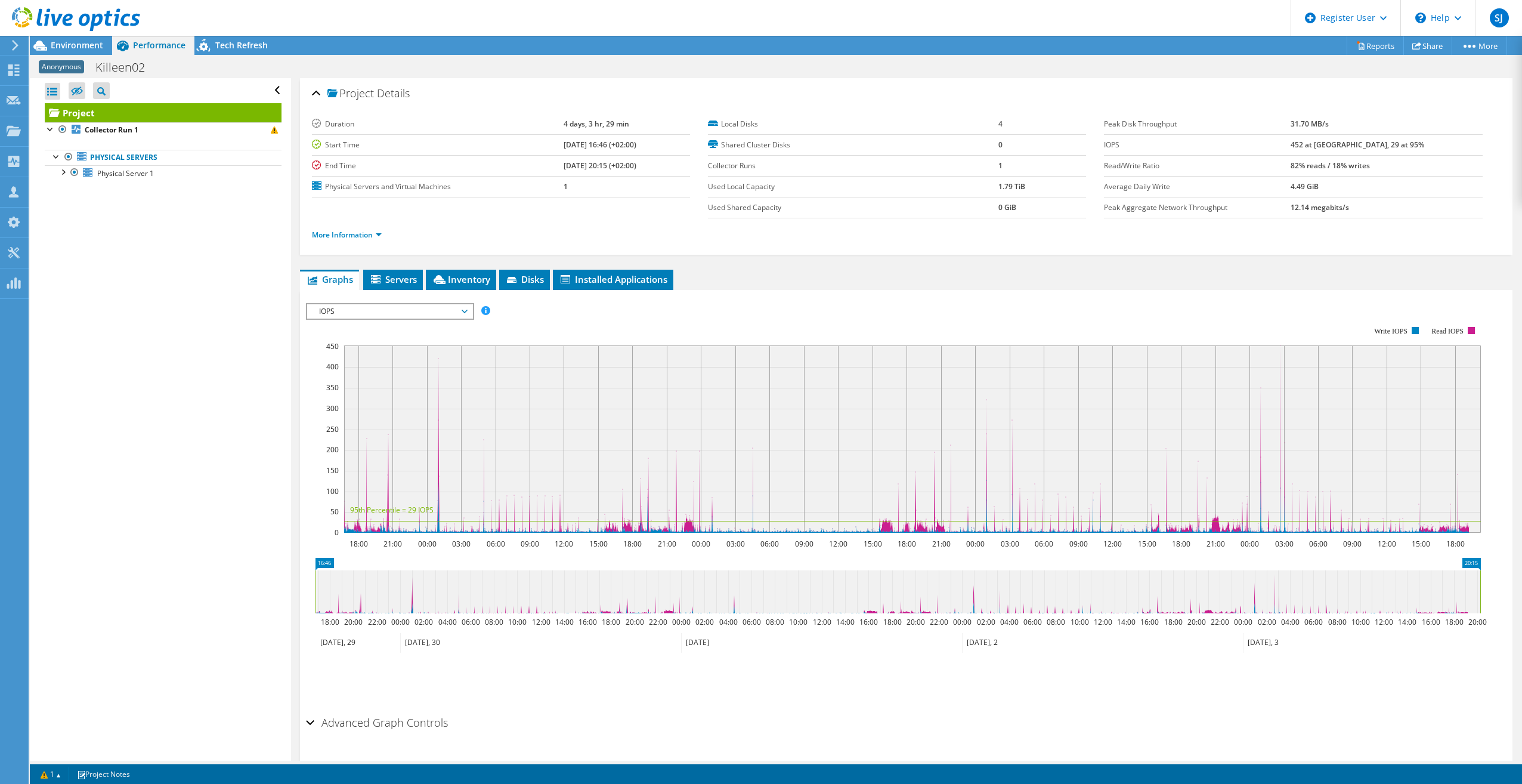
click at [463, 310] on span "IOPS" at bounding box center [390, 311] width 153 height 14
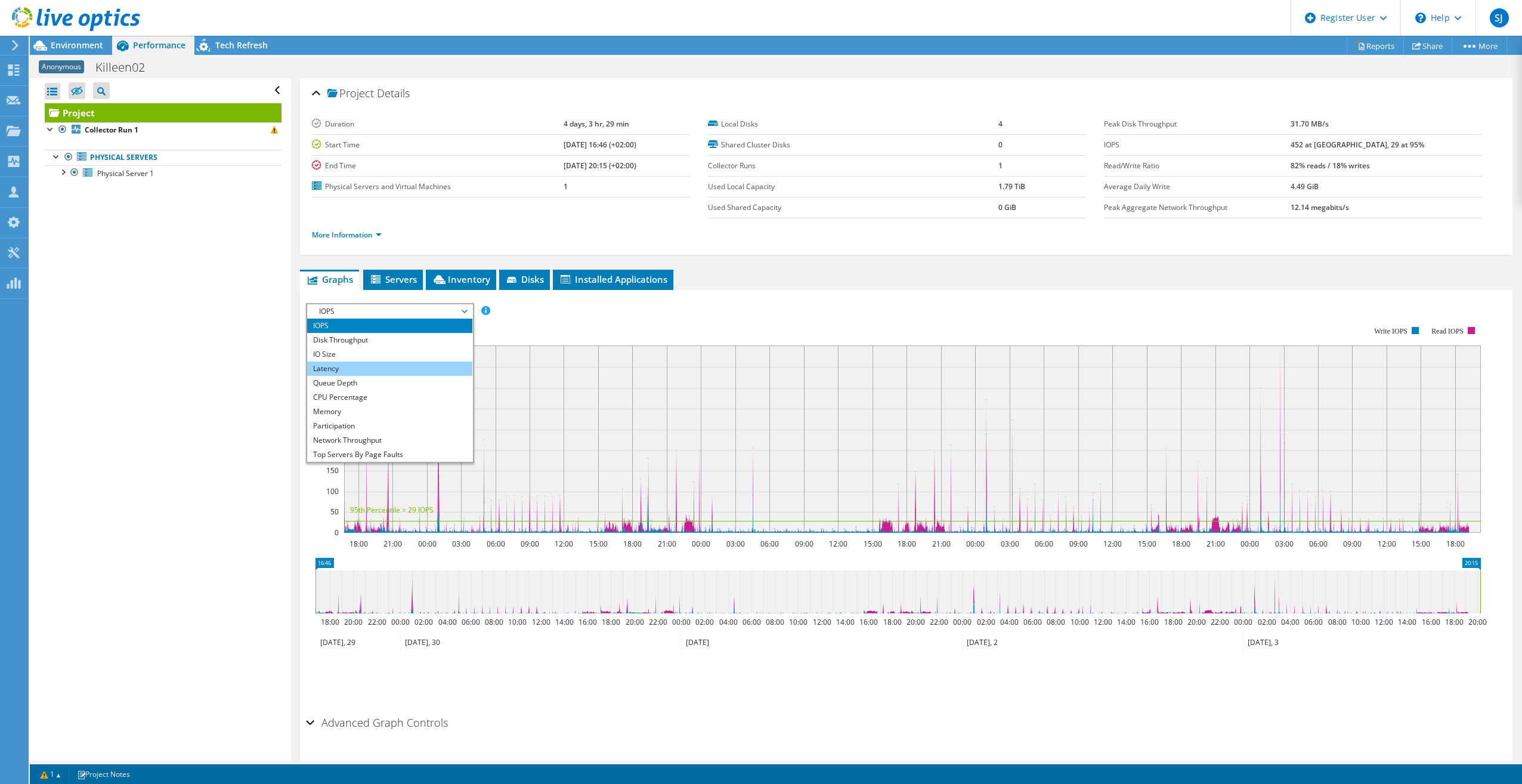
click at [394, 372] on li "Latency" at bounding box center [390, 368] width 165 height 14
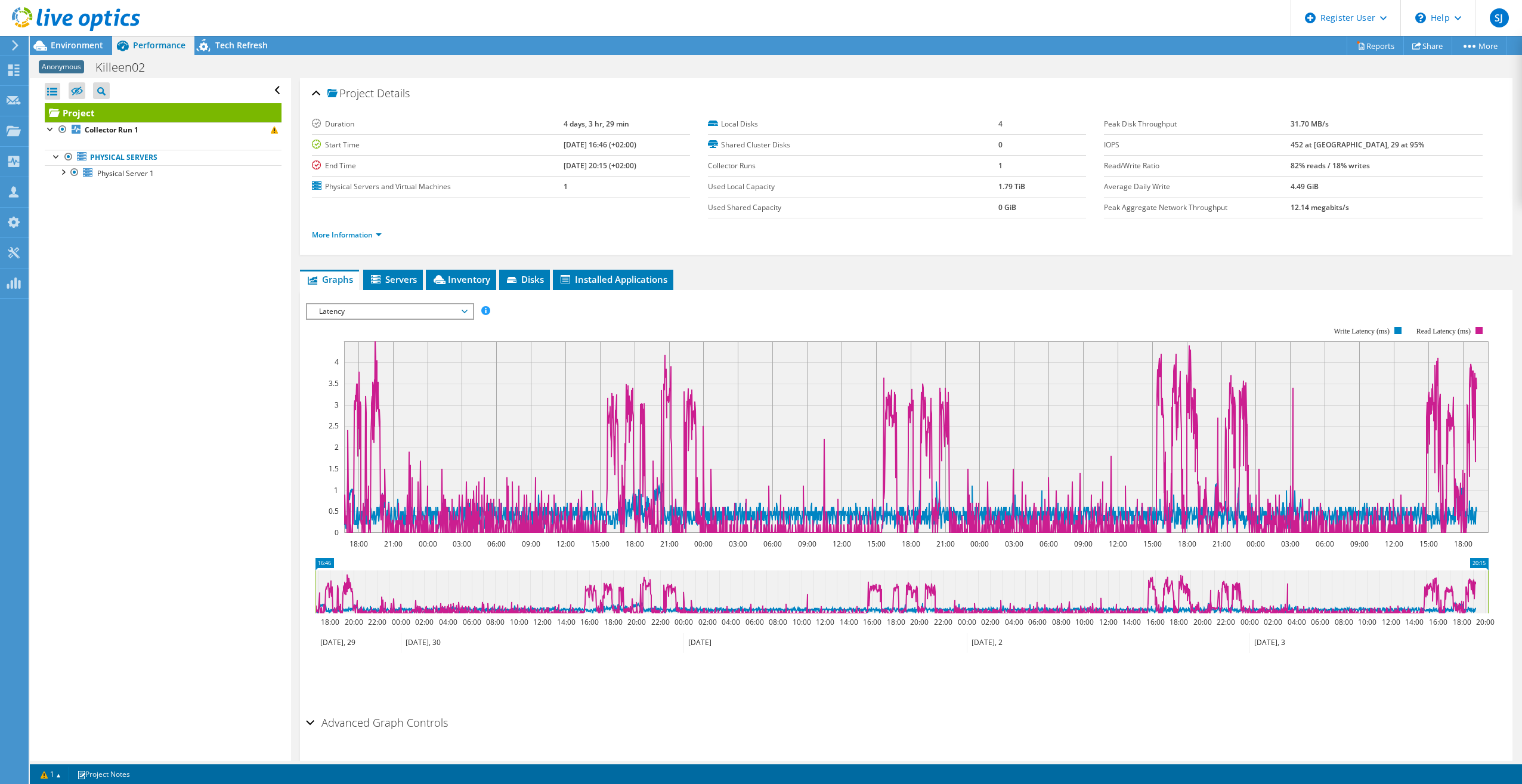
click at [445, 308] on span "Latency" at bounding box center [390, 311] width 153 height 14
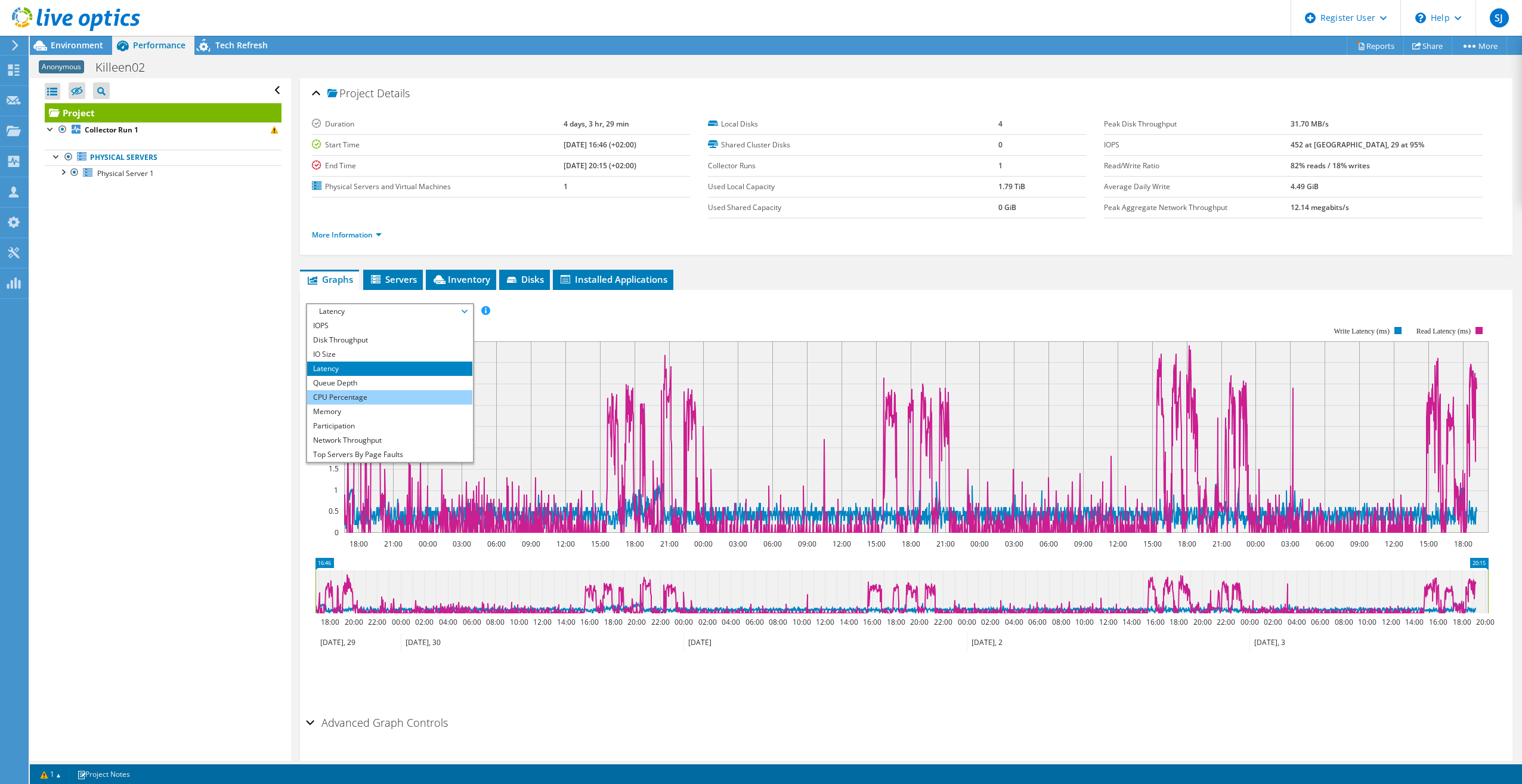
click at [398, 400] on li "CPU Percentage" at bounding box center [390, 397] width 165 height 14
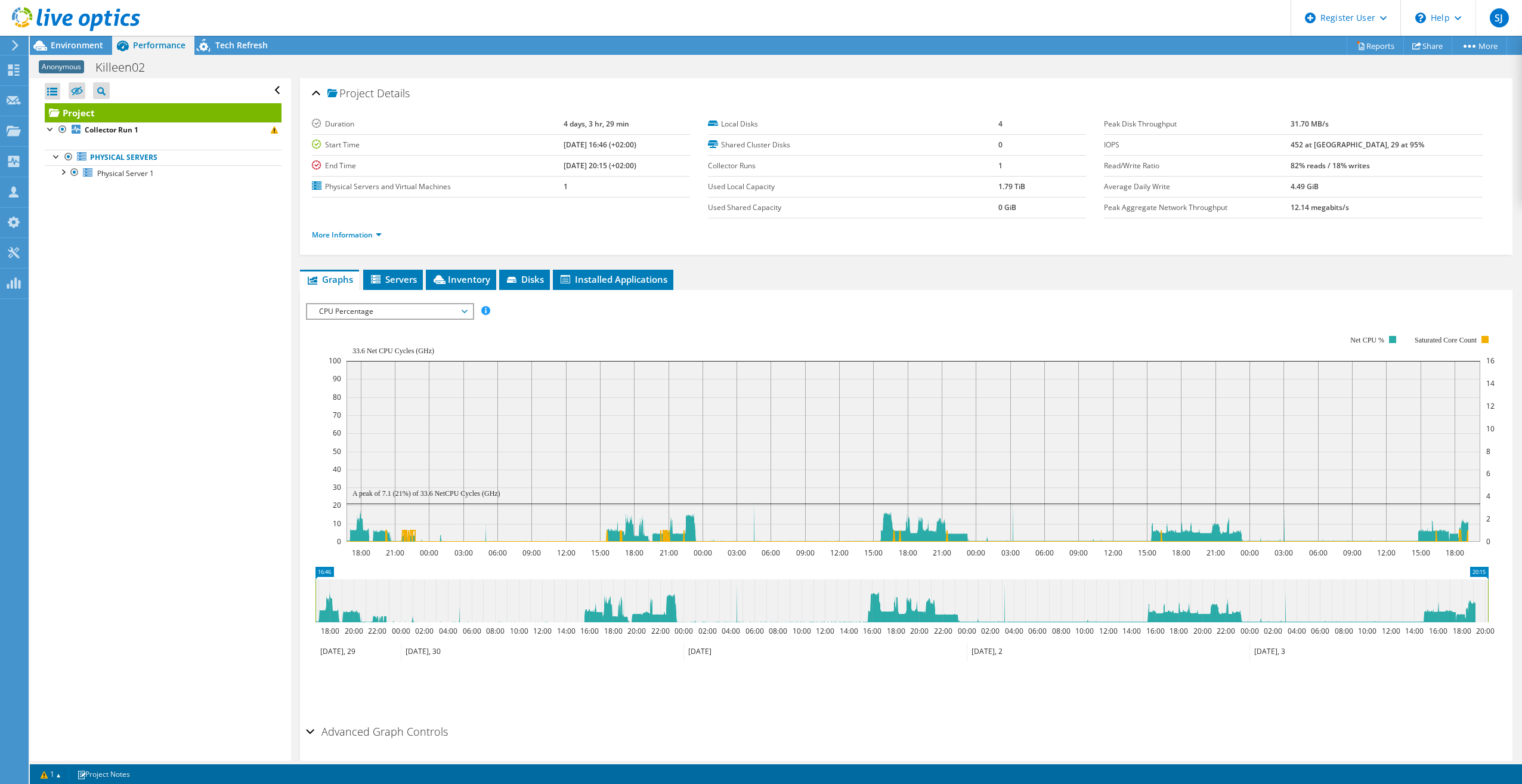
click at [458, 307] on span "CPU Percentage" at bounding box center [390, 311] width 153 height 14
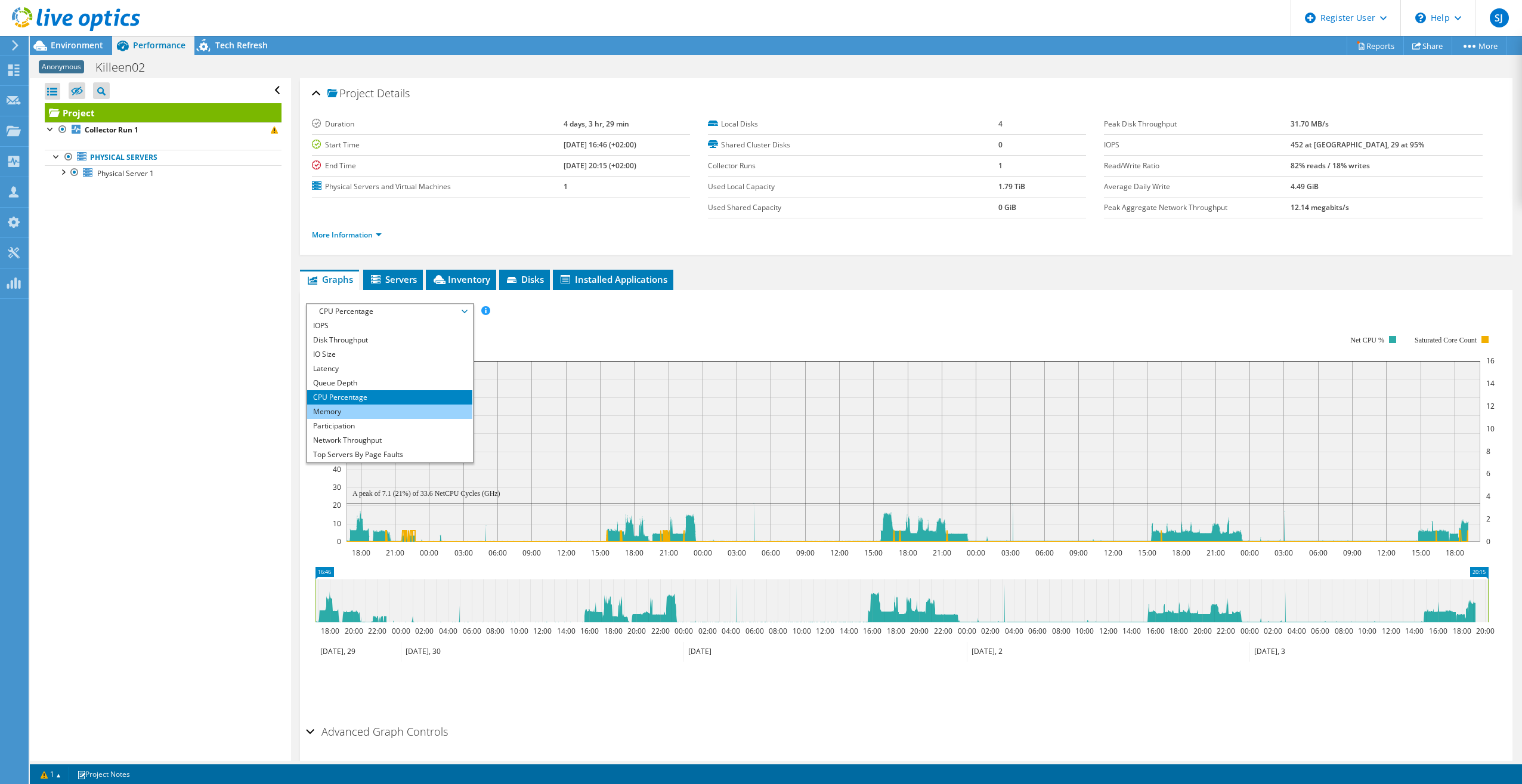
click at [388, 417] on li "Memory" at bounding box center [390, 411] width 165 height 14
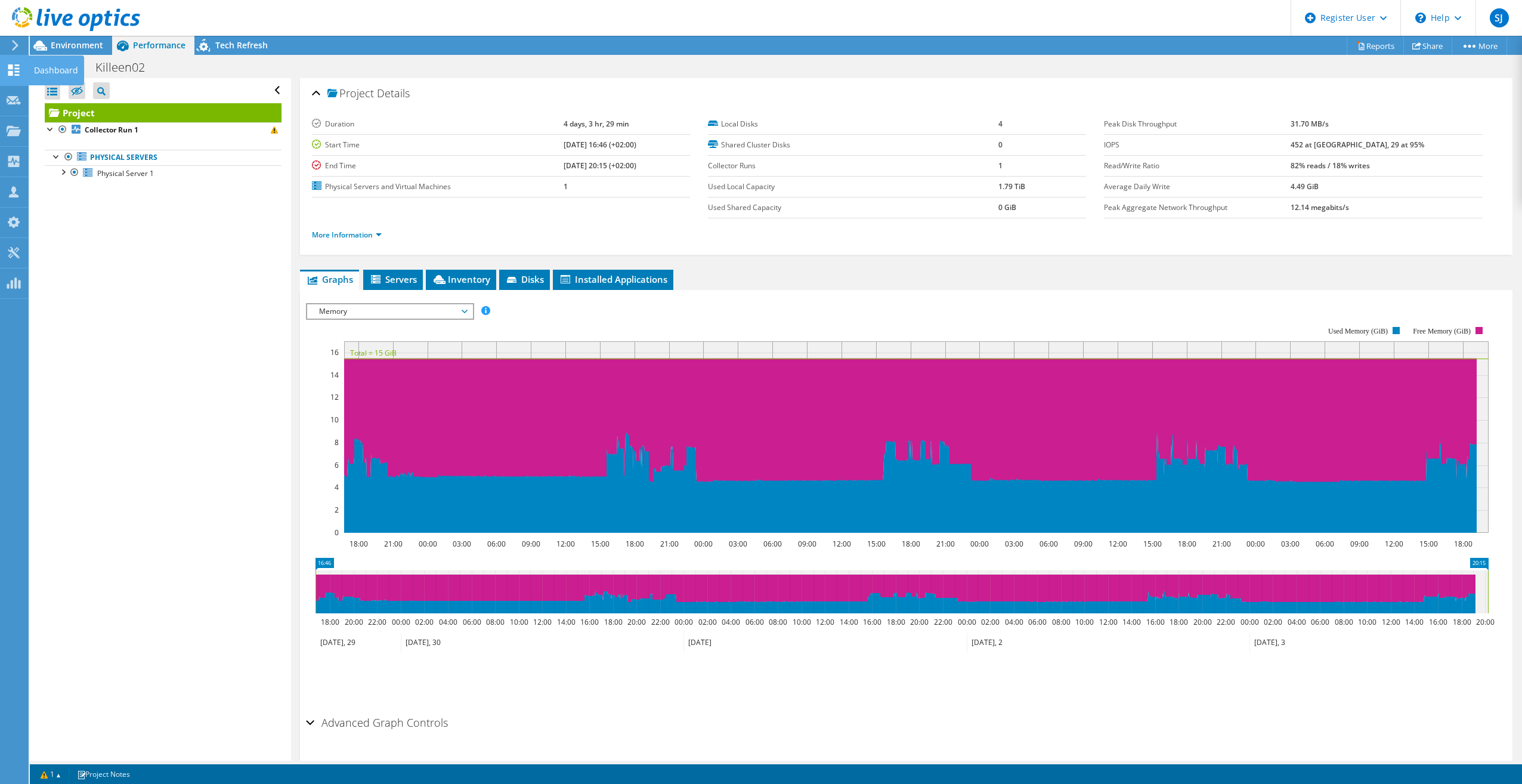
click at [20, 70] on icon at bounding box center [13, 70] width 14 height 11
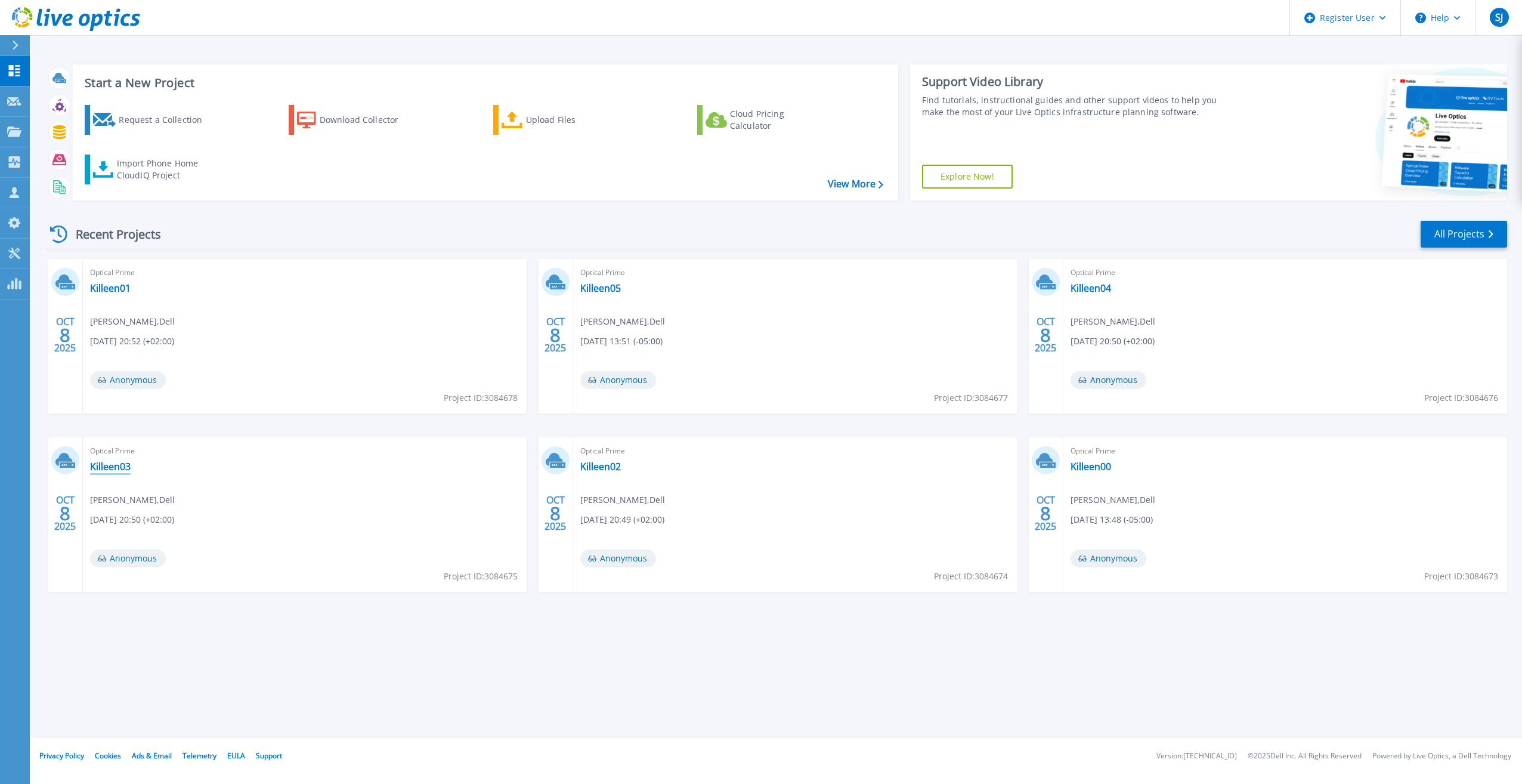
click at [108, 464] on link "Killeen03" at bounding box center [110, 466] width 41 height 12
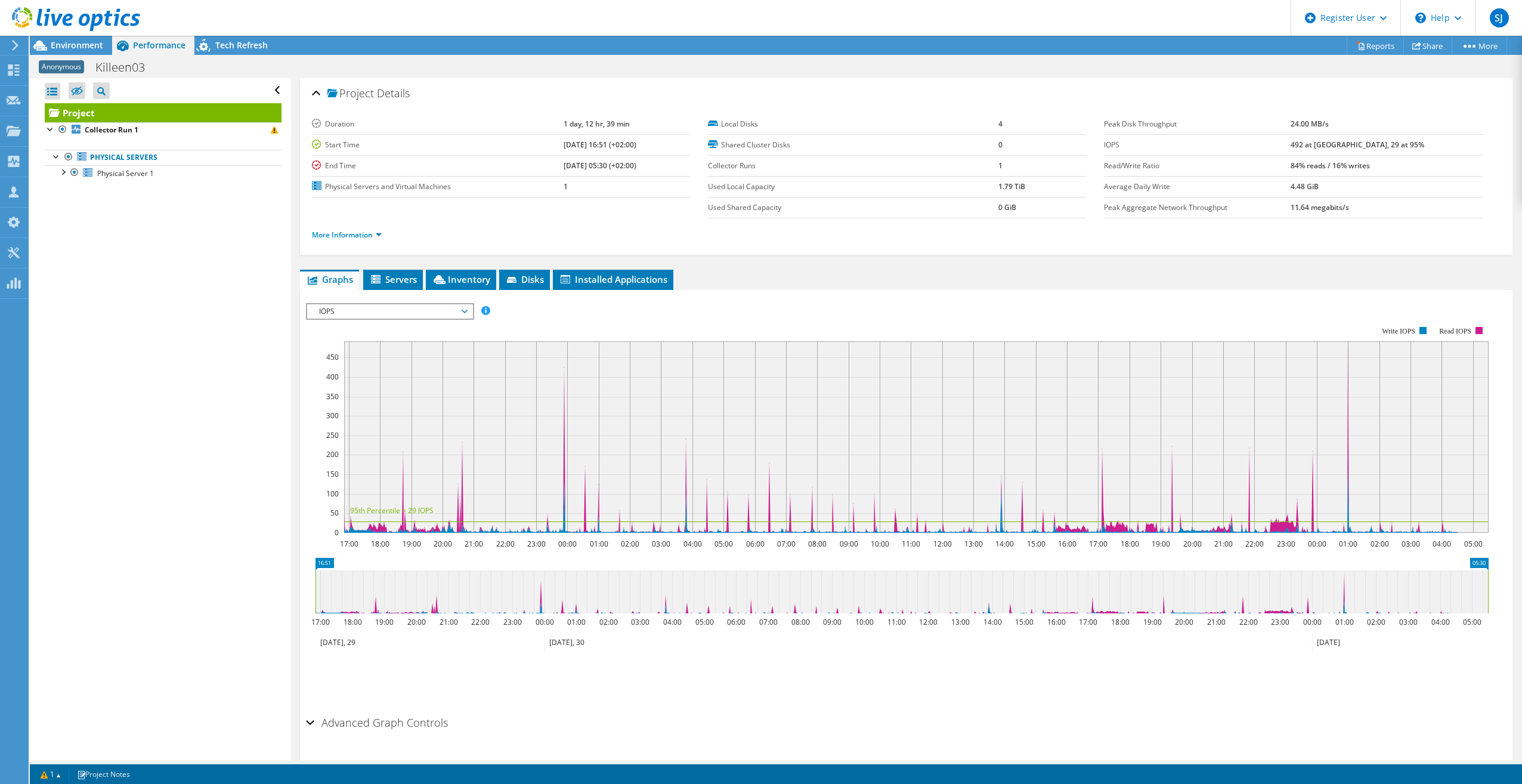
click at [446, 310] on span "IOPS" at bounding box center [390, 311] width 153 height 14
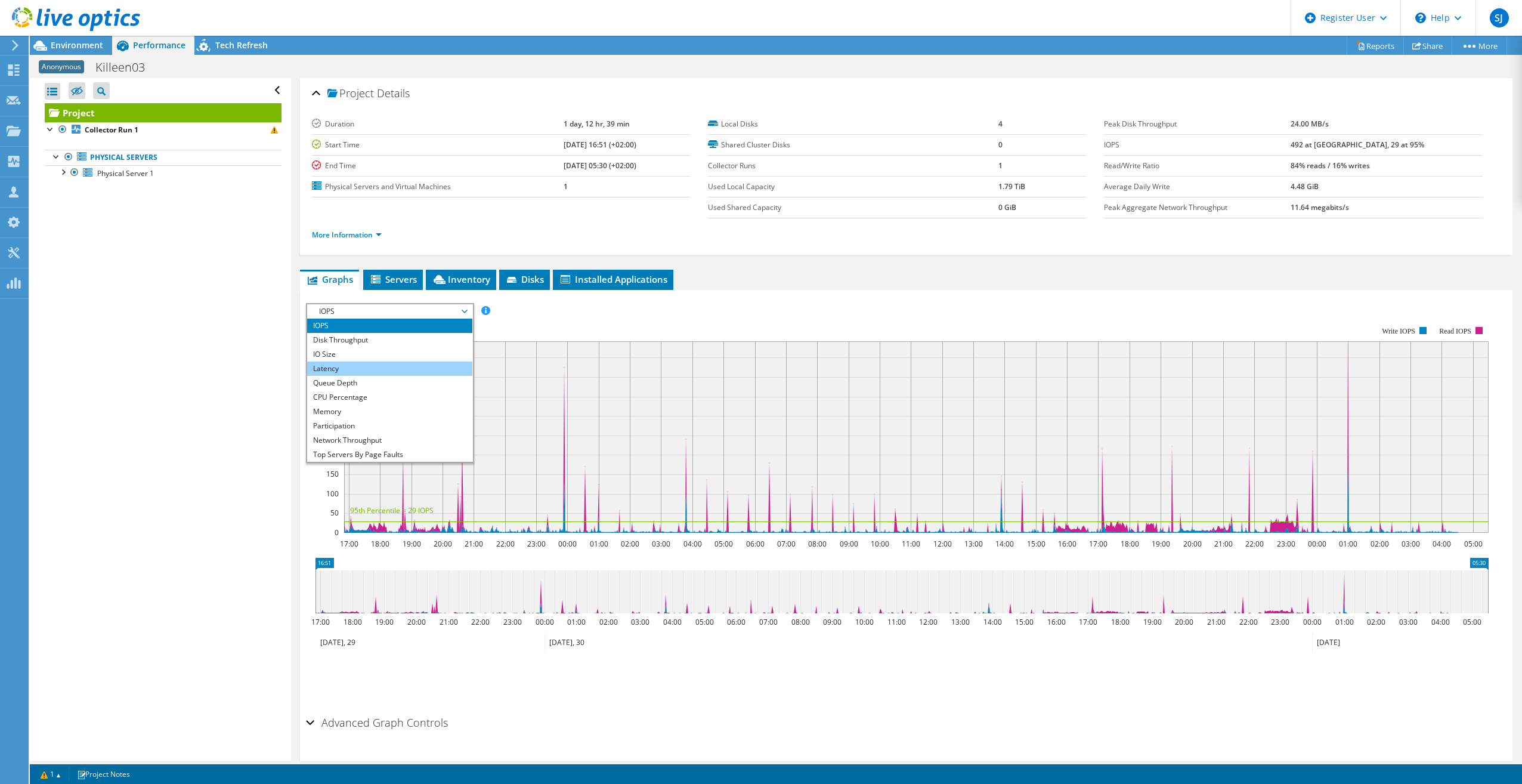
click at [396, 368] on li "Latency" at bounding box center [390, 368] width 165 height 14
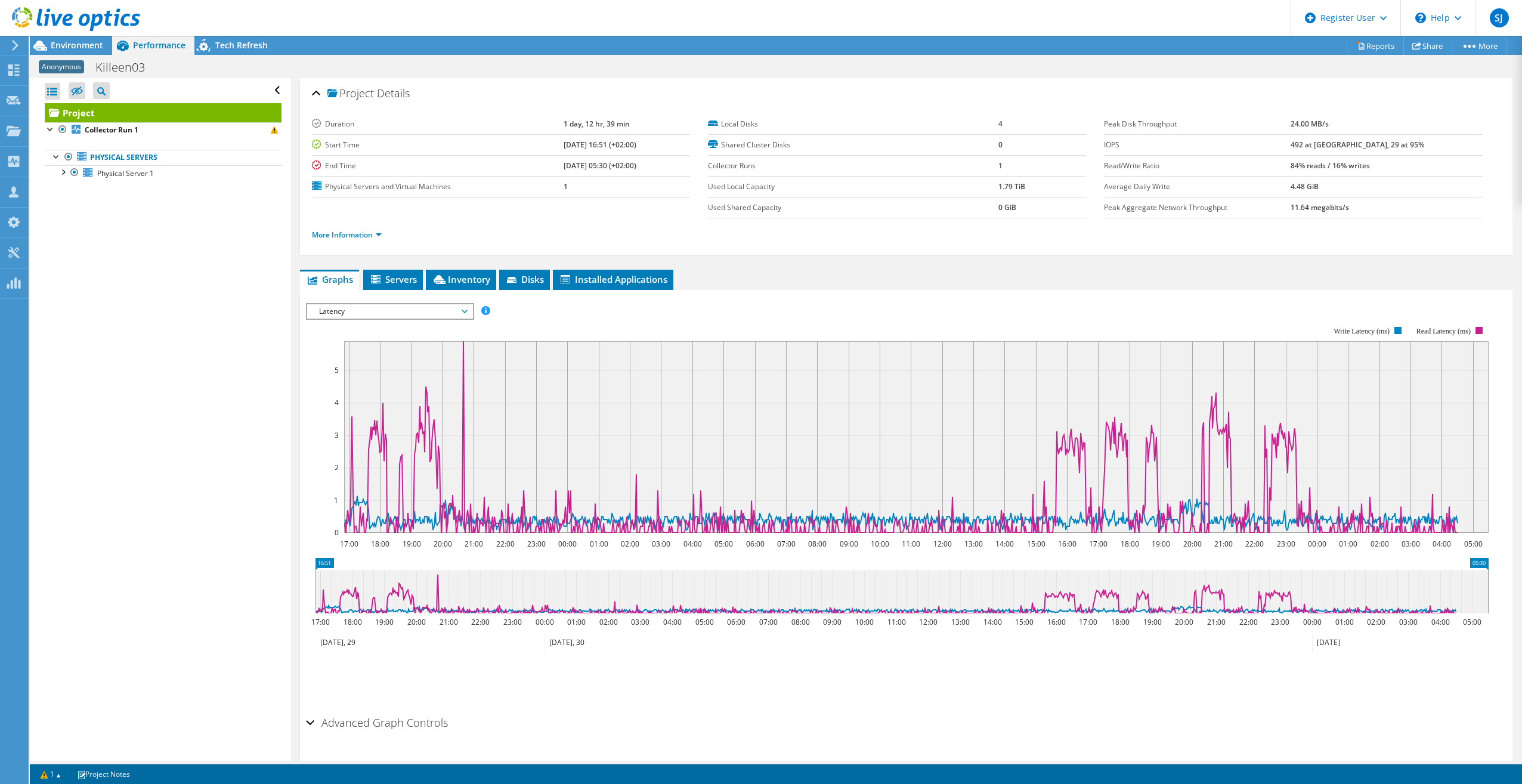
click at [454, 312] on span "Latency" at bounding box center [390, 311] width 153 height 14
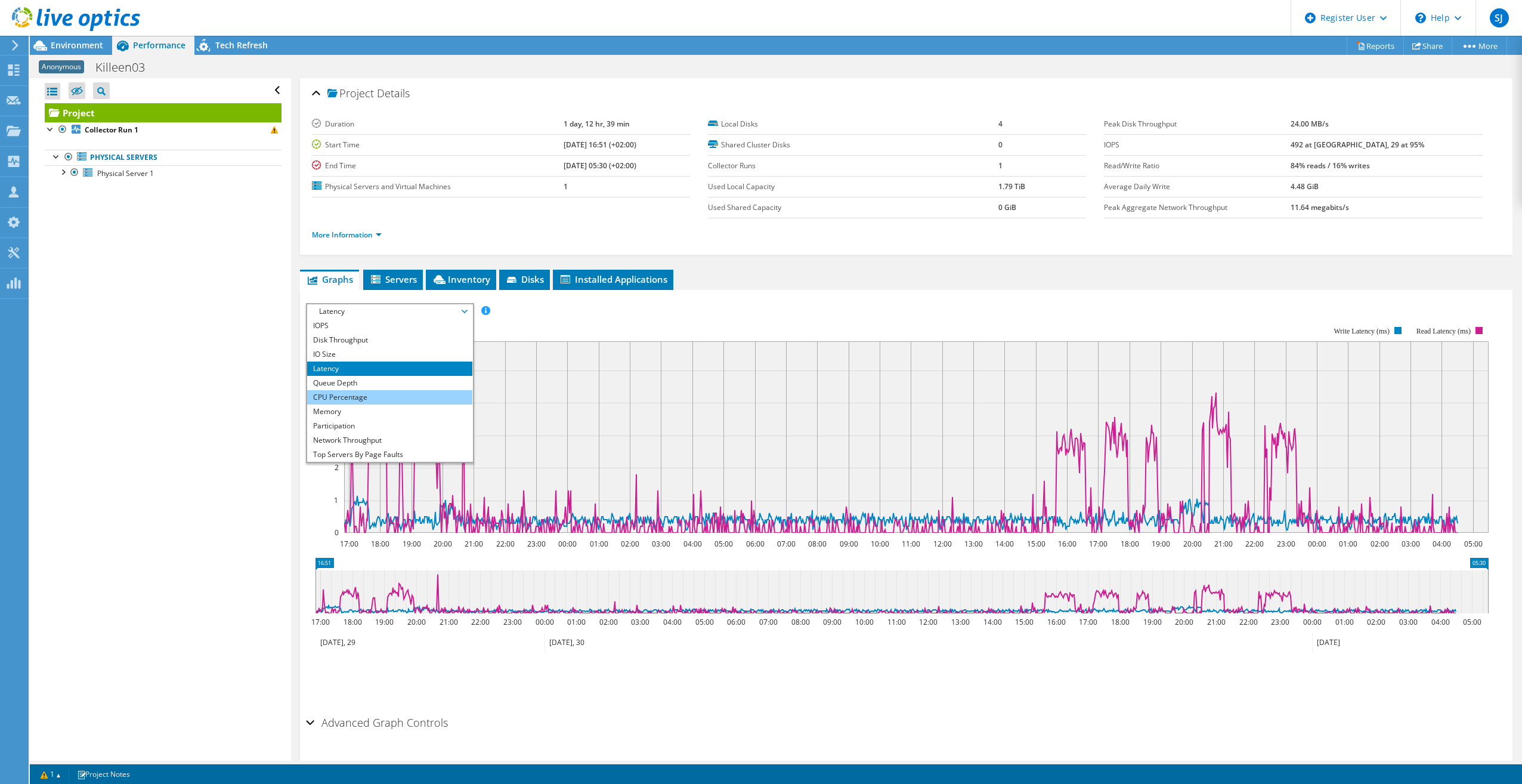
click at [412, 400] on li "CPU Percentage" at bounding box center [390, 397] width 165 height 14
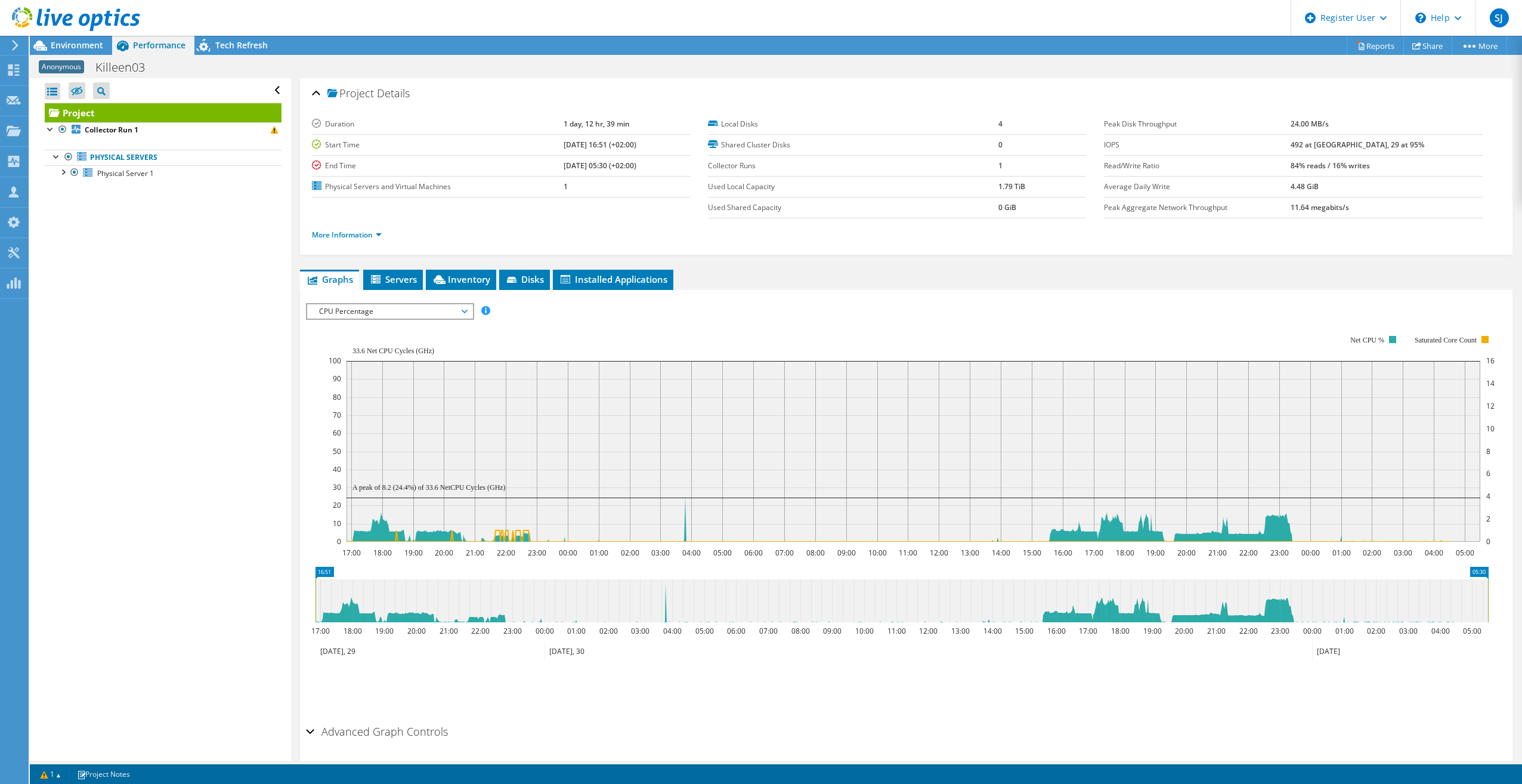
click at [458, 310] on span "CPU Percentage" at bounding box center [390, 311] width 153 height 14
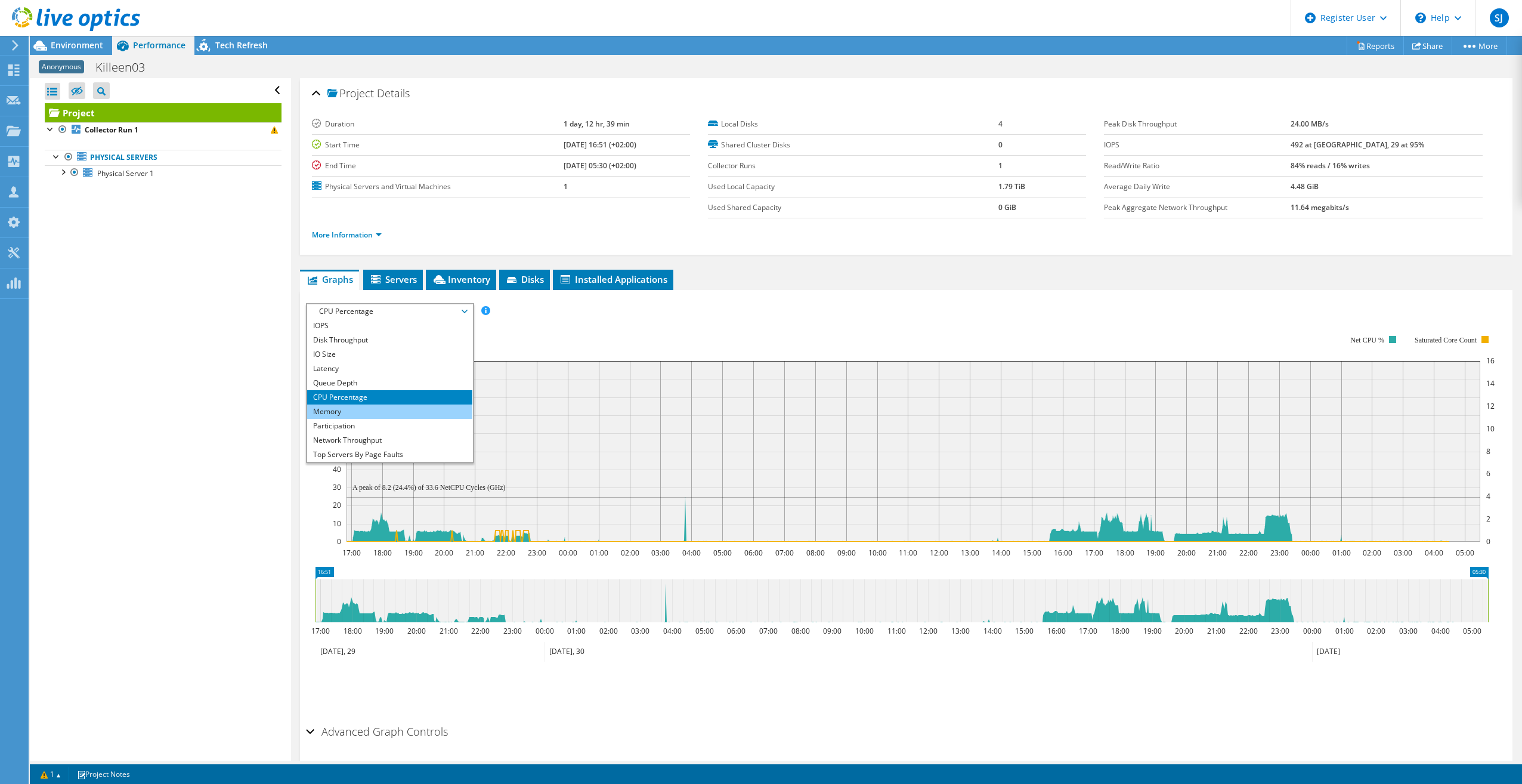
click at [402, 408] on li "Memory" at bounding box center [390, 411] width 165 height 14
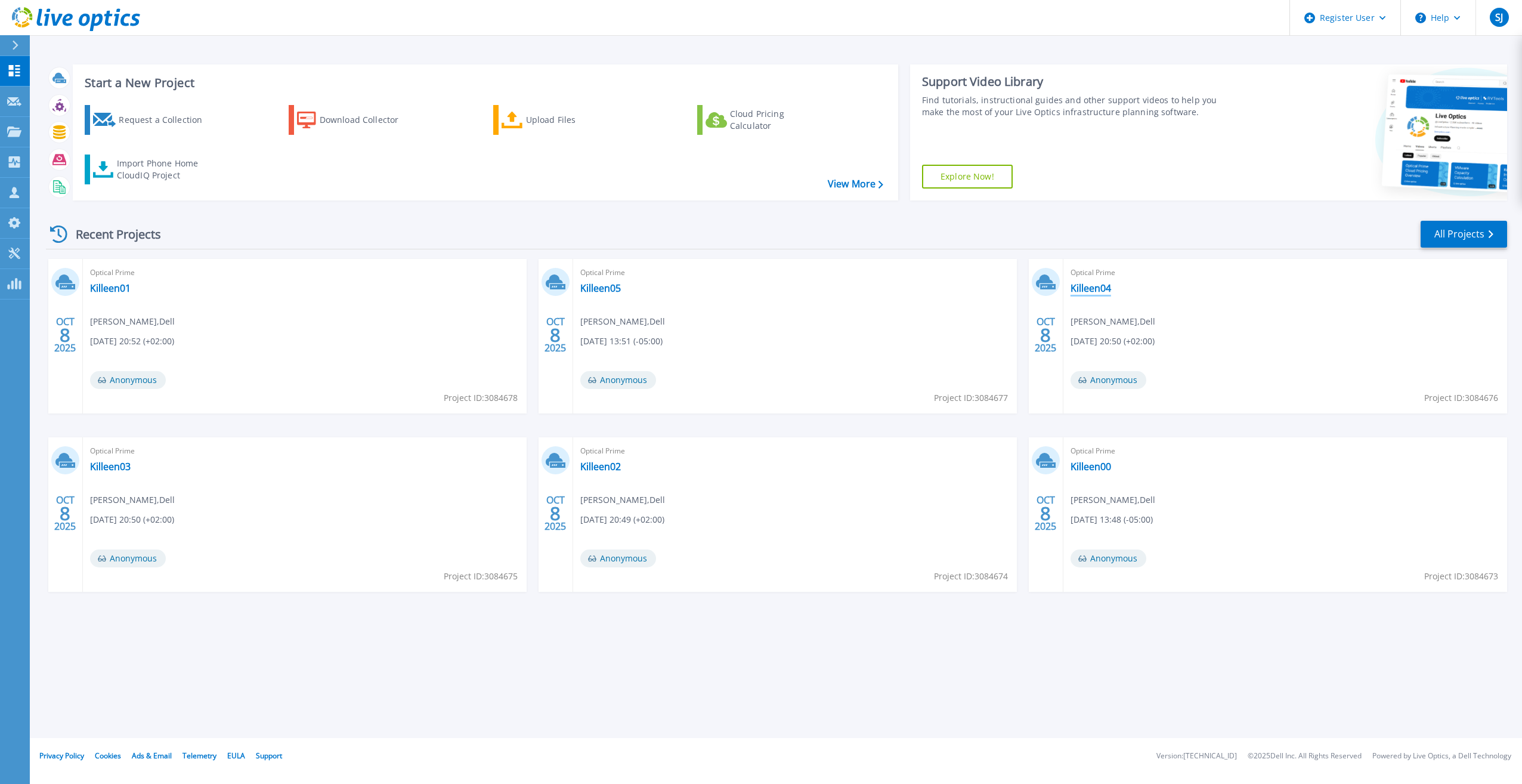
click at [1088, 285] on link "Killeen04" at bounding box center [1091, 288] width 41 height 12
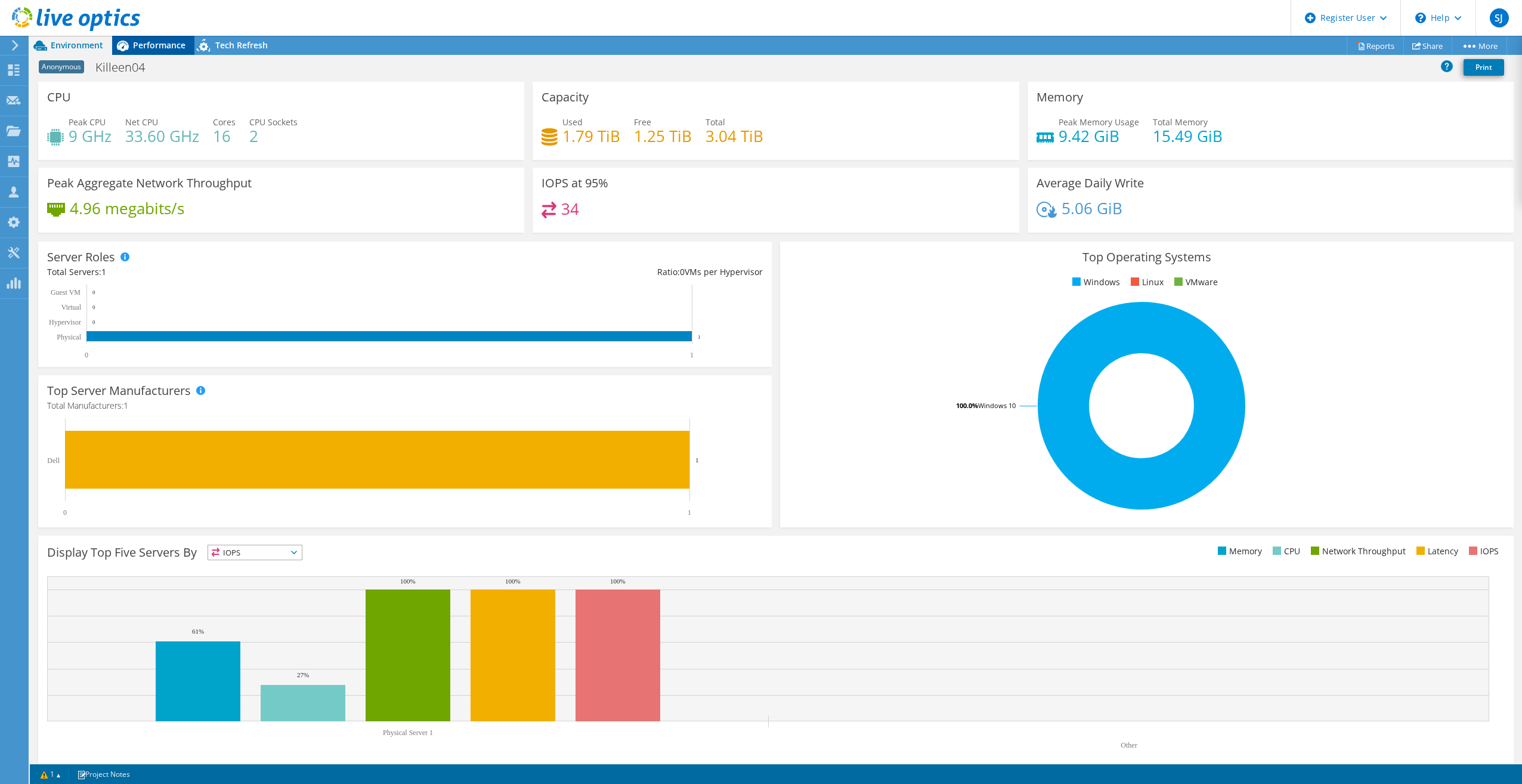
click at [149, 47] on span "Performance" at bounding box center [159, 45] width 53 height 11
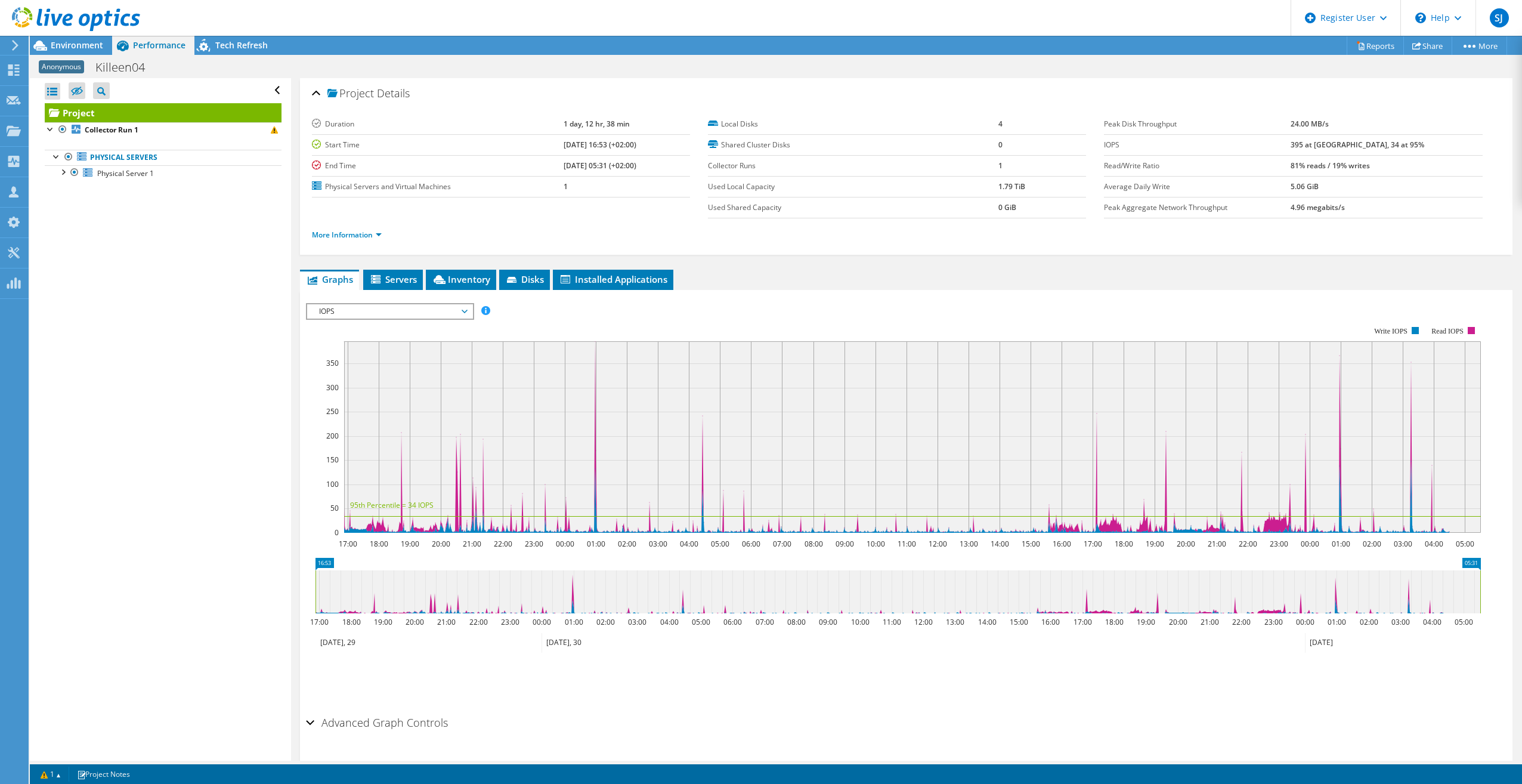
click at [452, 310] on span "IOPS" at bounding box center [390, 311] width 153 height 14
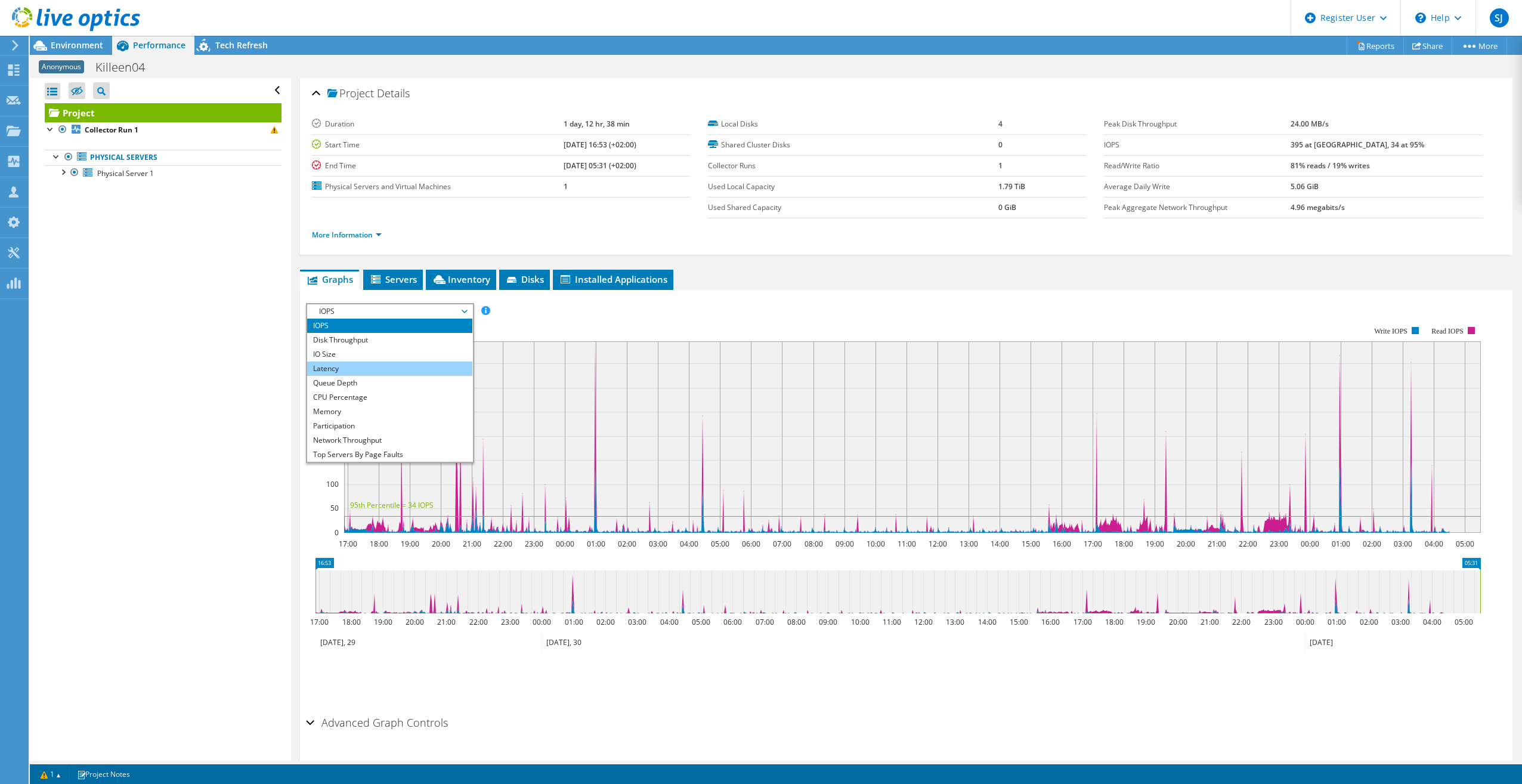
click at [384, 366] on li "Latency" at bounding box center [390, 368] width 165 height 14
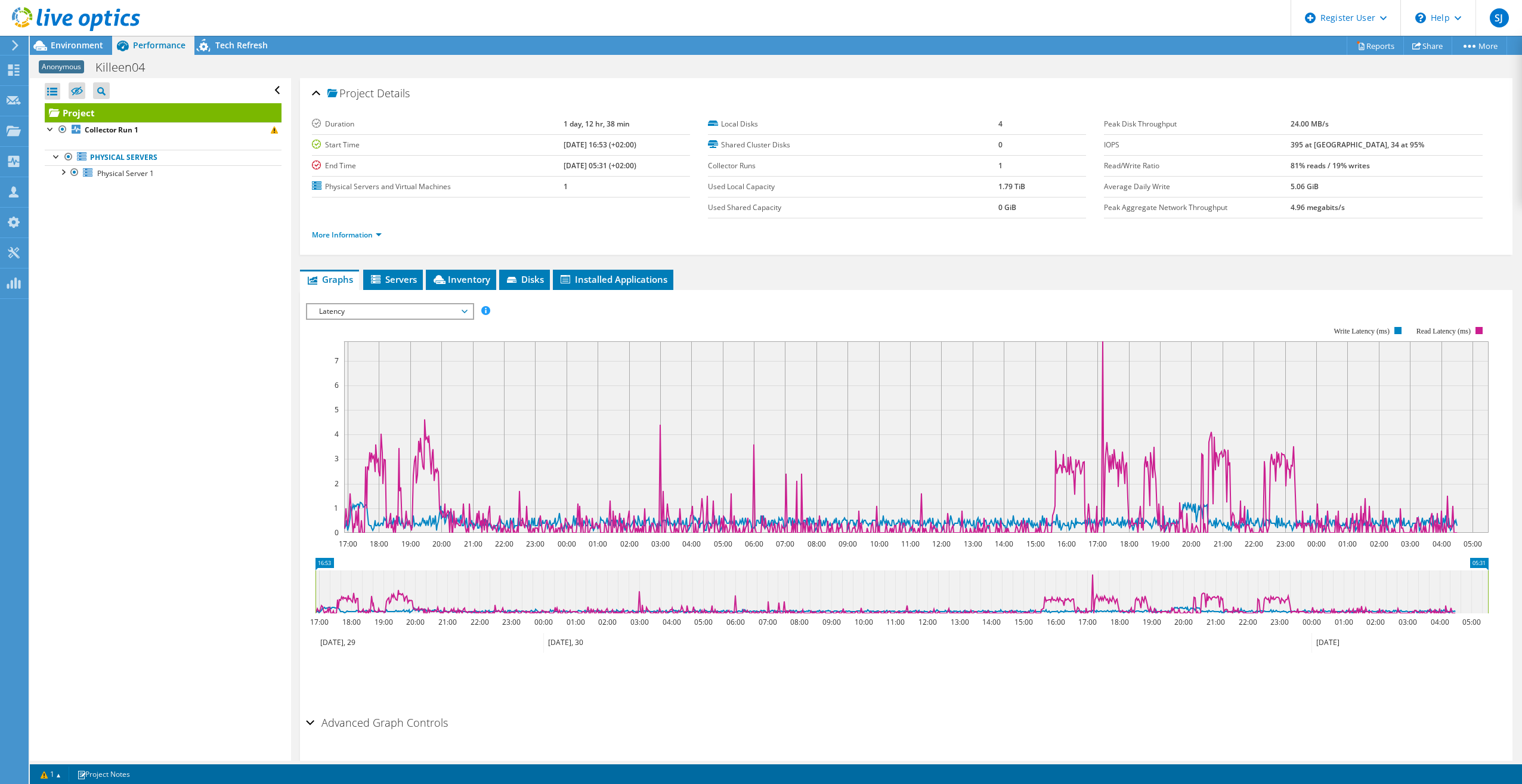
click at [419, 318] on span "Latency" at bounding box center [390, 311] width 153 height 14
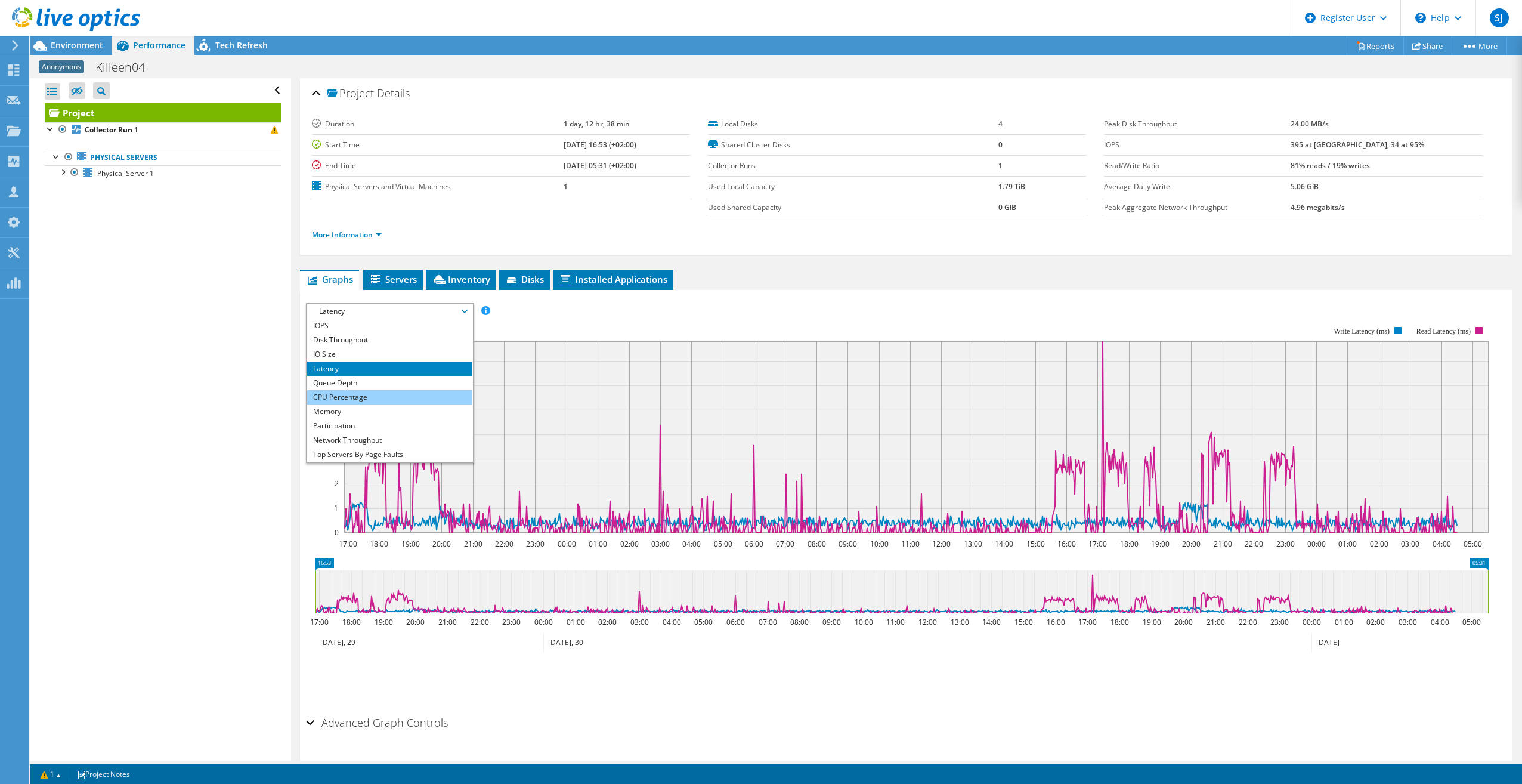
click at [391, 395] on li "CPU Percentage" at bounding box center [390, 397] width 165 height 14
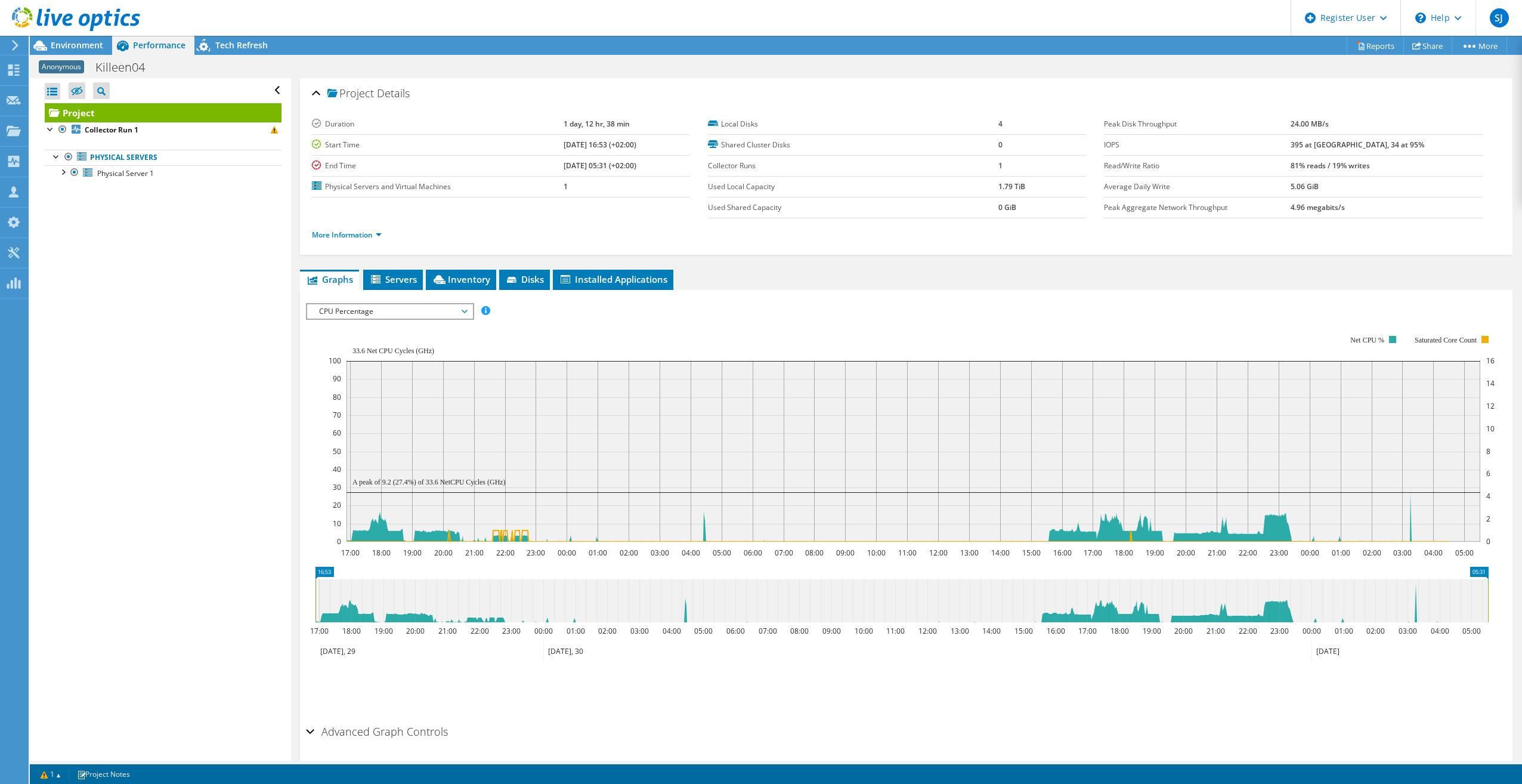
click at [444, 315] on span "CPU Percentage" at bounding box center [390, 311] width 153 height 14
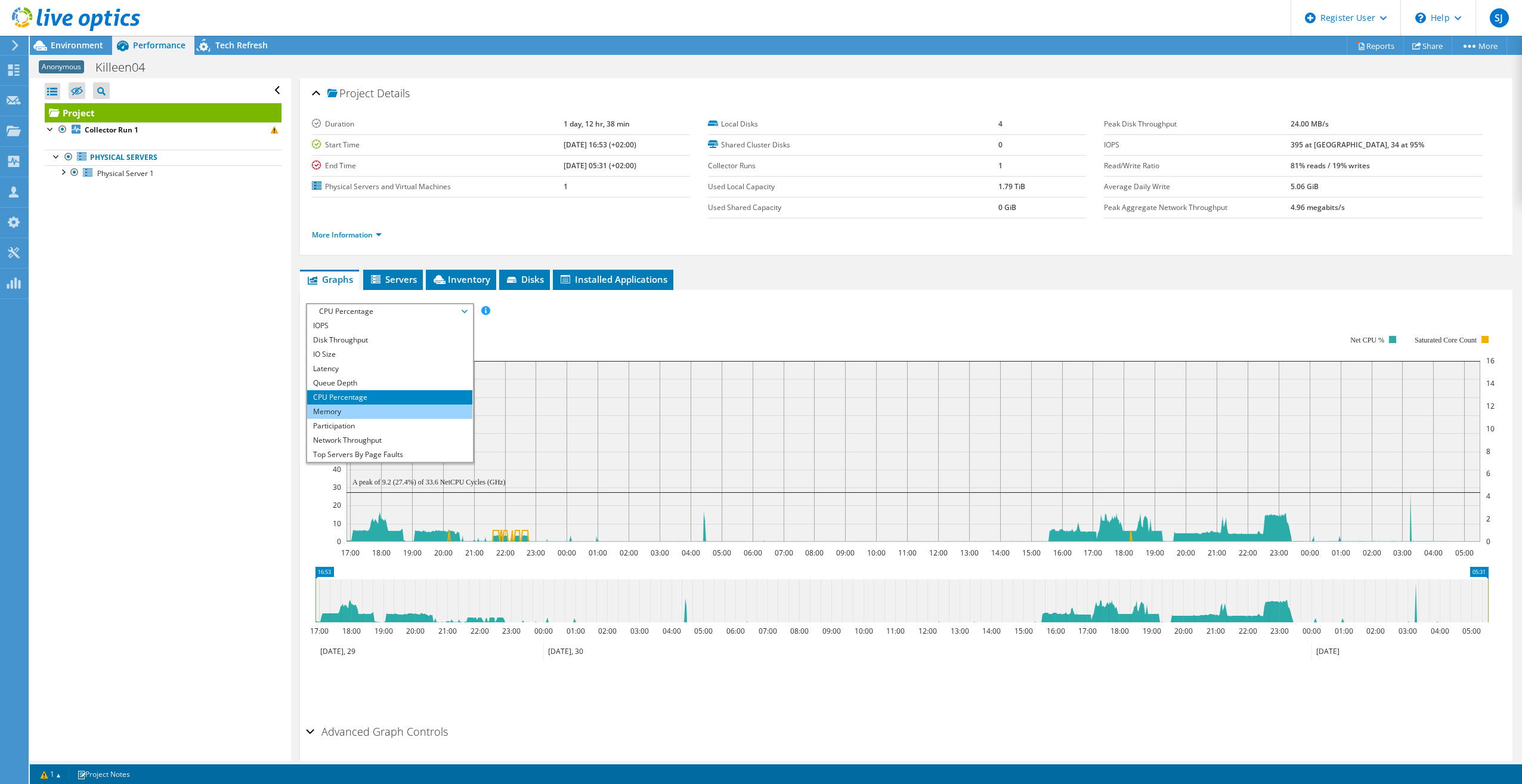
click at [371, 409] on li "Memory" at bounding box center [390, 411] width 165 height 14
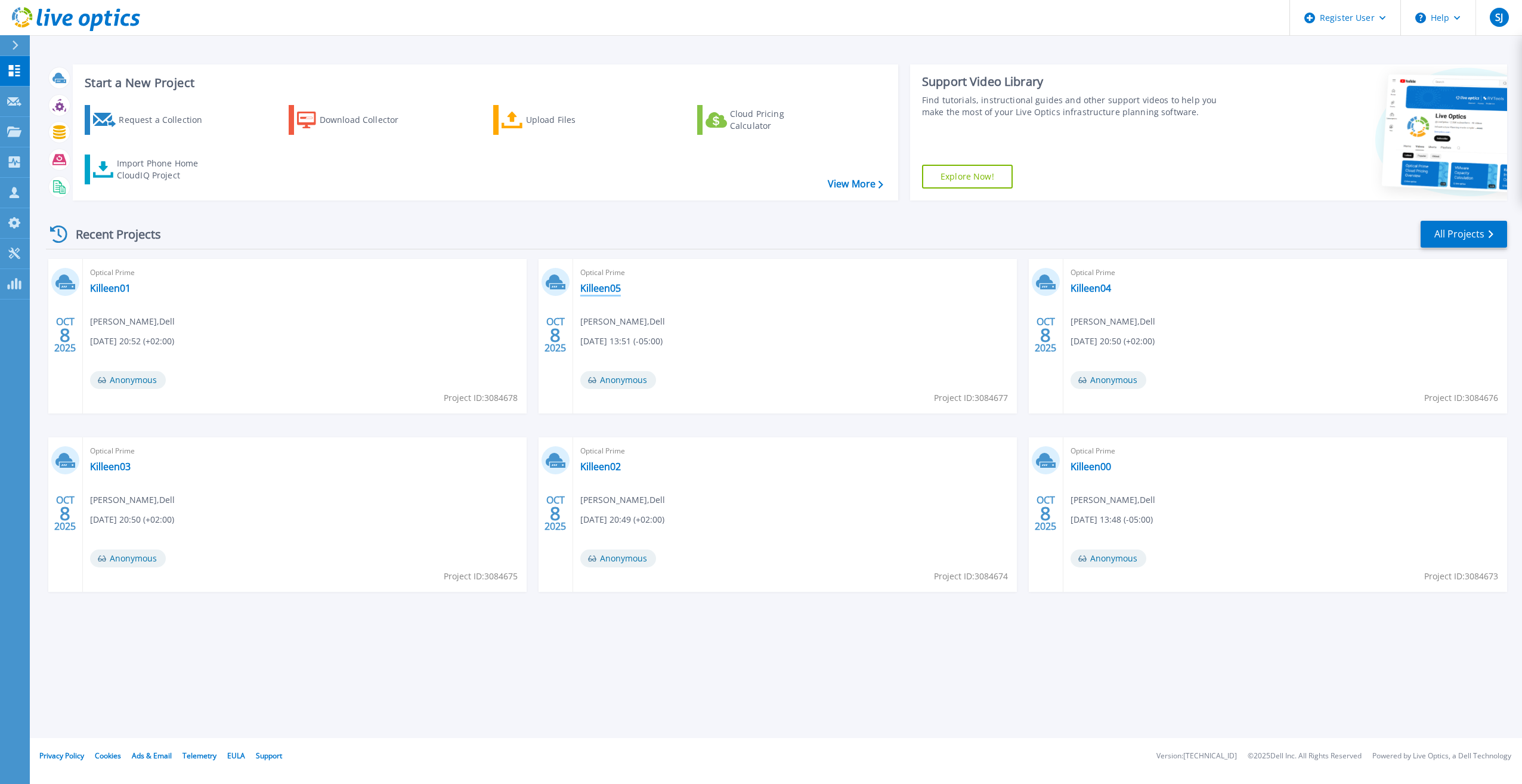
click at [602, 286] on link "Killeen05" at bounding box center [601, 288] width 41 height 12
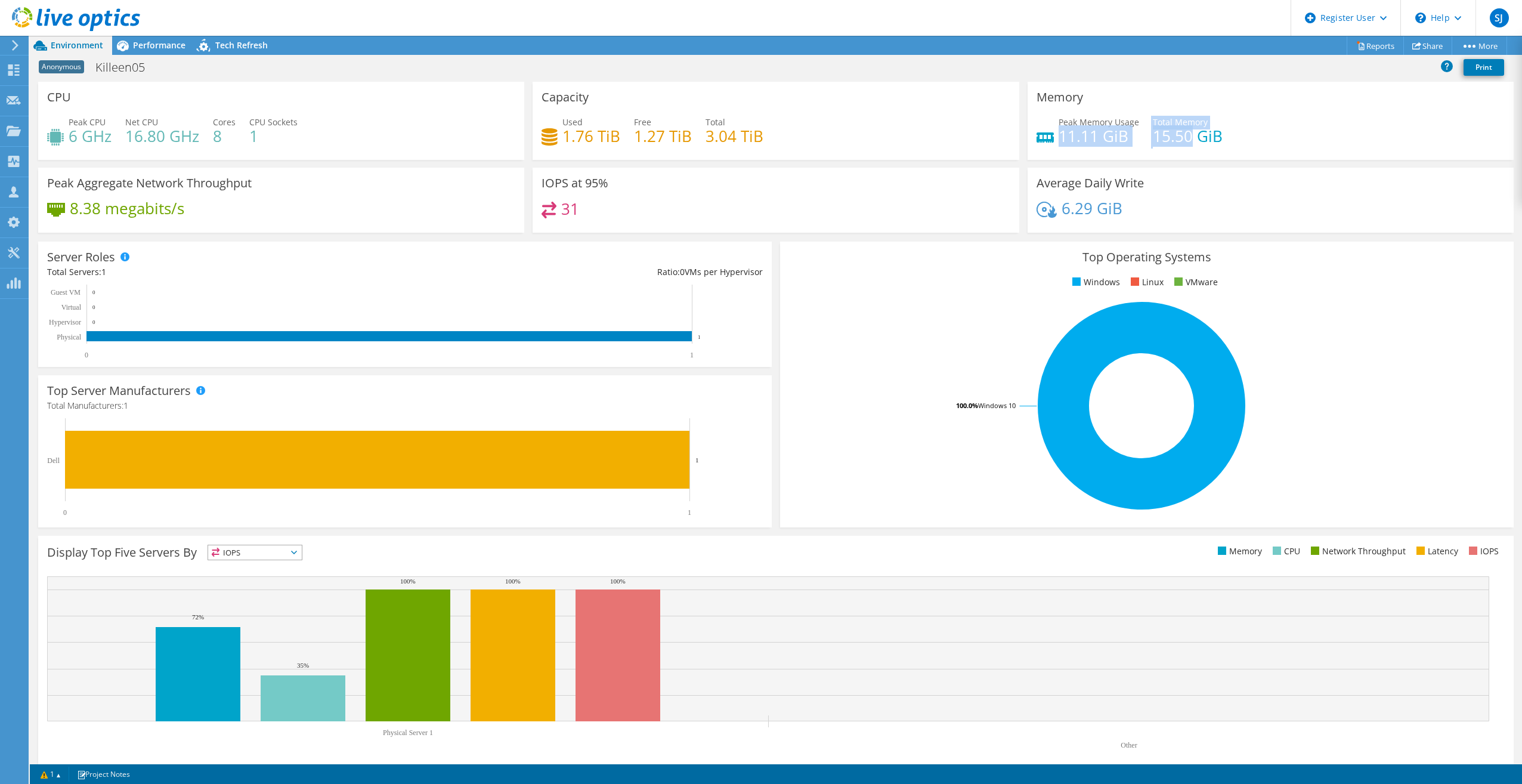
drag, startPoint x: 1053, startPoint y: 133, endPoint x: 1182, endPoint y: 132, distance: 129.0
click at [1182, 132] on div "Peak Memory Usage 11.11 GiB Total Memory 15.50 GiB" at bounding box center [1271, 135] width 468 height 39
click at [145, 49] on span "Performance" at bounding box center [159, 45] width 53 height 11
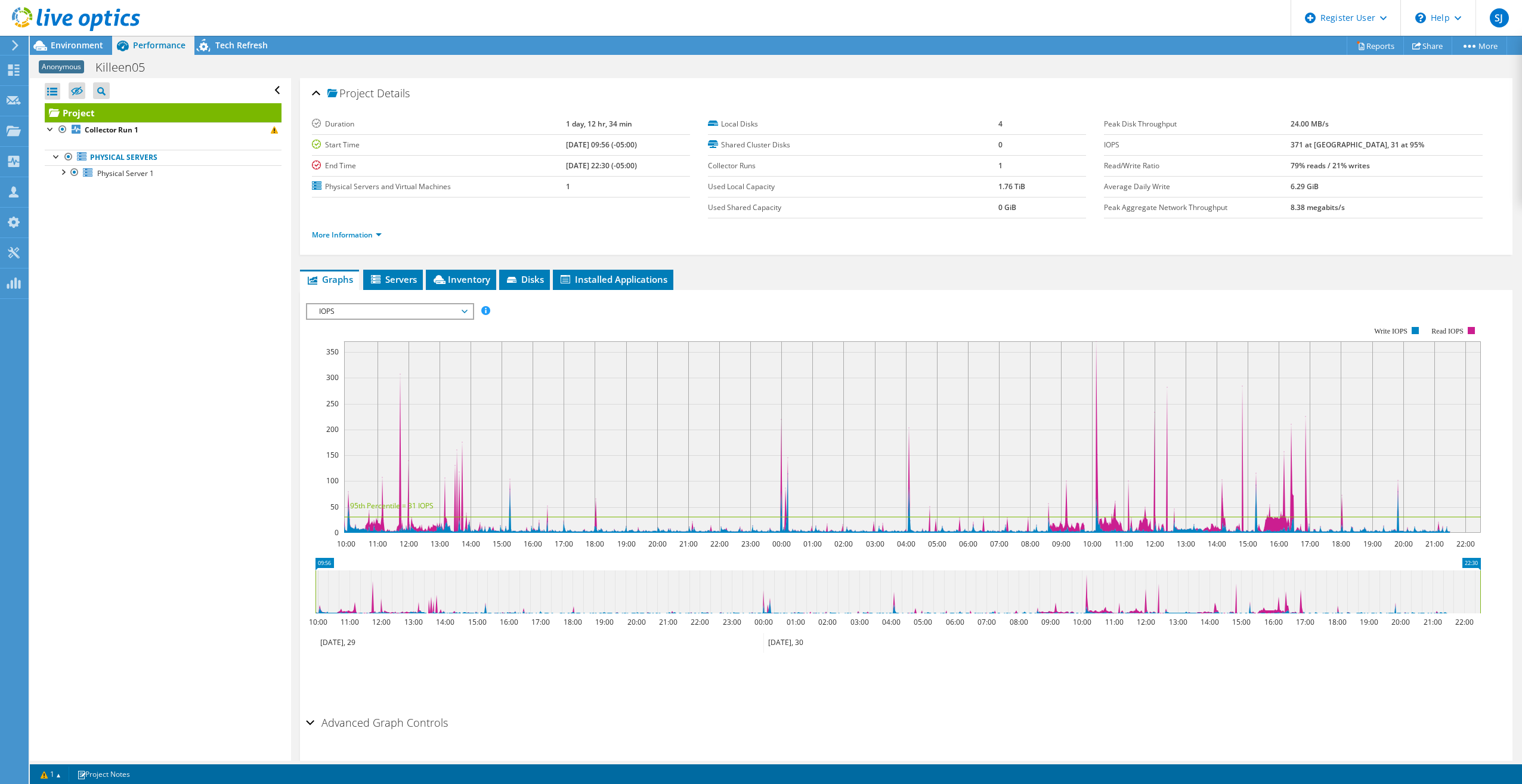
click at [370, 306] on span "IOPS" at bounding box center [390, 311] width 153 height 14
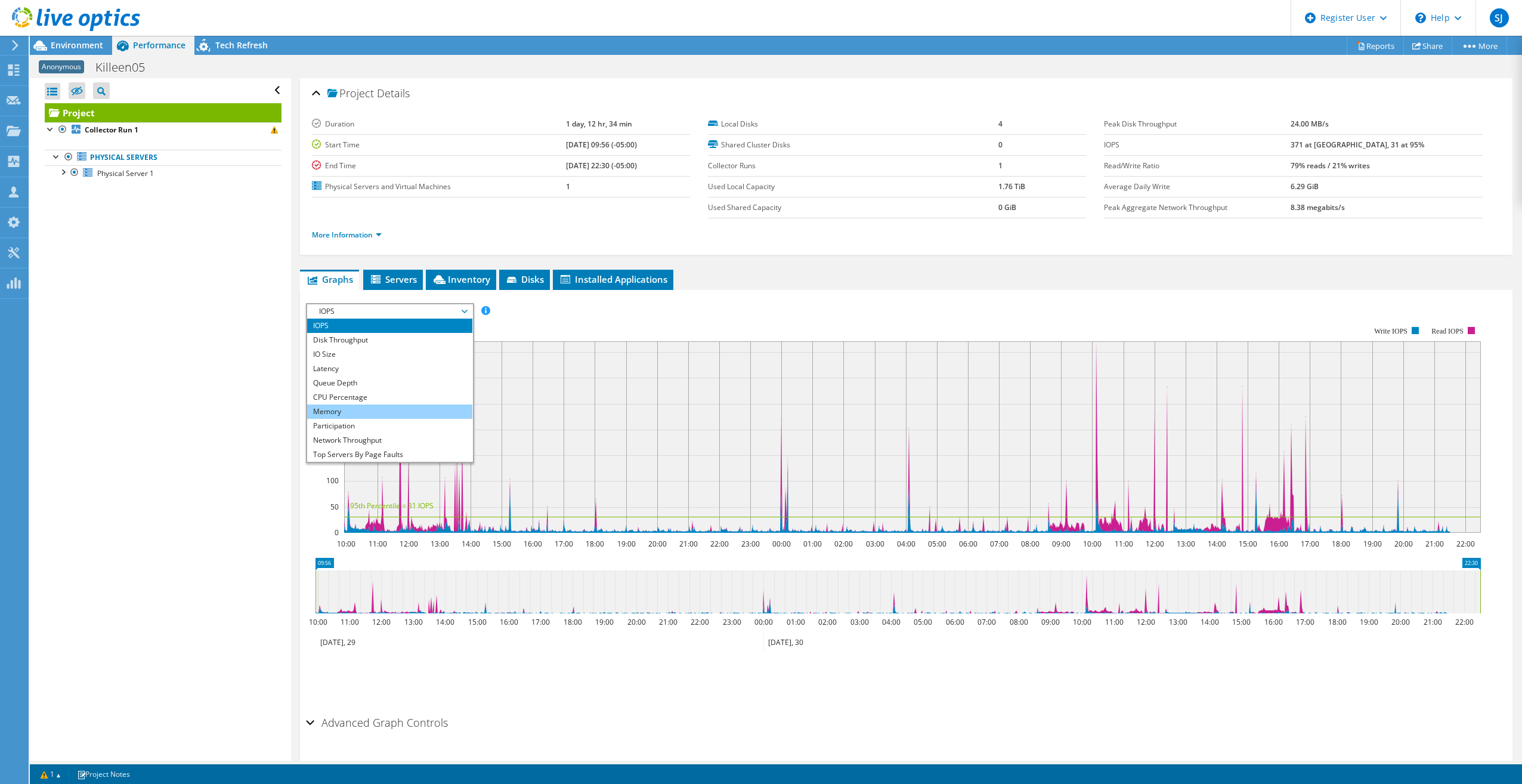
click at [352, 414] on li "Memory" at bounding box center [390, 411] width 165 height 14
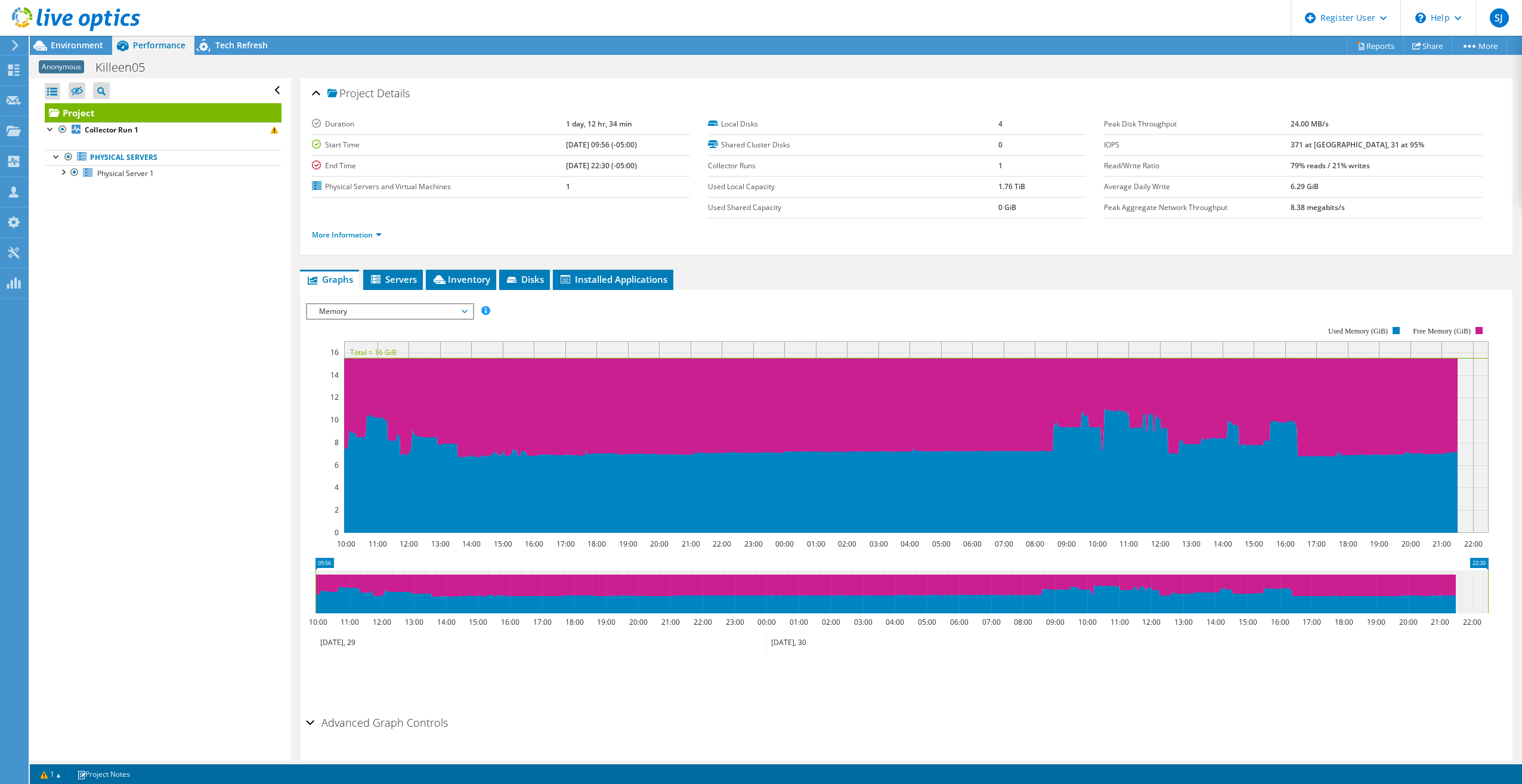
click at [458, 312] on span "Memory" at bounding box center [390, 311] width 153 height 14
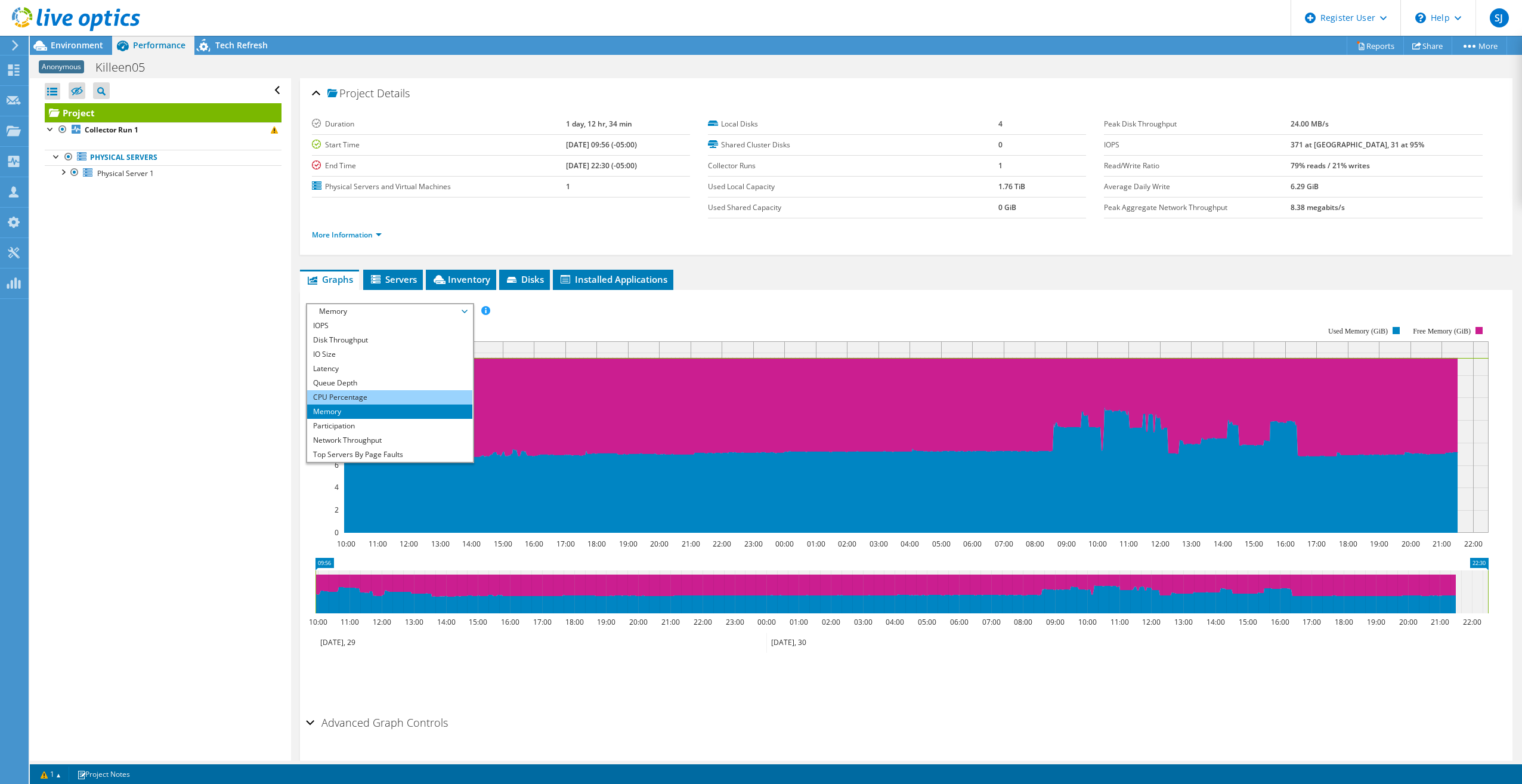
click at [382, 398] on li "CPU Percentage" at bounding box center [390, 397] width 165 height 14
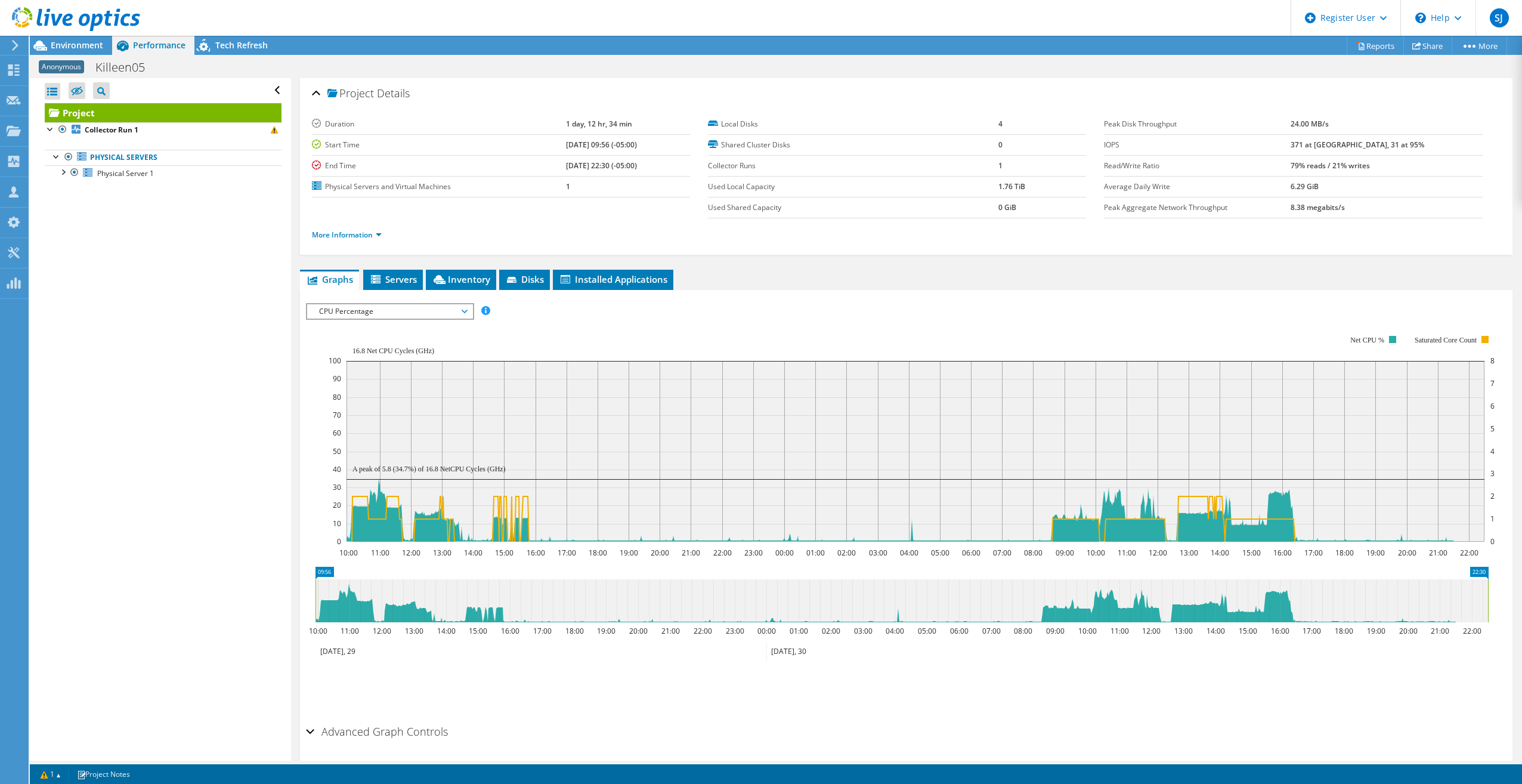
click at [462, 311] on span "CPU Percentage" at bounding box center [390, 311] width 153 height 14
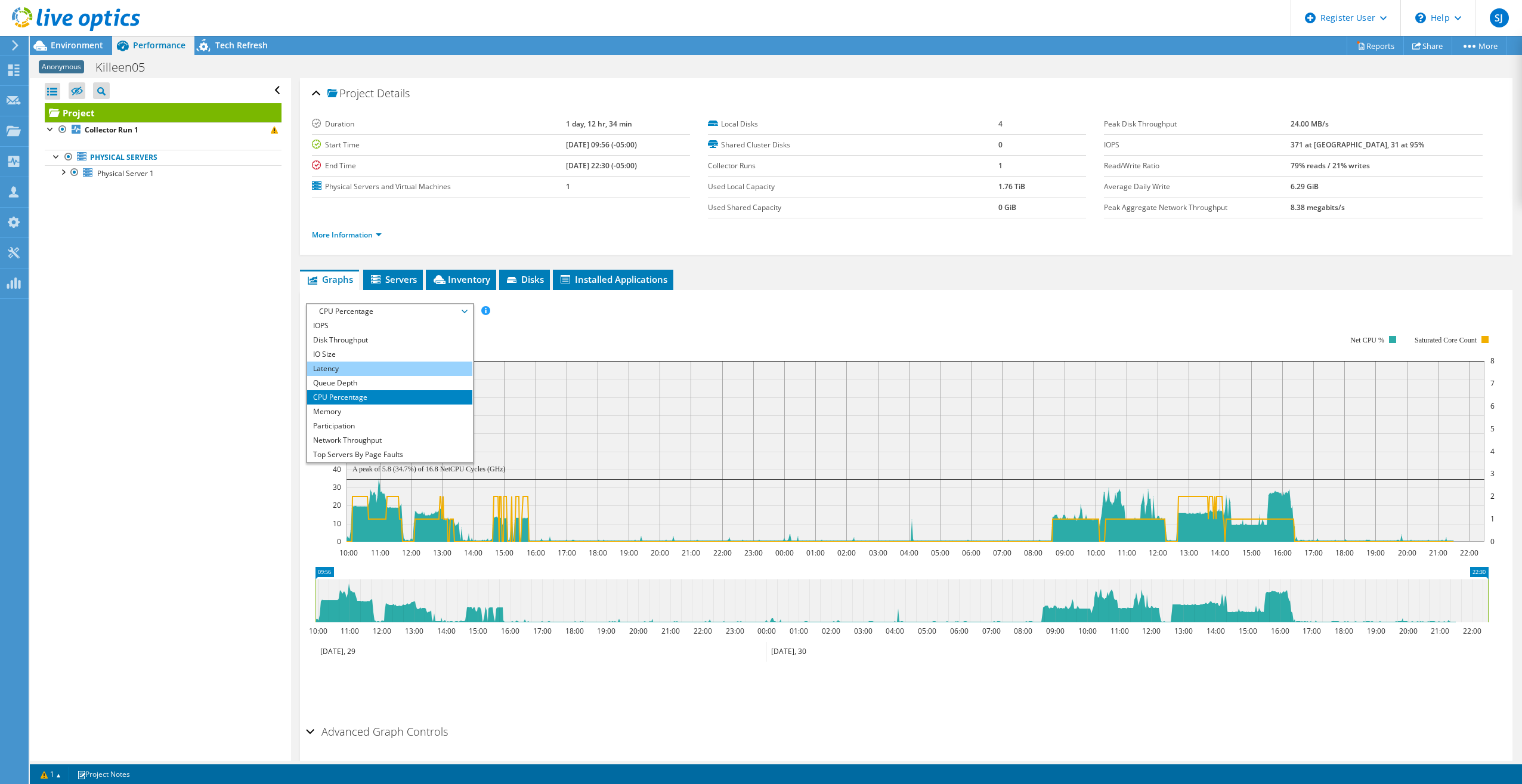
click at [399, 369] on li "Latency" at bounding box center [390, 368] width 165 height 14
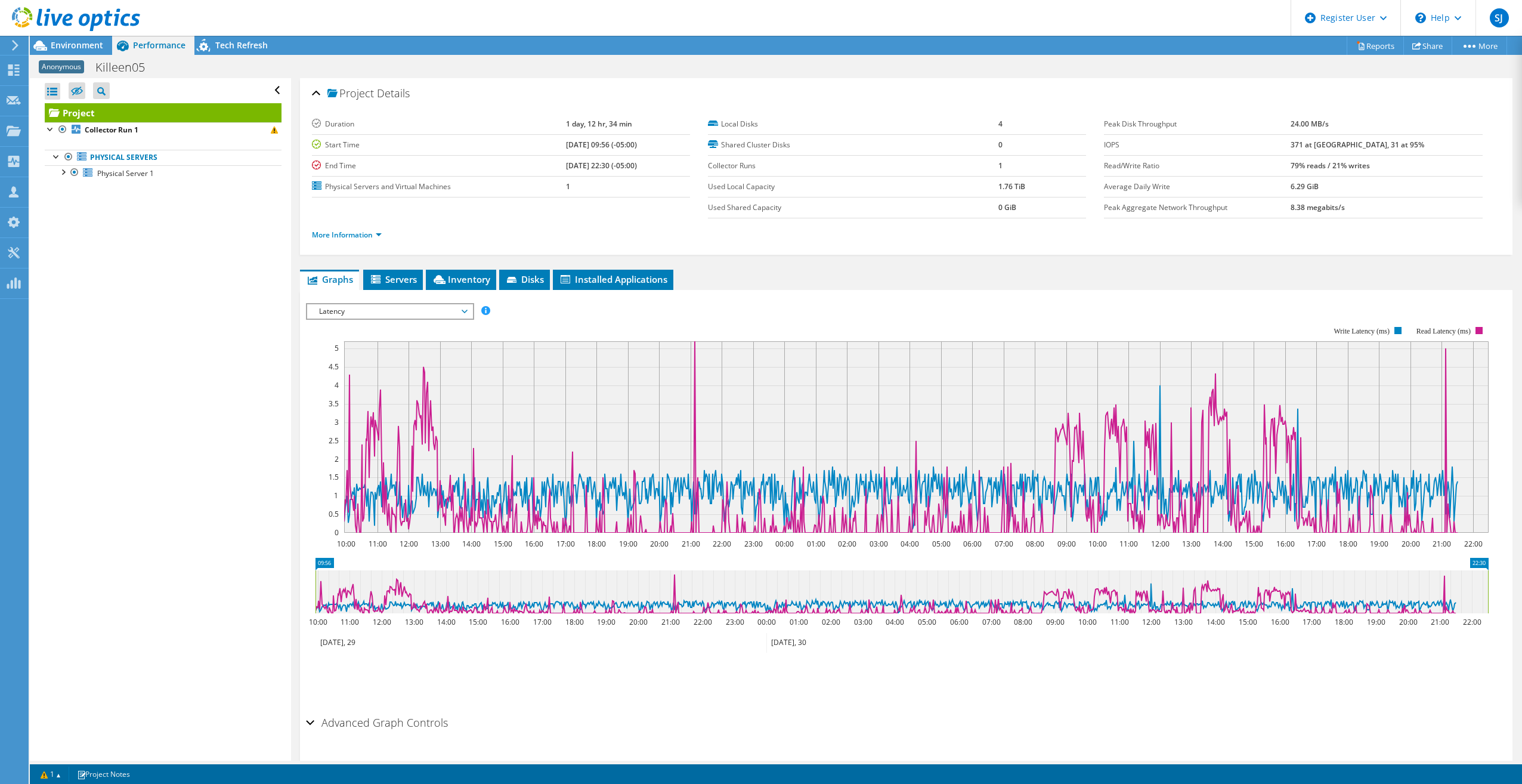
click at [91, 39] on div at bounding box center [70, 20] width 140 height 40
click at [91, 41] on span "Environment" at bounding box center [77, 45] width 53 height 11
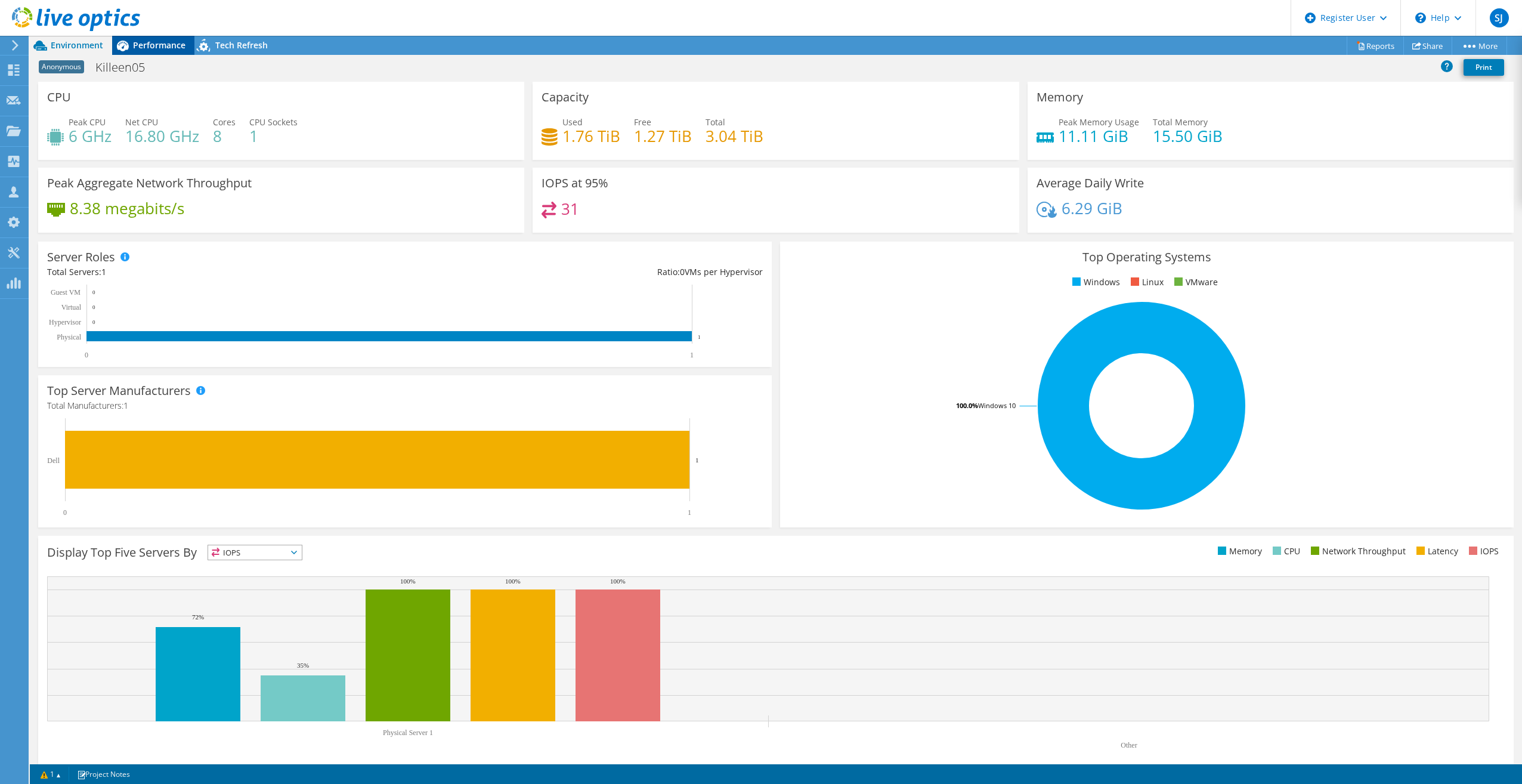
click at [151, 42] on span "Performance" at bounding box center [159, 45] width 53 height 11
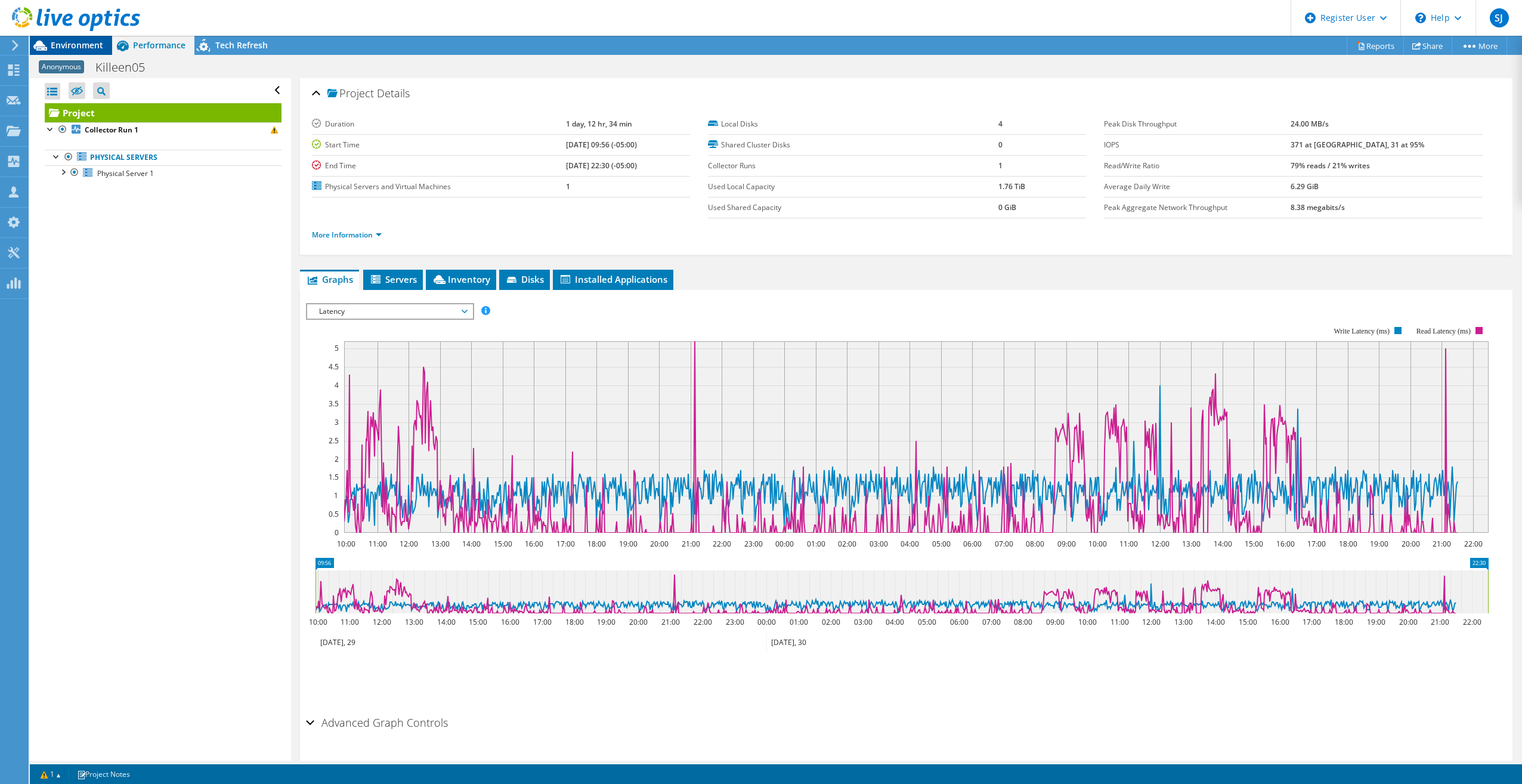
click at [73, 44] on span "Environment" at bounding box center [77, 45] width 53 height 11
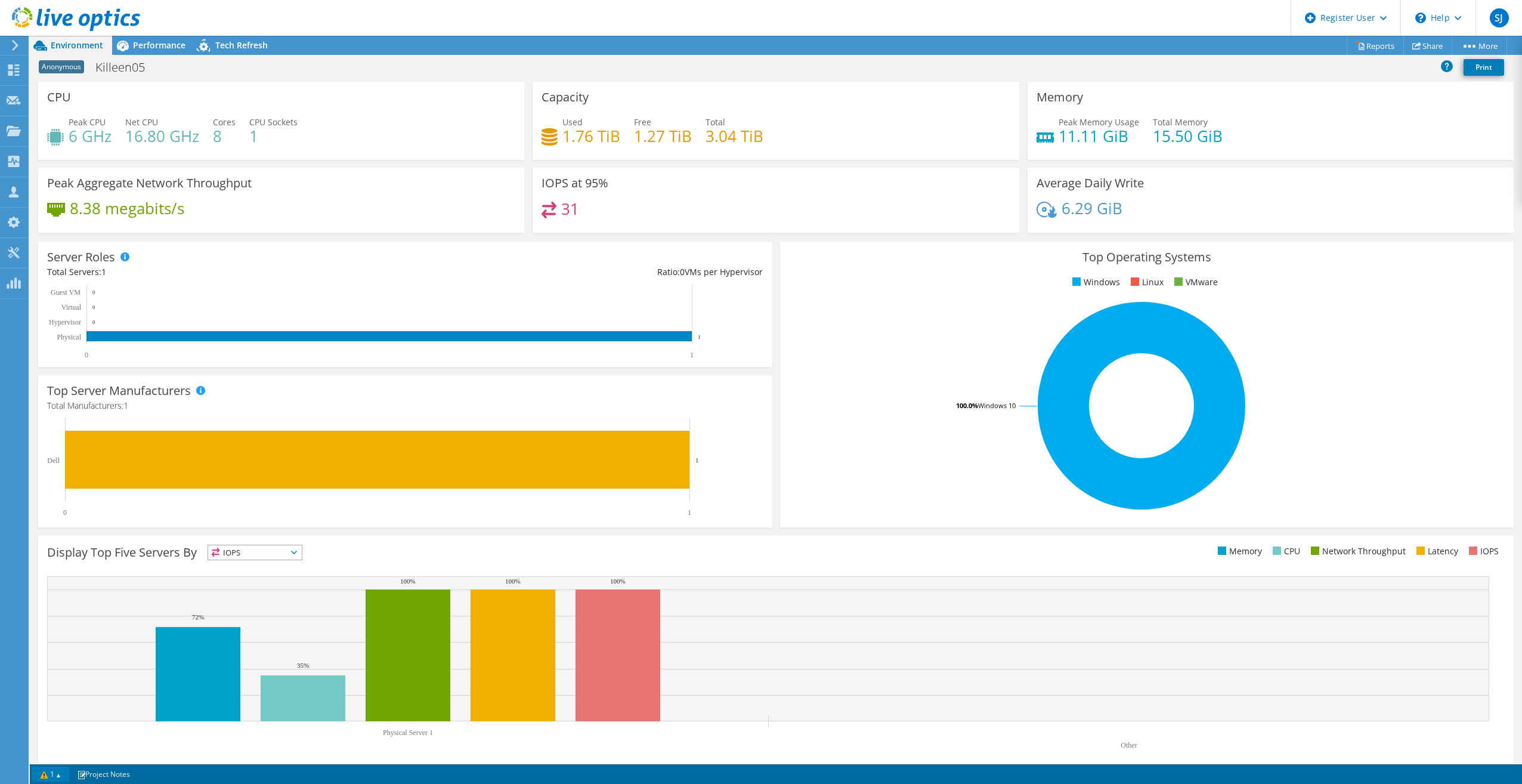
click at [58, 777] on link "1" at bounding box center [50, 774] width 37 height 15
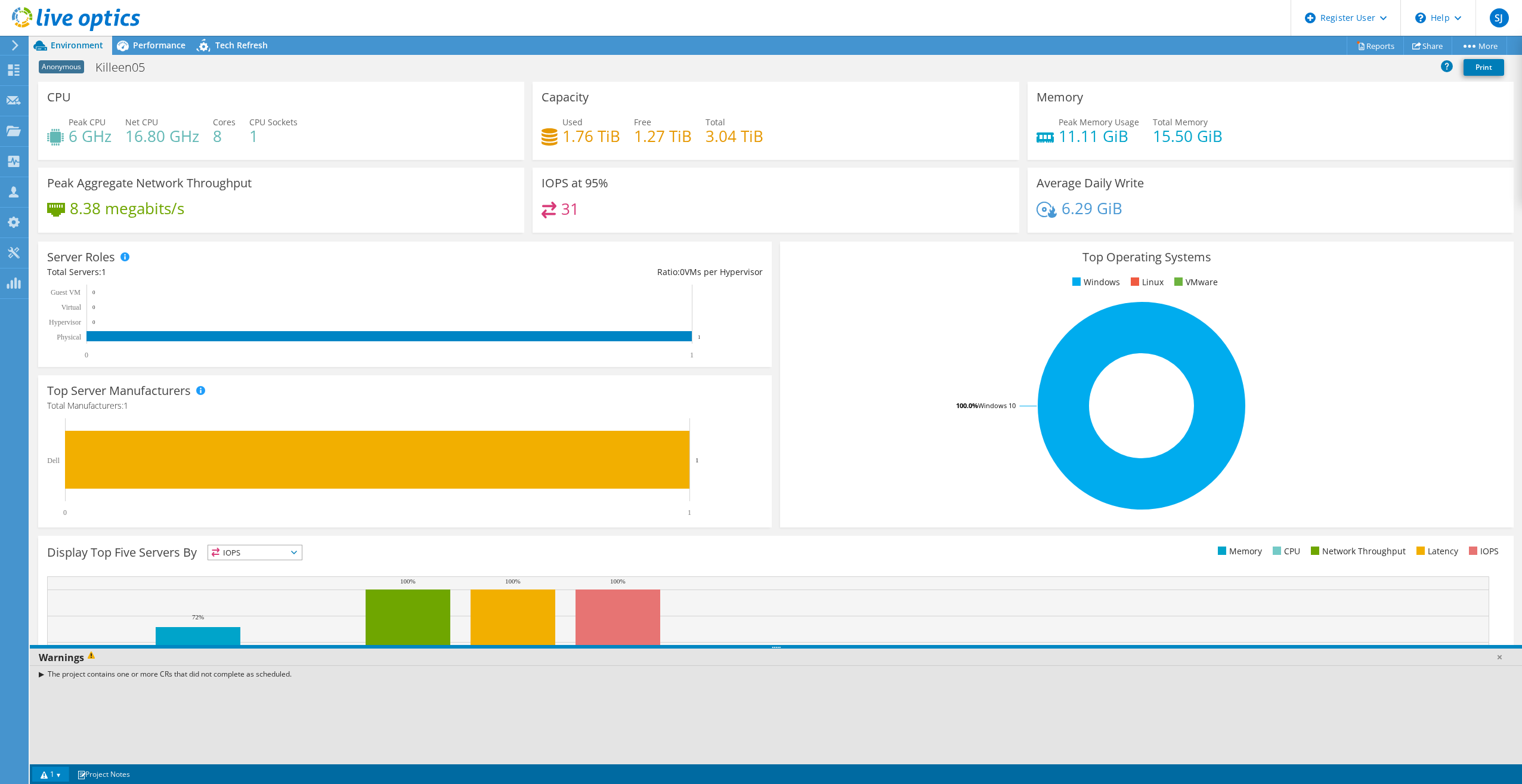
click at [60, 524] on div "Top Server Manufacturers Manufacturers are shown for physical servers and hyper…" at bounding box center [405, 451] width 734 height 152
click at [1499, 657] on link at bounding box center [1499, 657] width 12 height 12
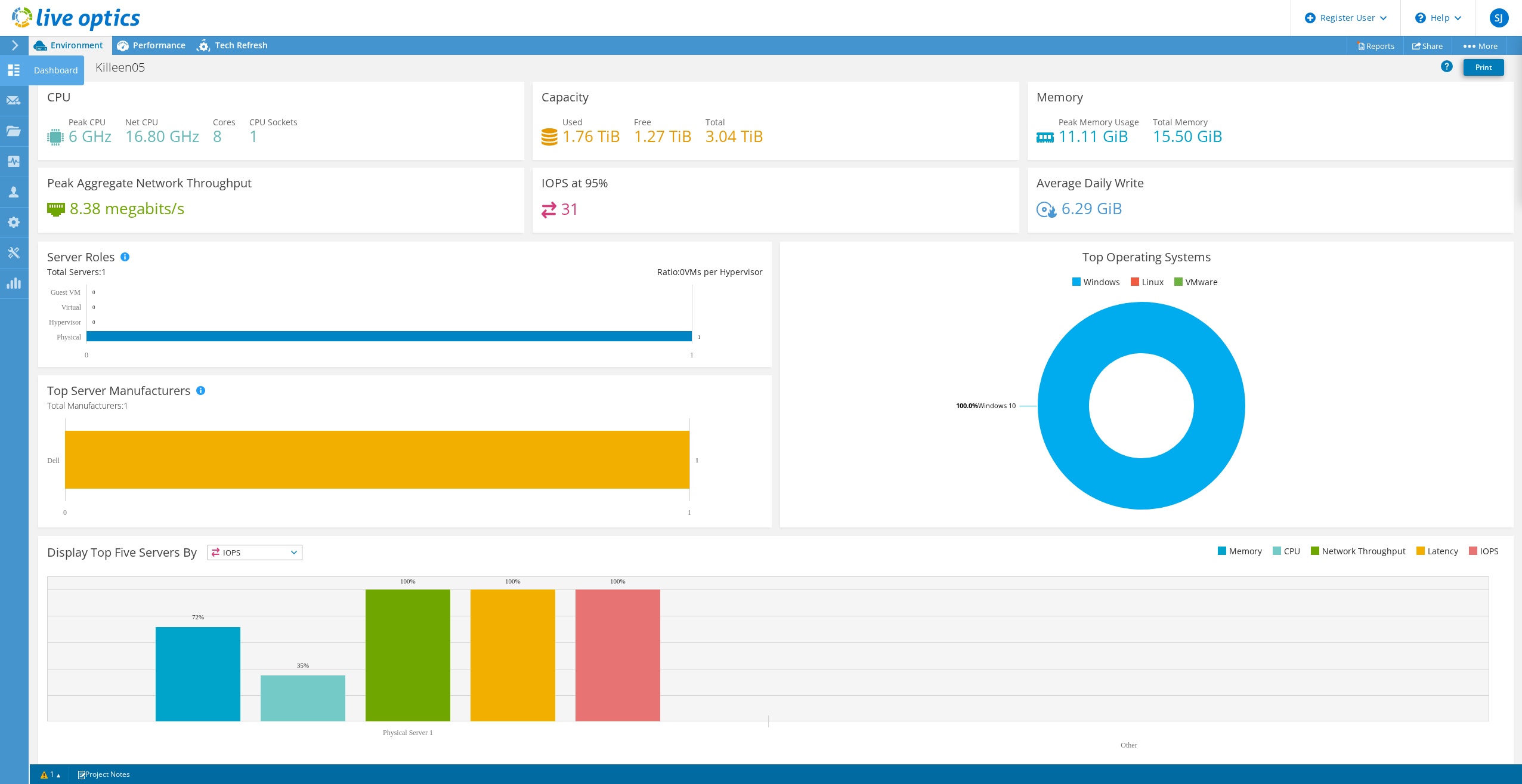
click at [12, 67] on use at bounding box center [14, 70] width 11 height 11
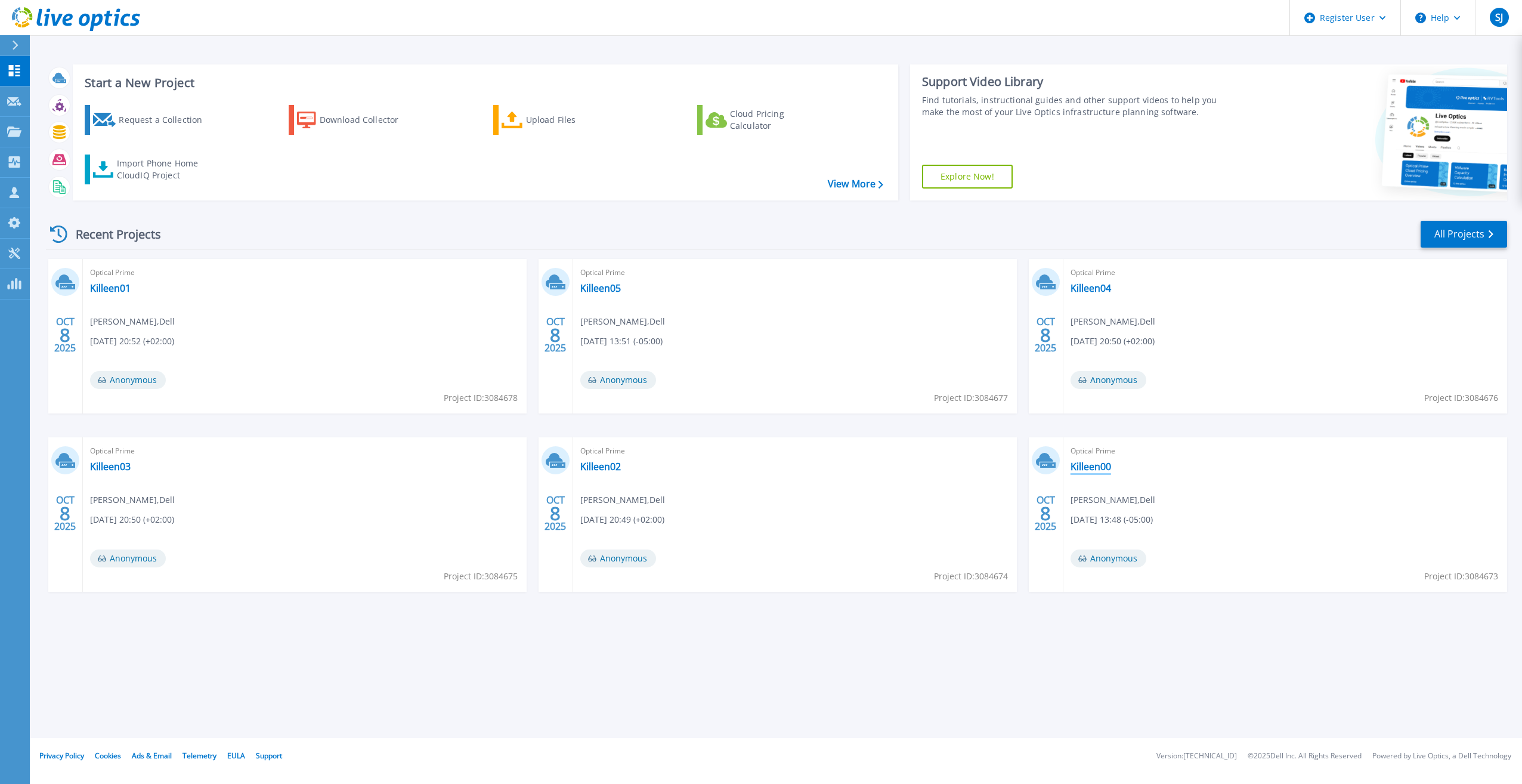
click at [1082, 464] on link "Killeen00" at bounding box center [1091, 466] width 41 height 12
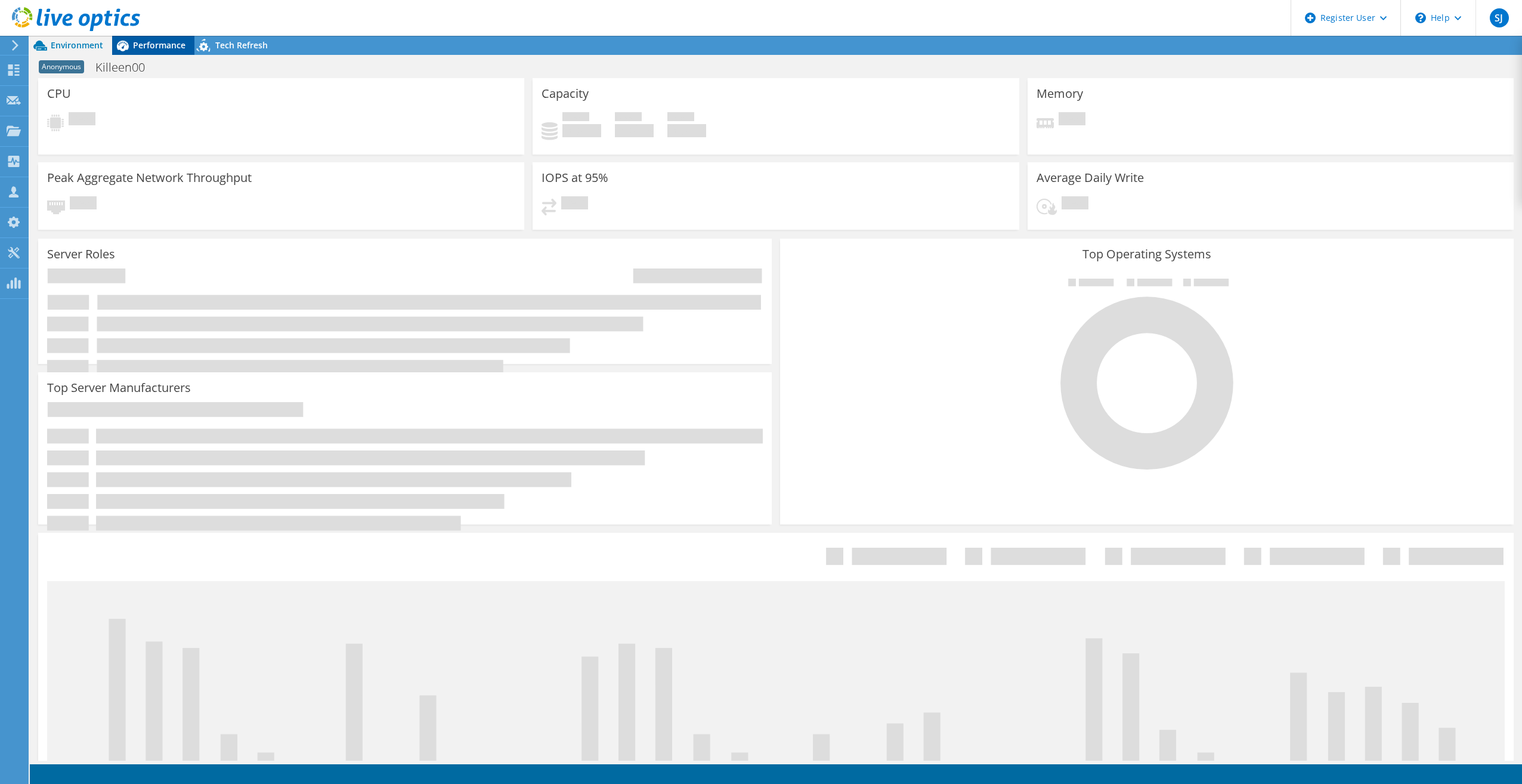
click at [177, 42] on span "Performance" at bounding box center [159, 45] width 53 height 11
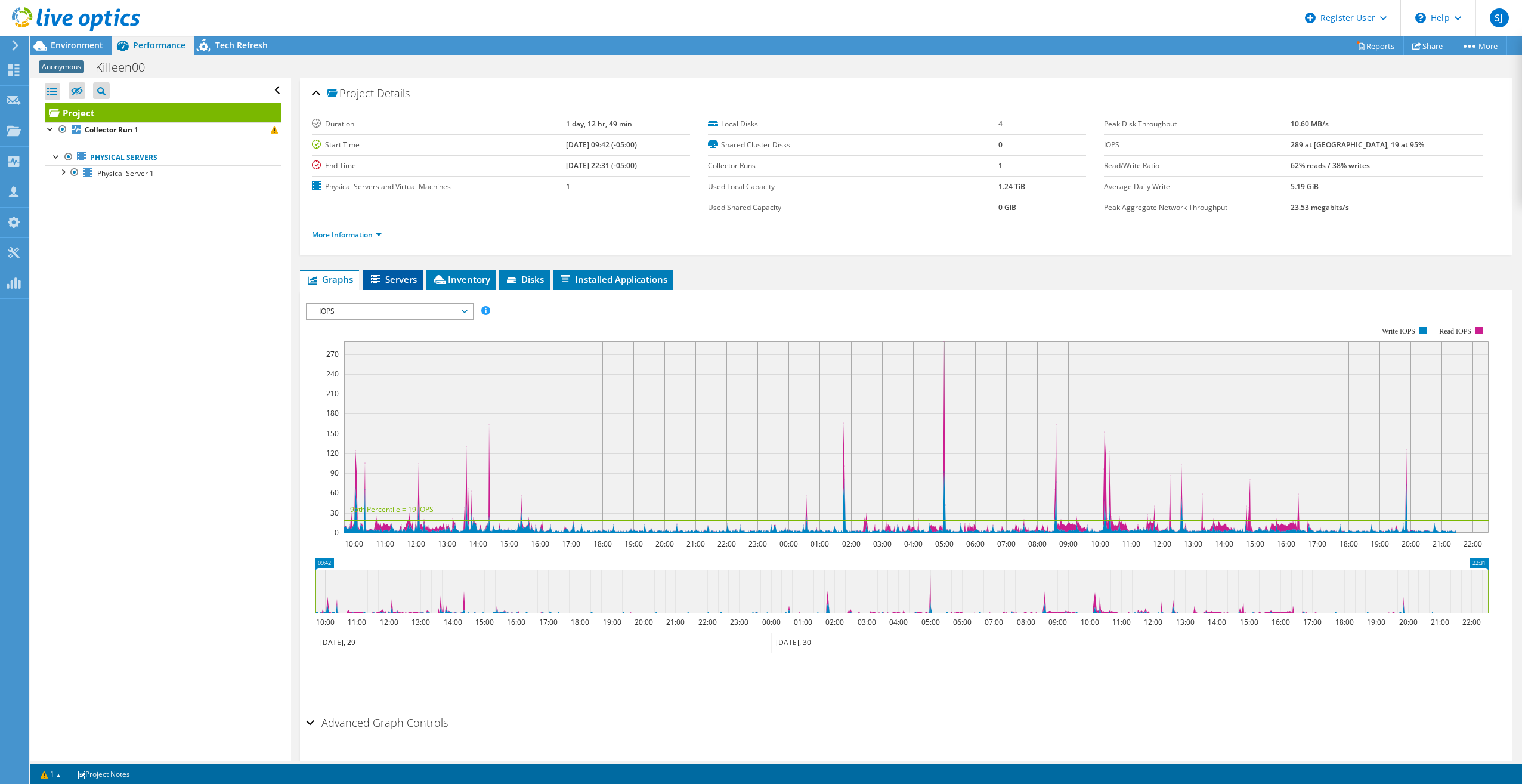
click at [411, 280] on span "Servers" at bounding box center [393, 279] width 48 height 12
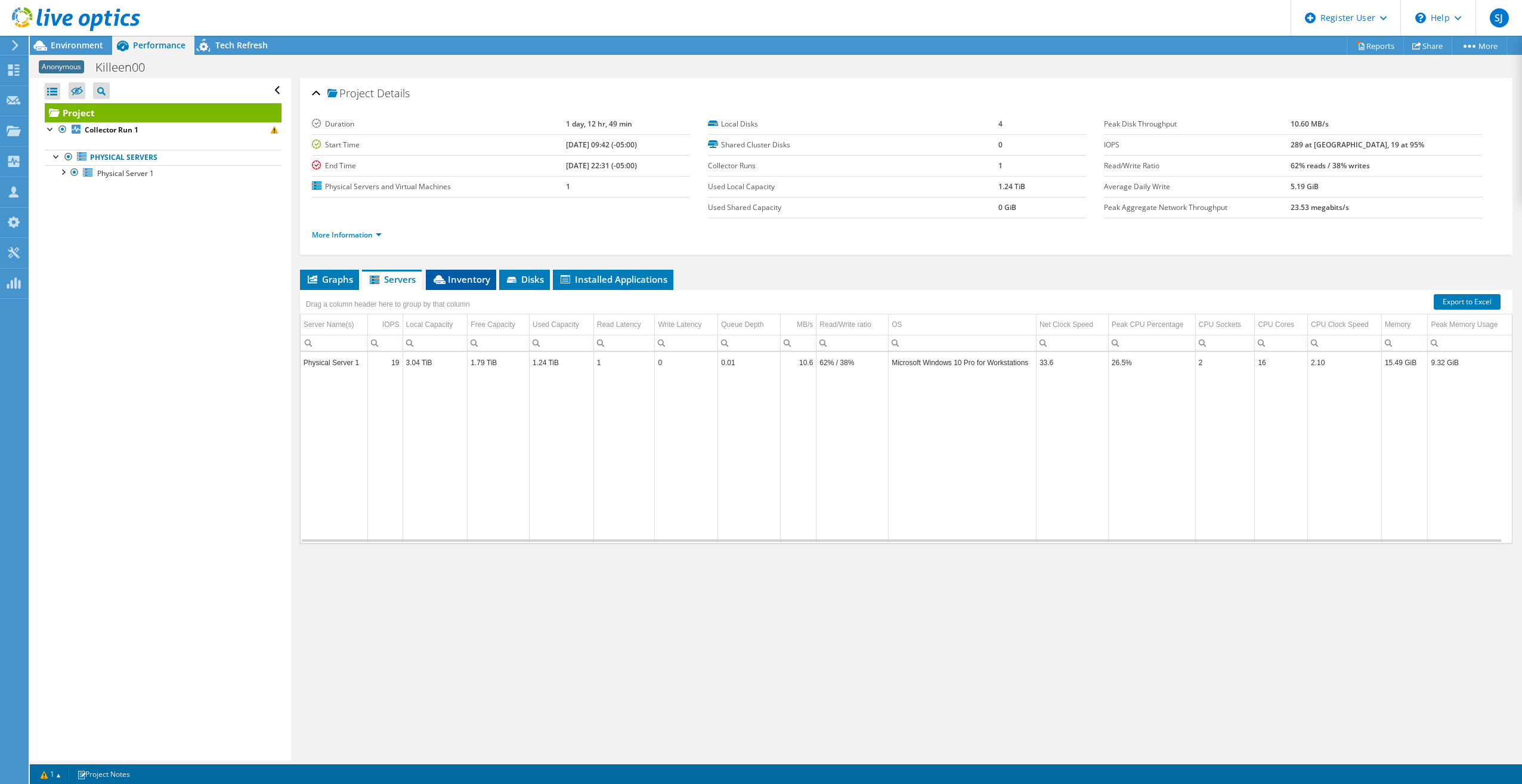
click at [472, 276] on span "Inventory" at bounding box center [461, 279] width 59 height 12
click at [1477, 369] on link "Edit" at bounding box center [1483, 367] width 13 height 9
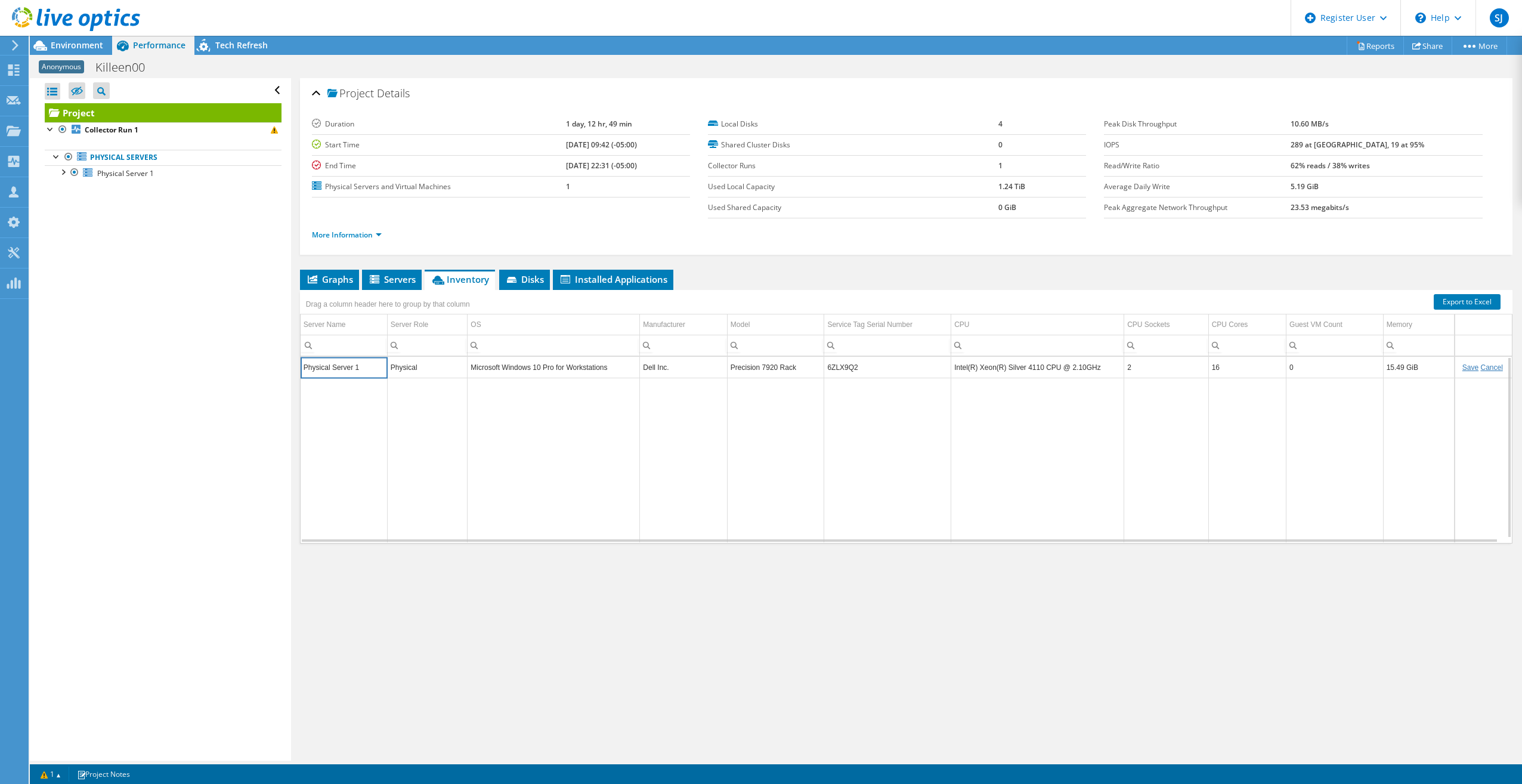
click at [1455, 419] on td "Data grid" at bounding box center [1483, 460] width 57 height 165
click at [845, 368] on input "6ZLX9Q2" at bounding box center [887, 367] width 127 height 15
